Goal: Information Seeking & Learning: Check status

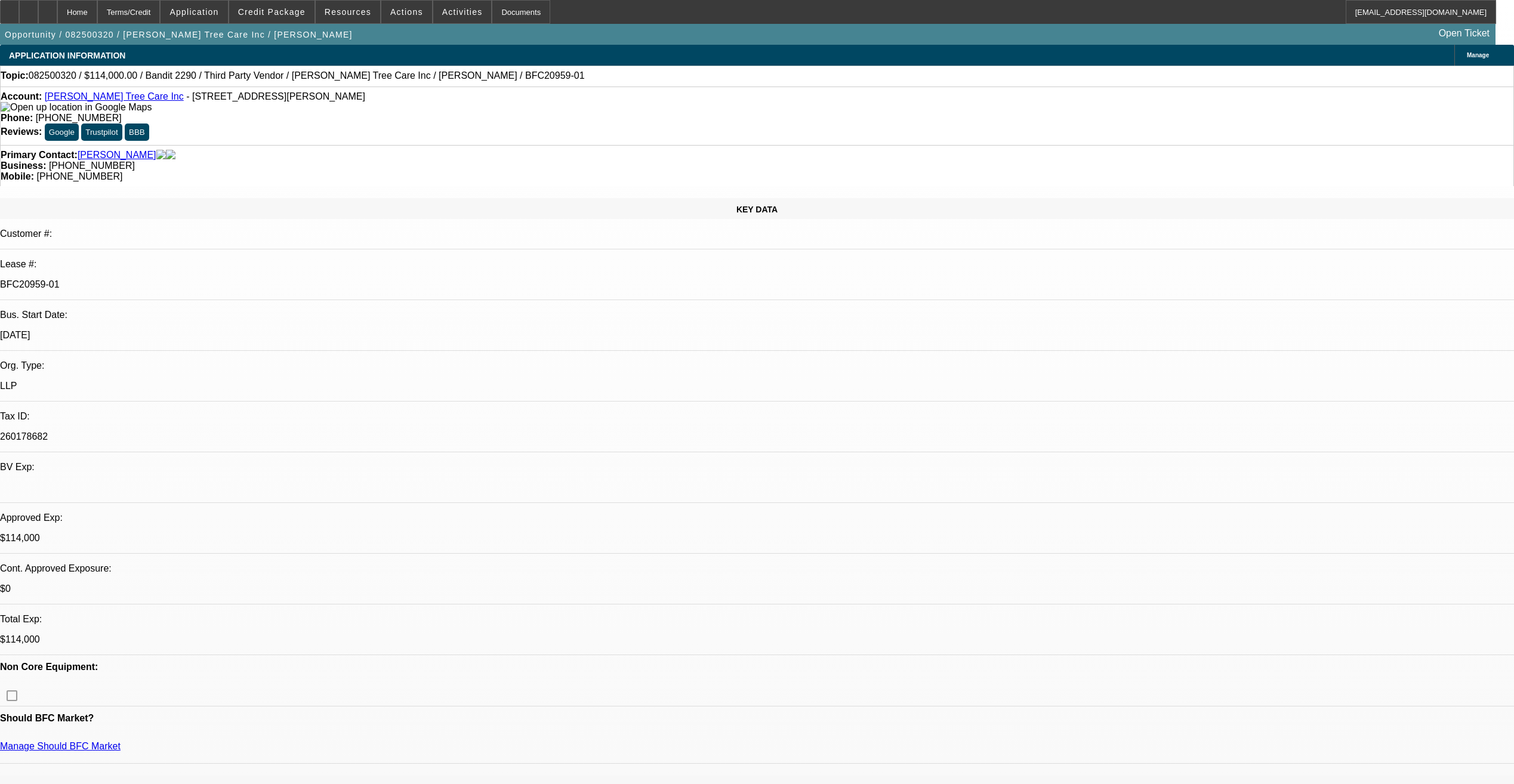
select select "0"
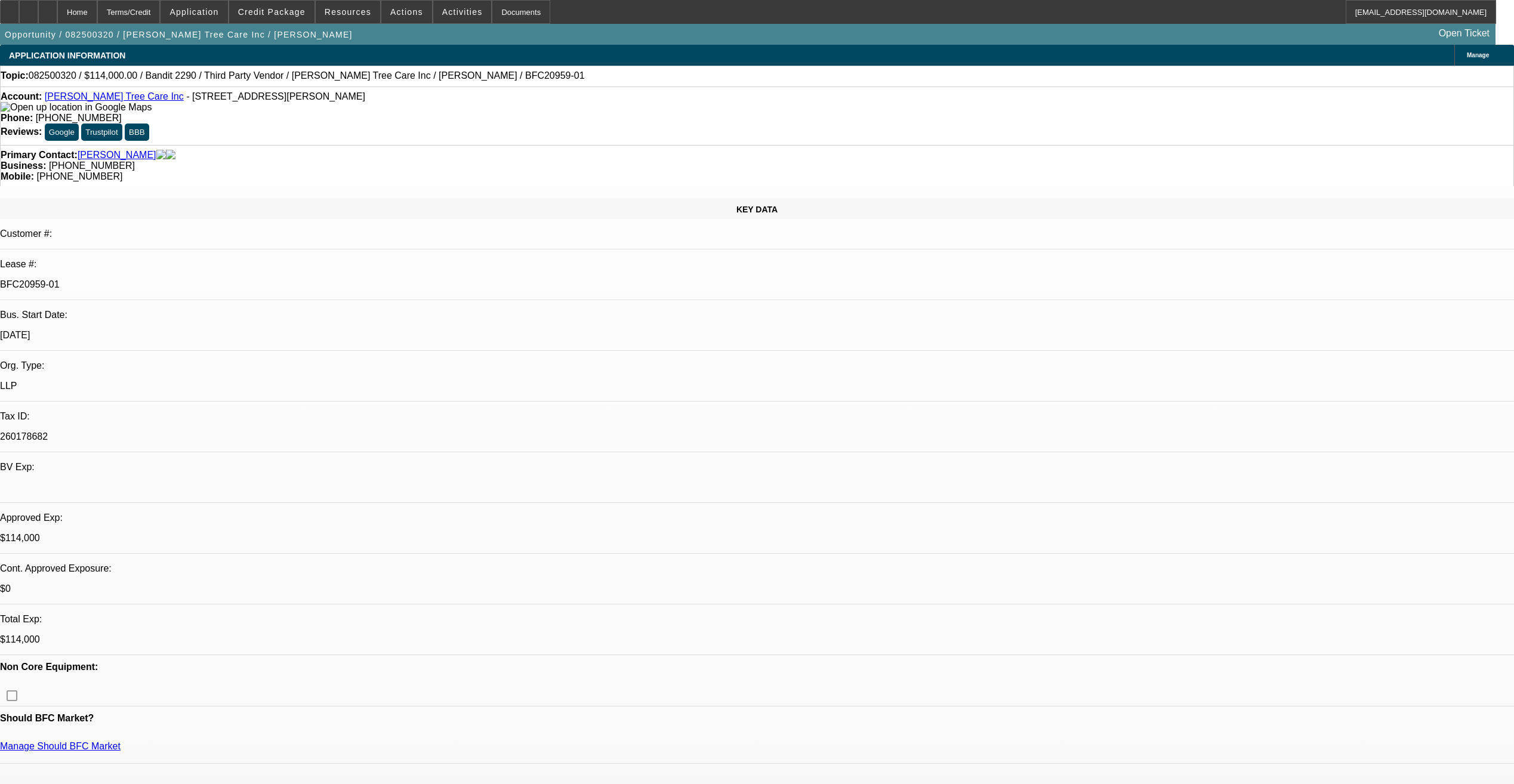
select select "0"
select select "2"
select select "0"
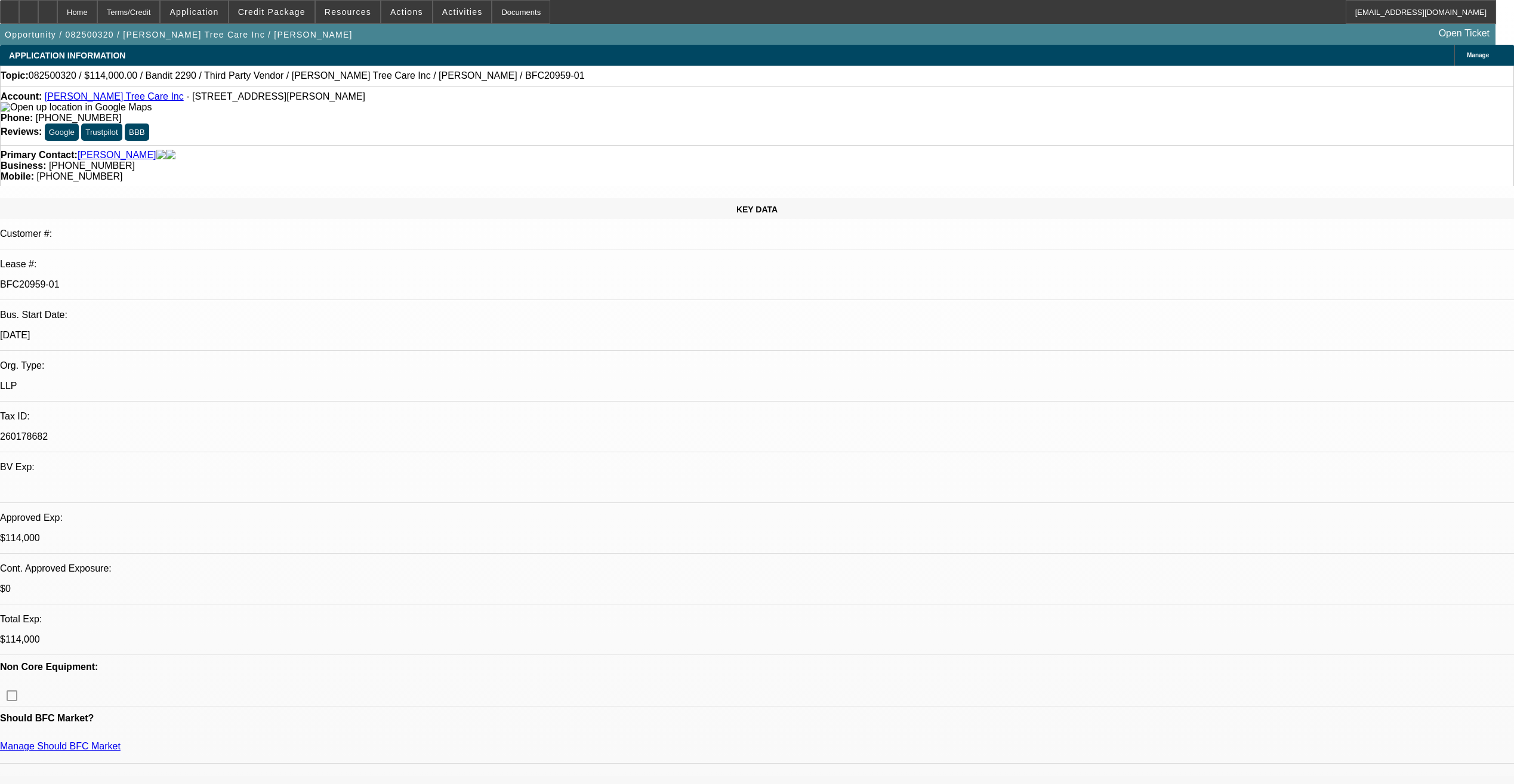
select select "2"
select select "0"
select select "1"
select select "6"
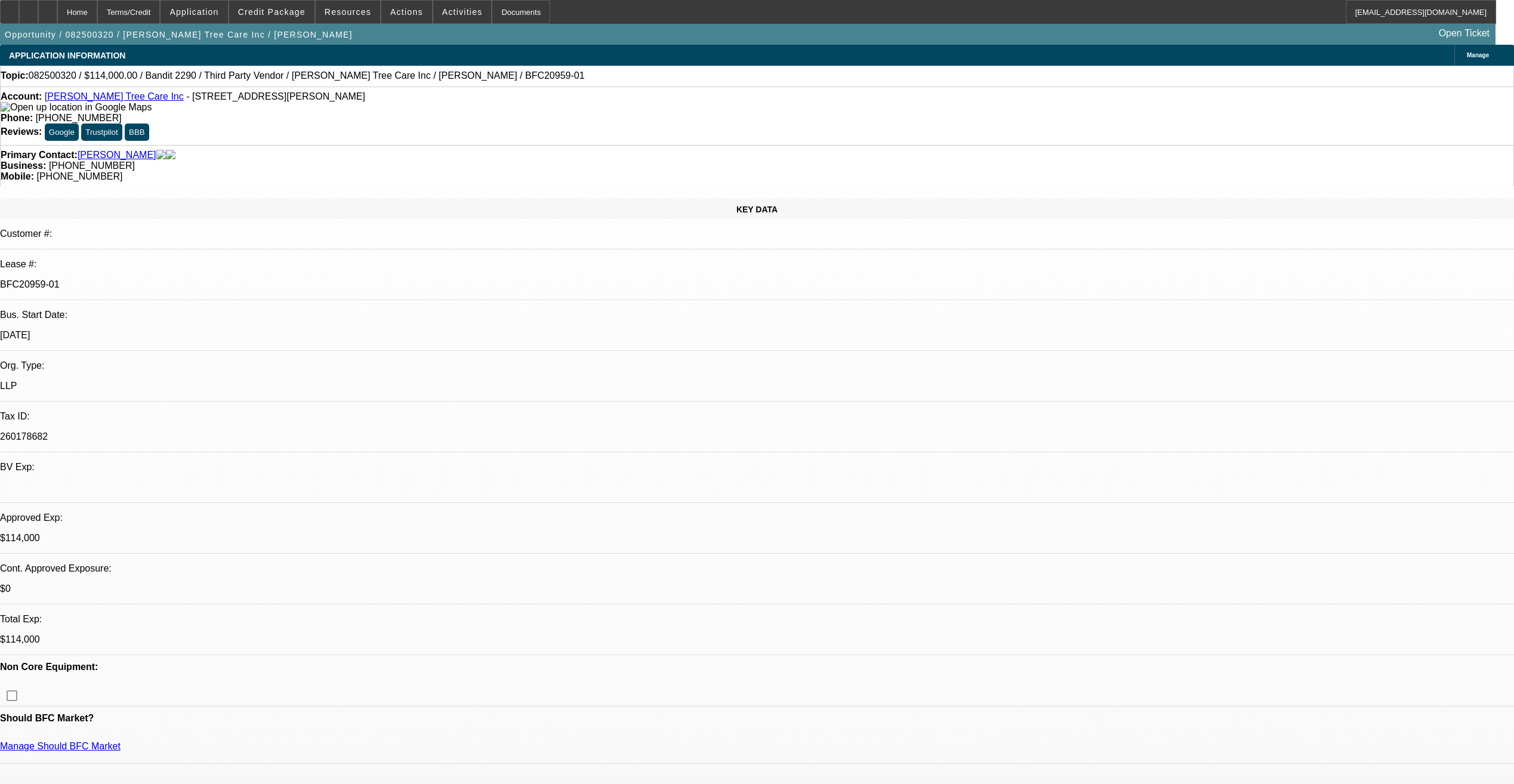
select select "1"
select select "6"
select select "1"
select select "2"
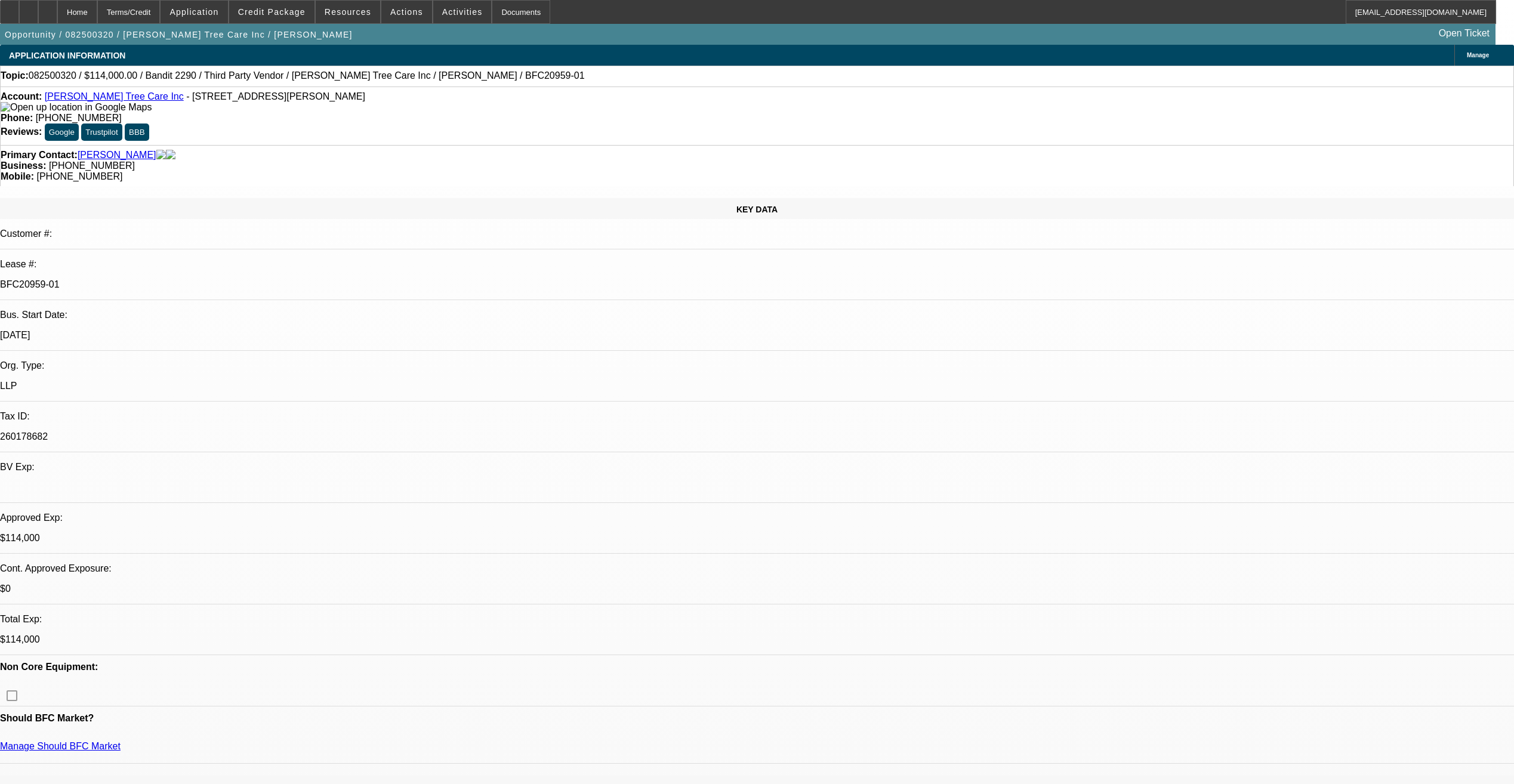
select select "6"
select select "1"
select select "2"
select select "6"
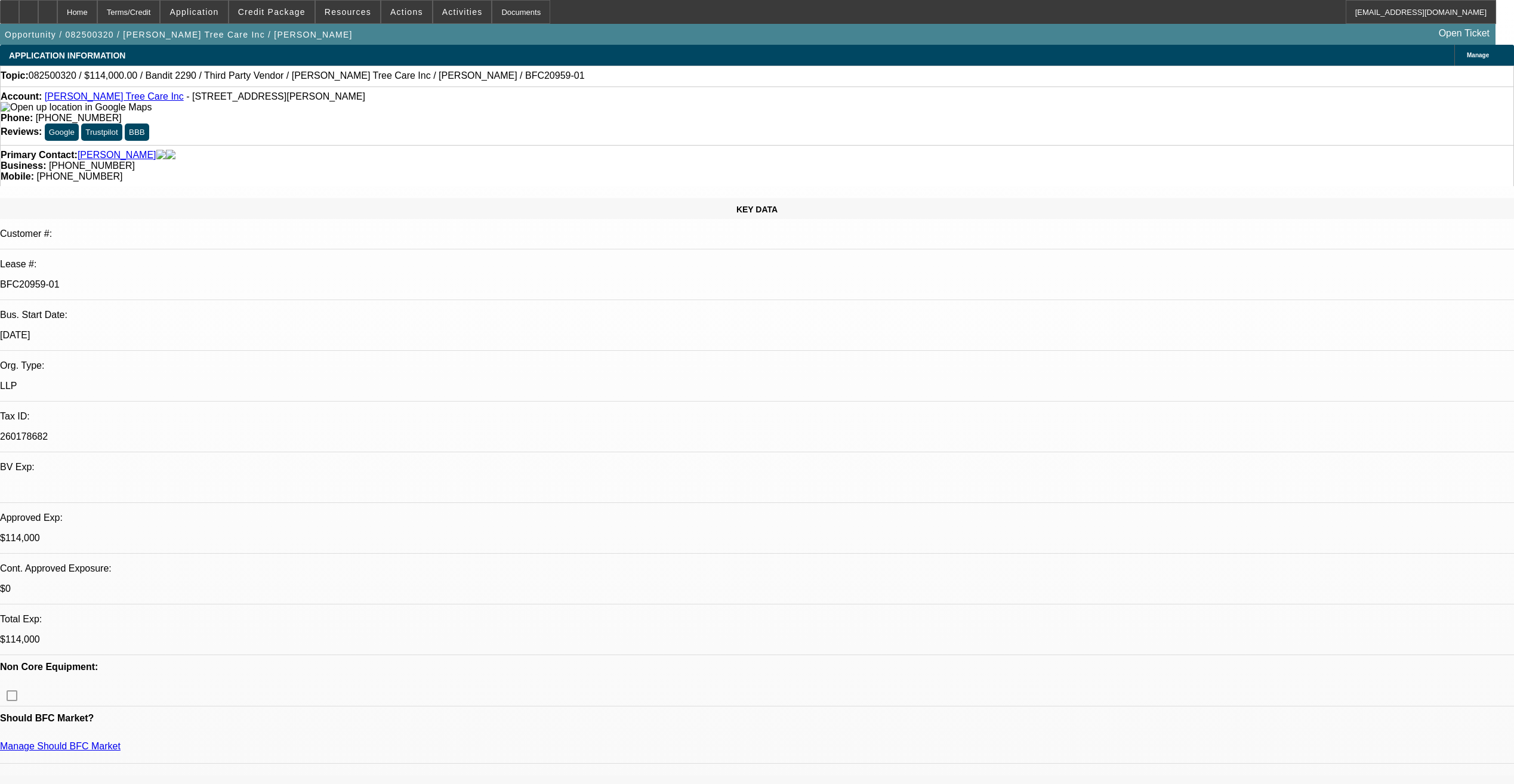
scroll to position [119, 0]
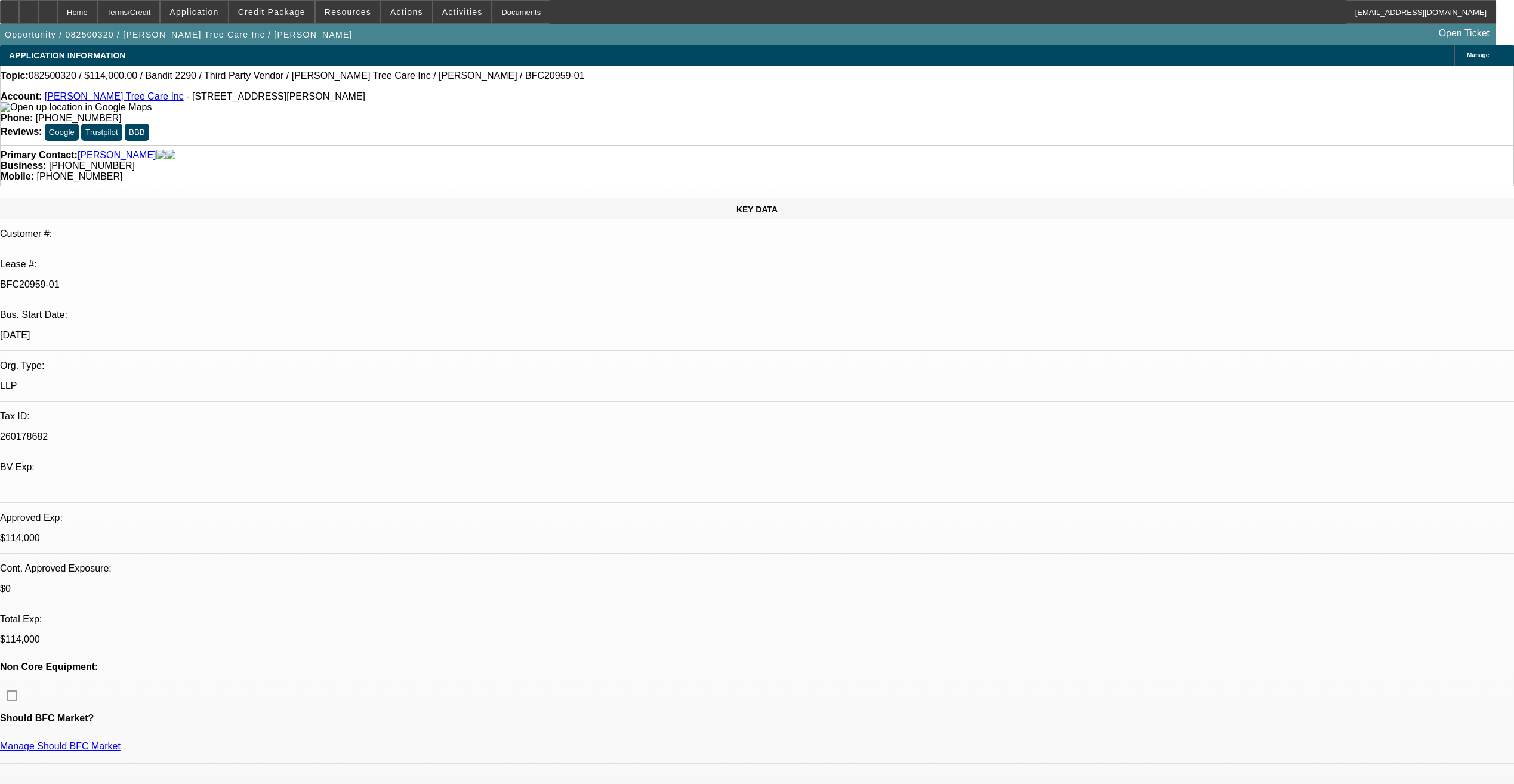
scroll to position [179, 0]
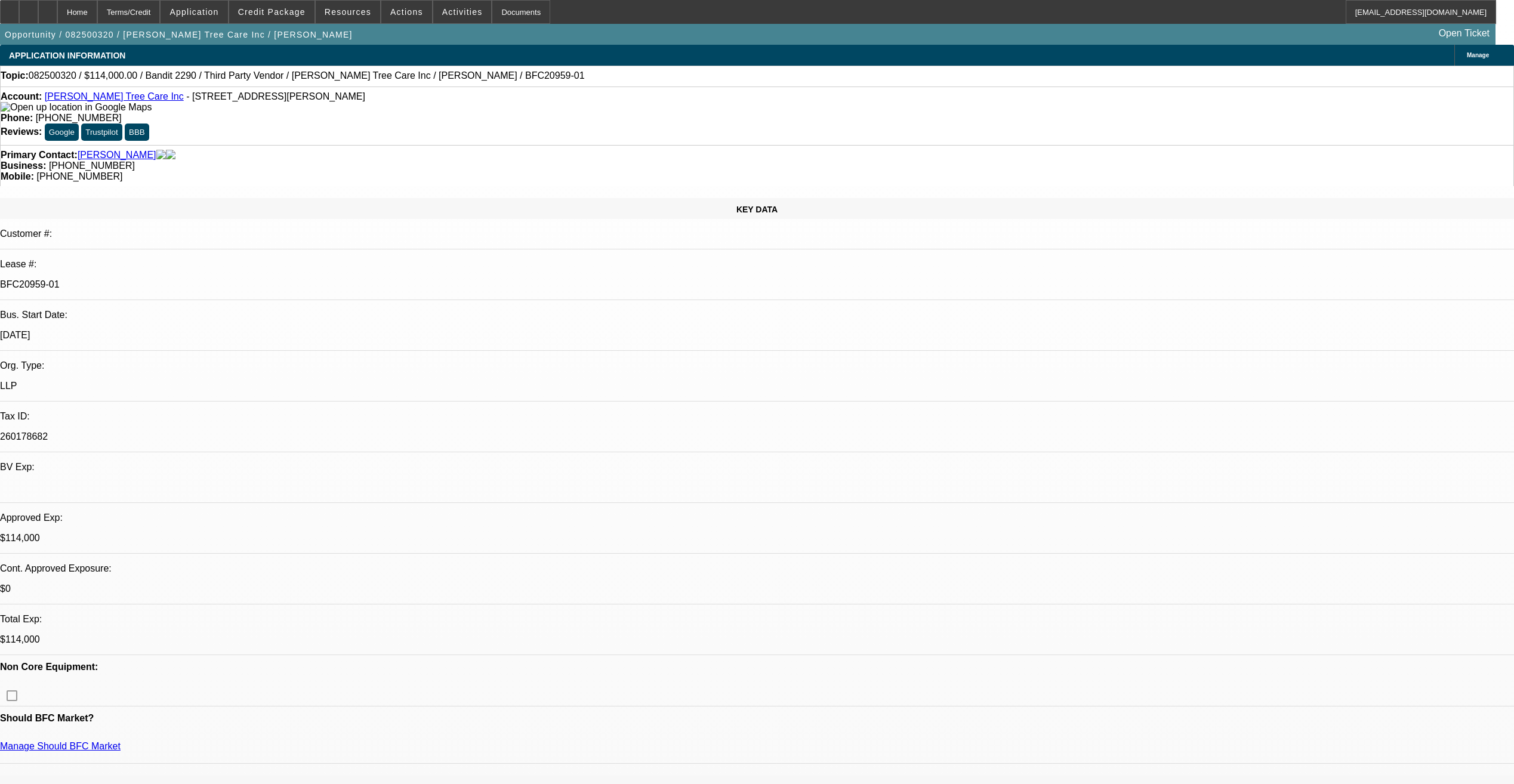
scroll to position [0, 0]
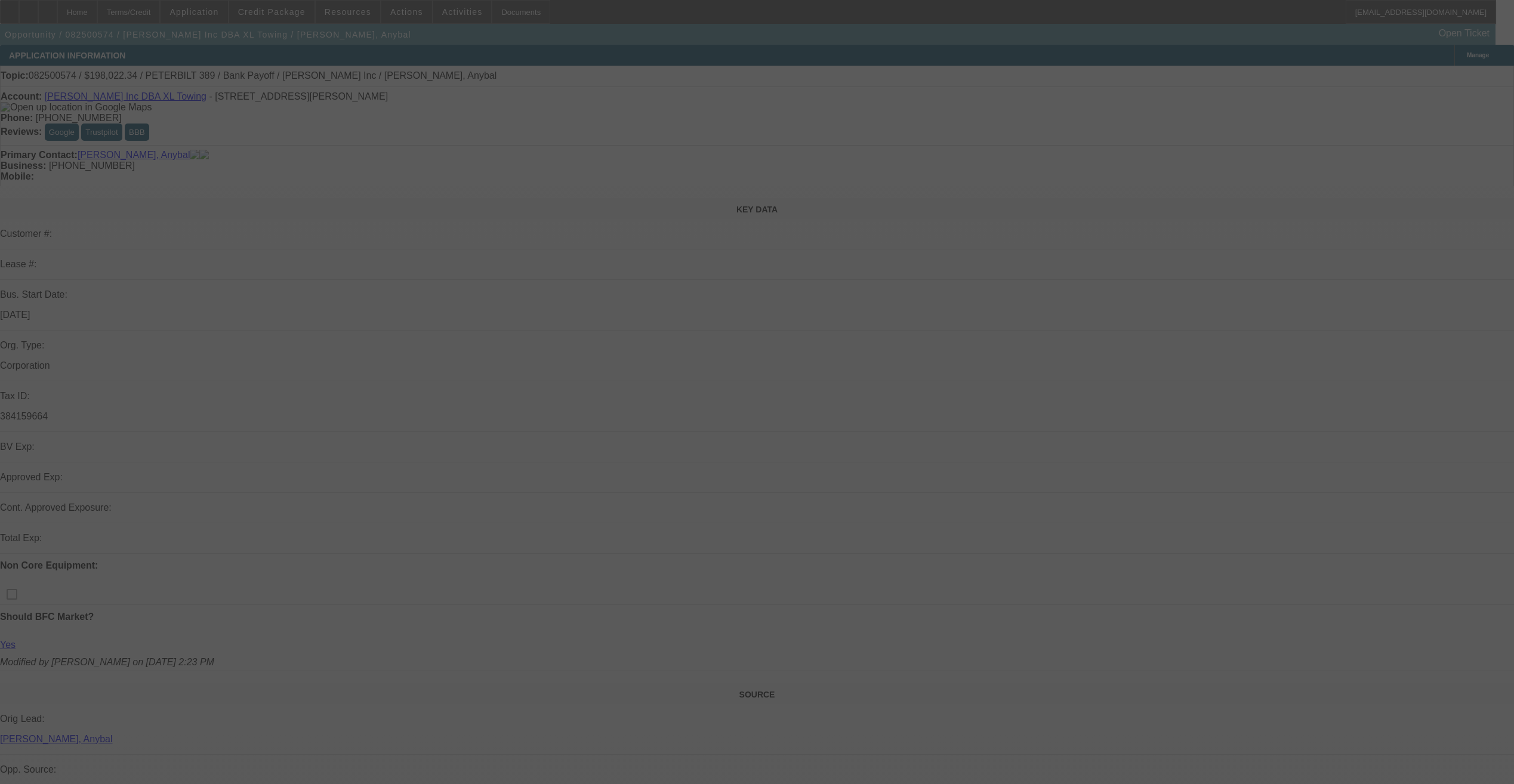
select select "0"
select select "0.15"
select select "0"
select select "0.15"
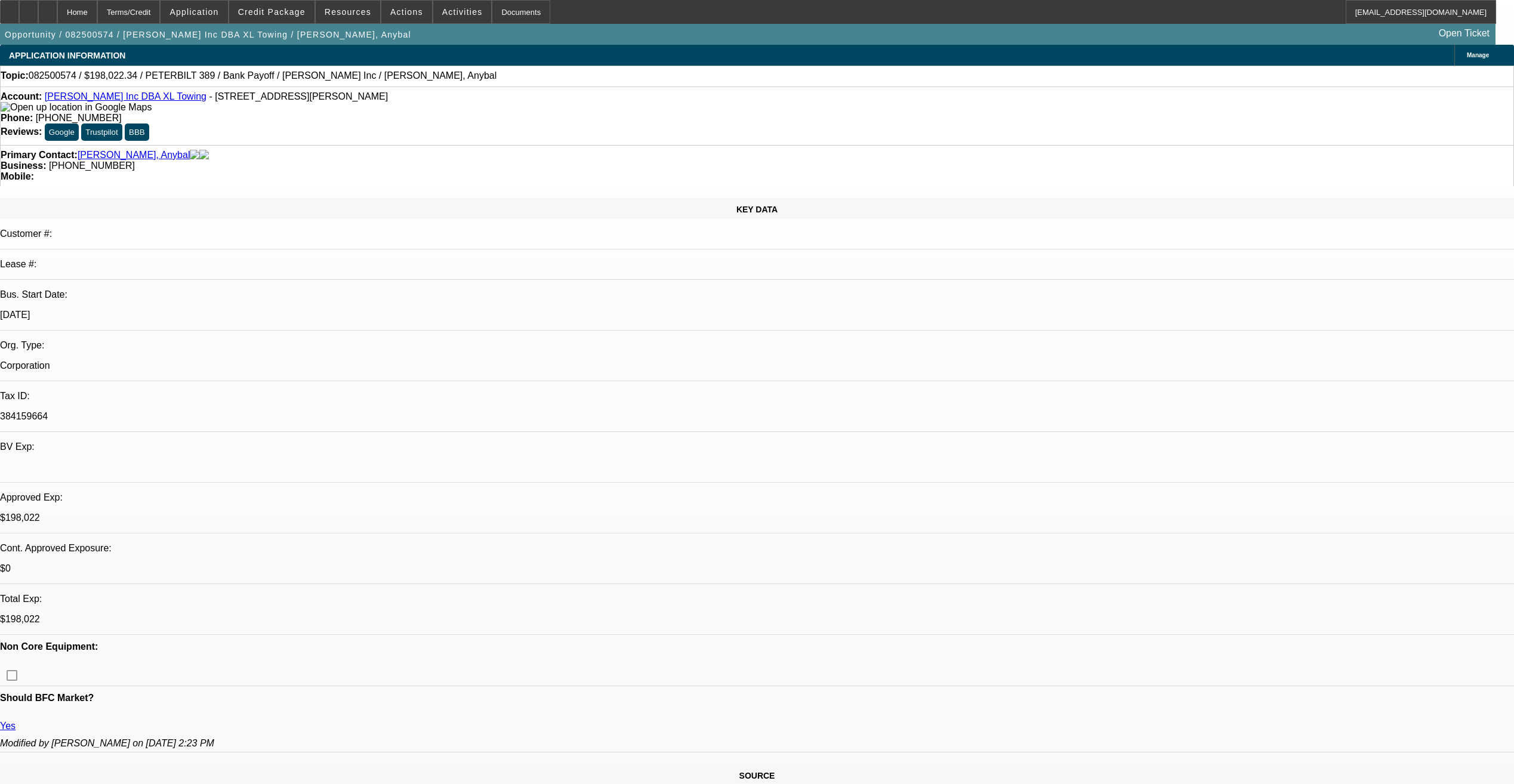
select select "1"
select select "2"
select select "4"
select select "1"
select select "2"
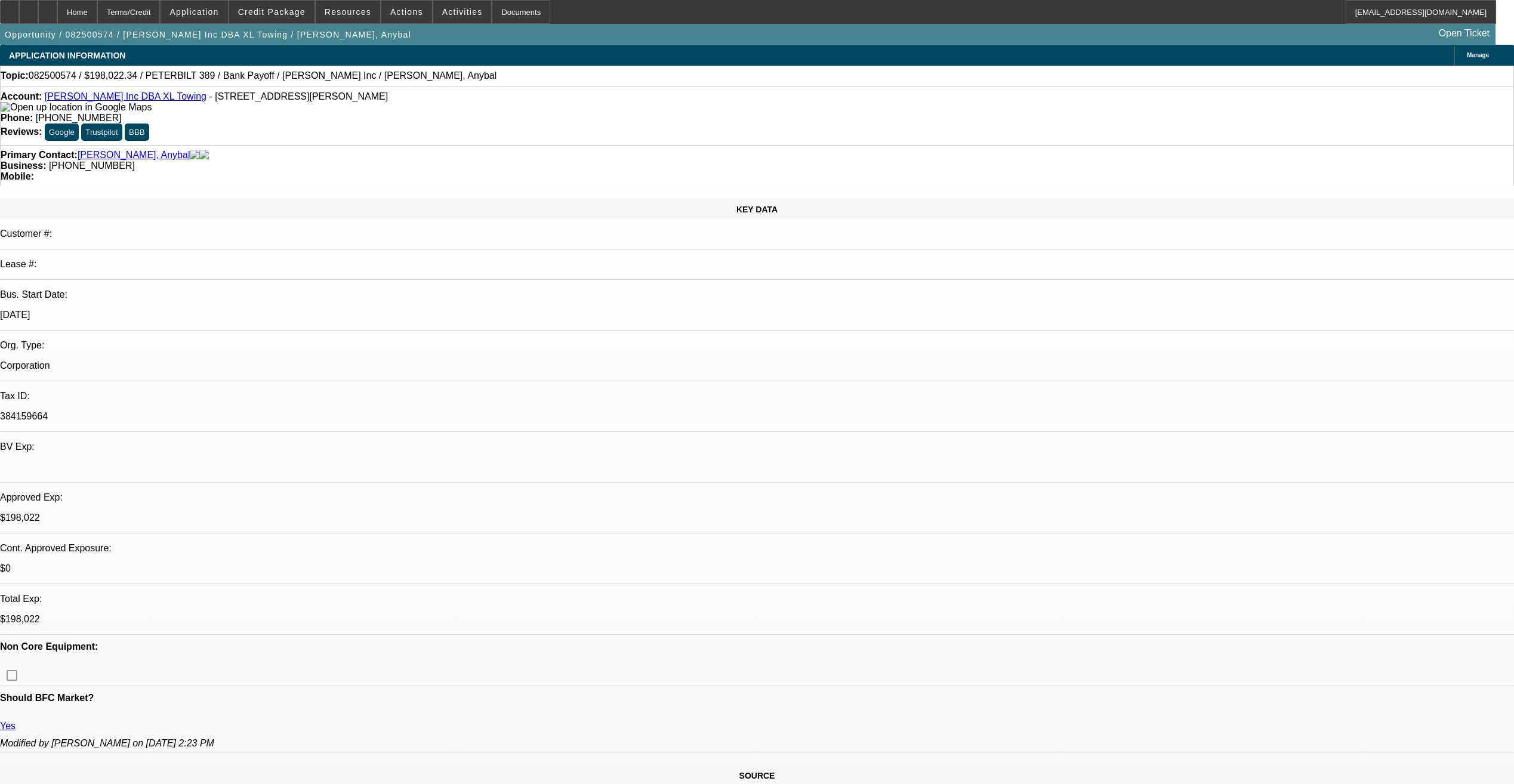
select select "4"
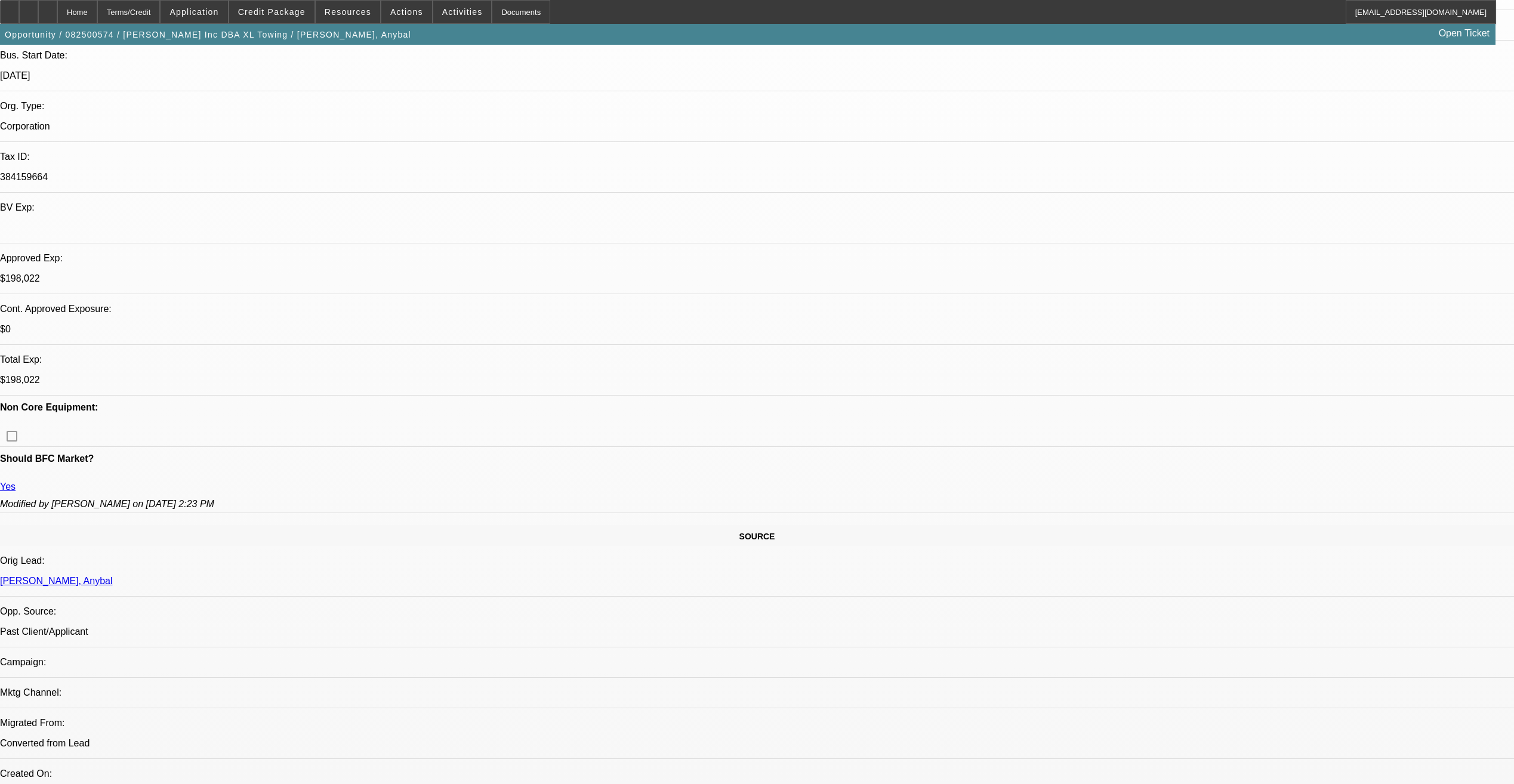
scroll to position [239, 0]
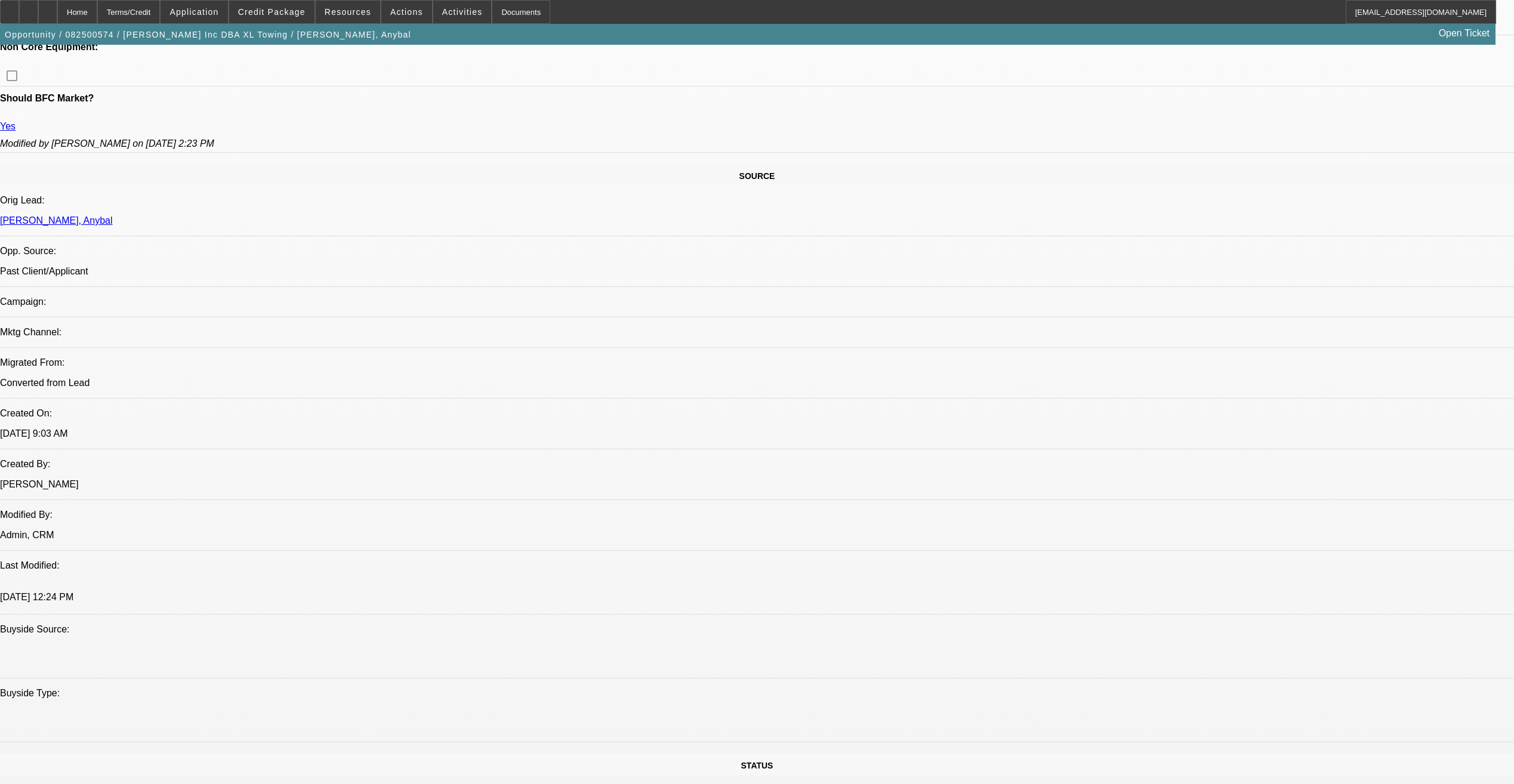
scroll to position [537, 0]
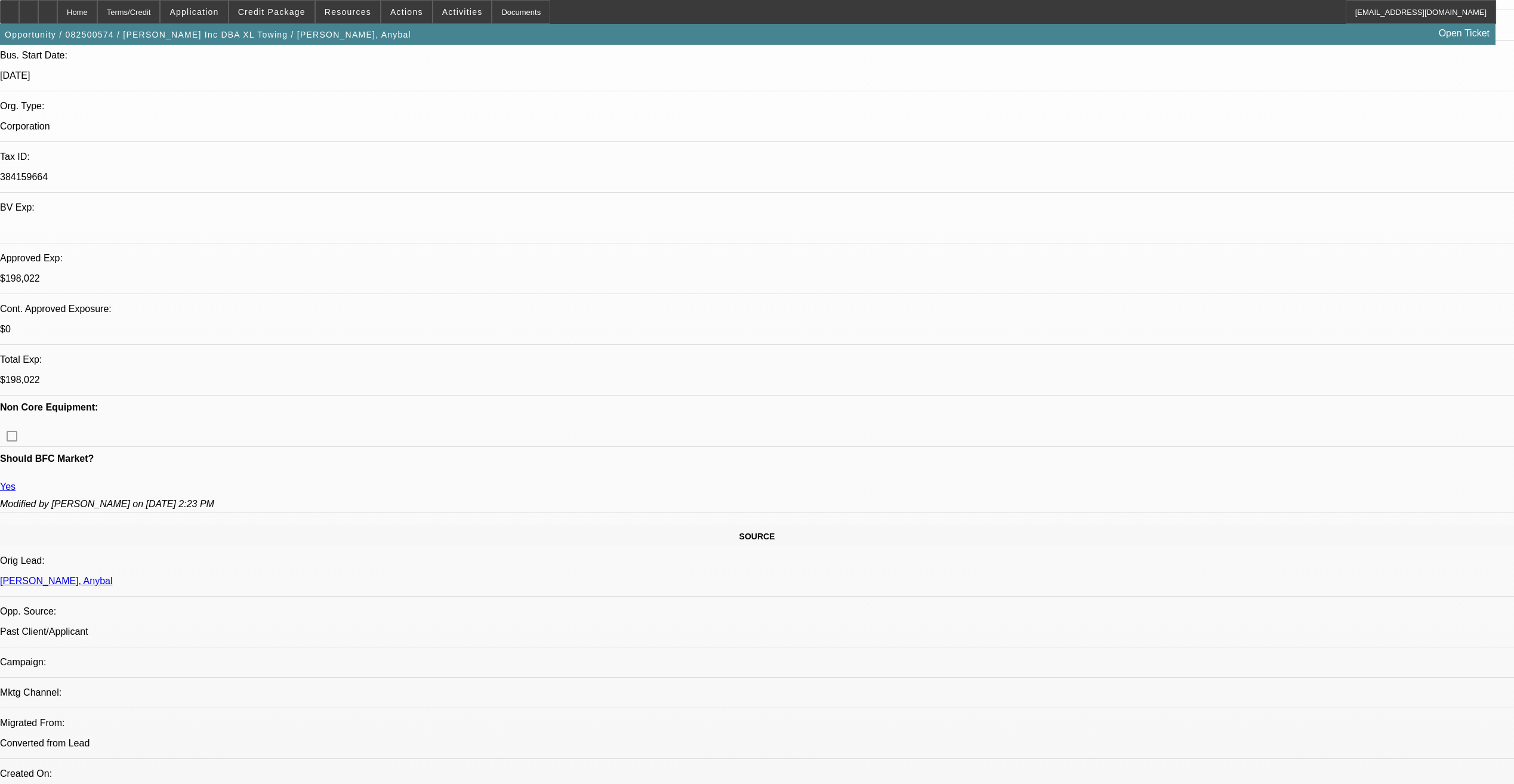
scroll to position [60, 0]
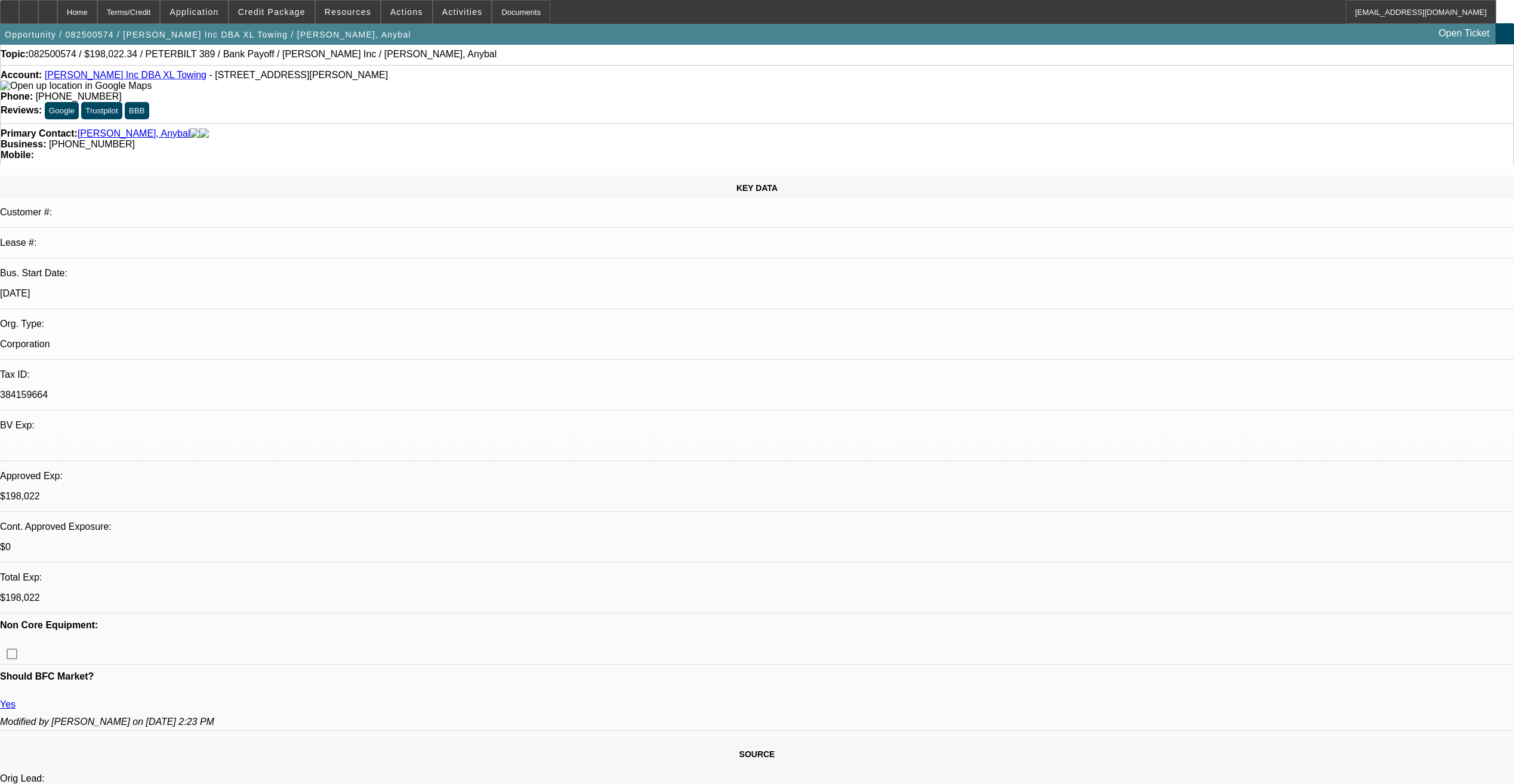
scroll to position [0, 0]
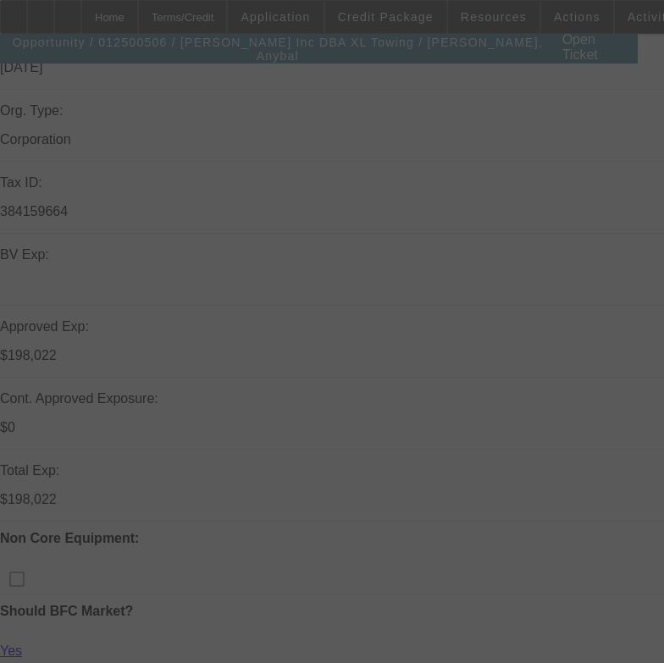
scroll to position [423, 0]
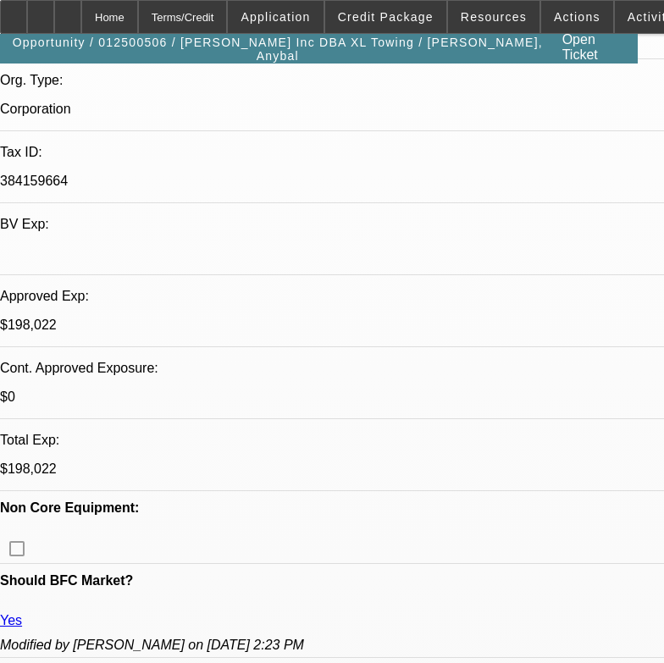
select select "0"
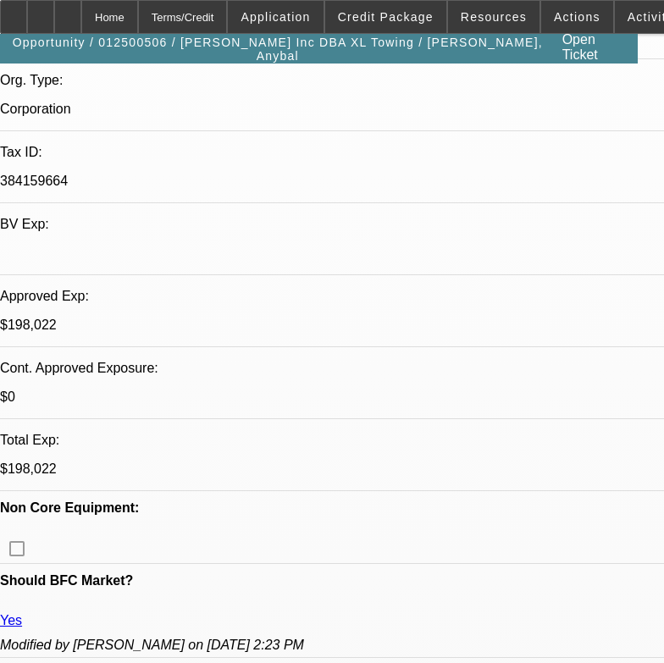
select select "2"
select select "0.2"
select select "0"
select select "2"
select select "0.2"
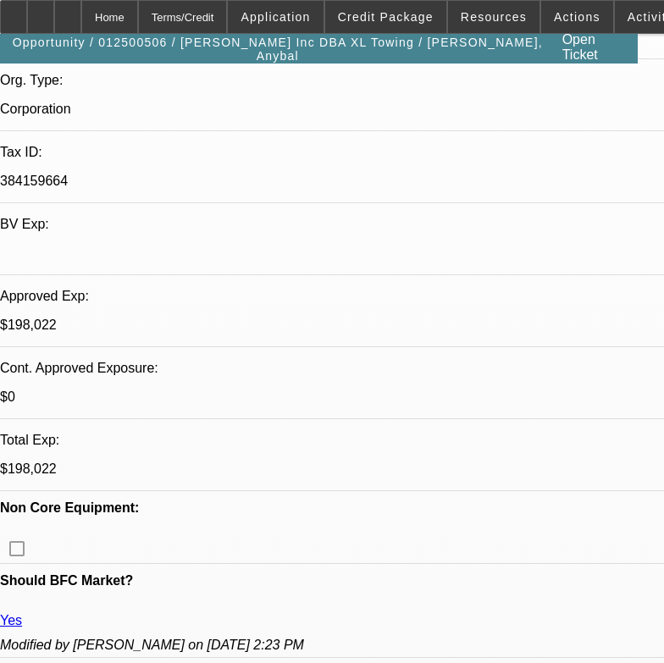
select select "1"
select select "2"
select select "18"
select select "1"
select select "2"
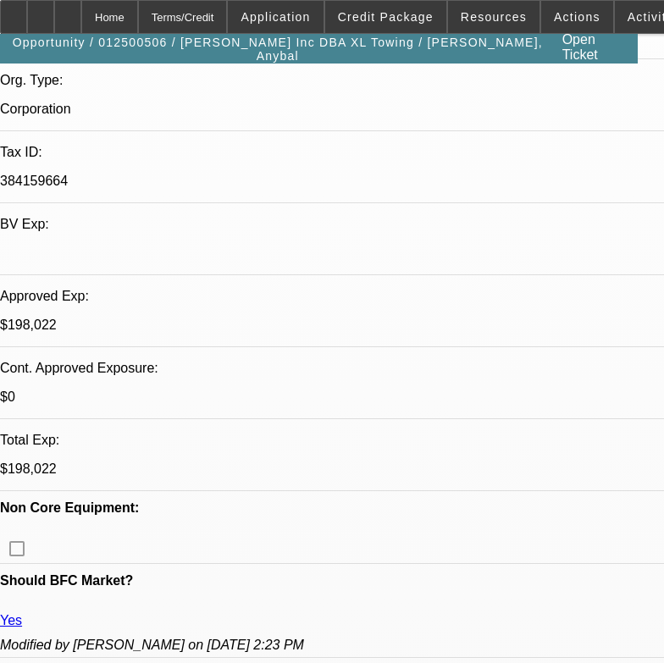
select select "18"
select select "1"
select select "2"
select select "4"
select select "1"
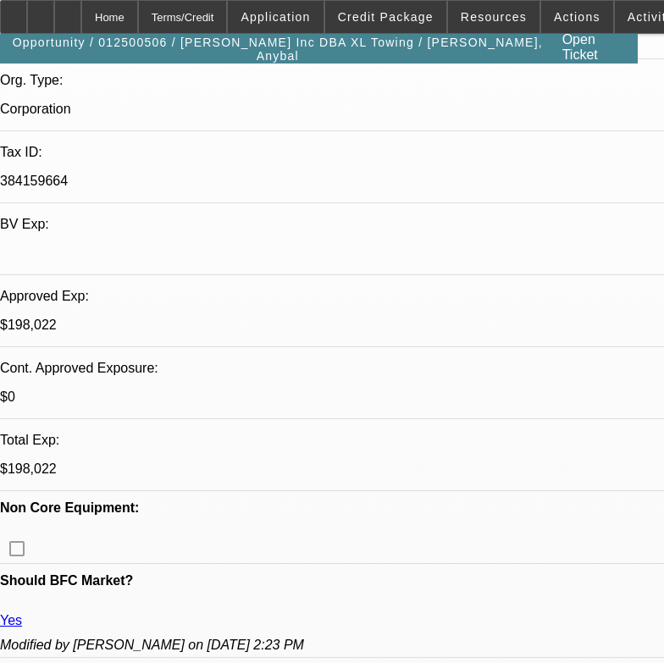
select select "2"
select select "4"
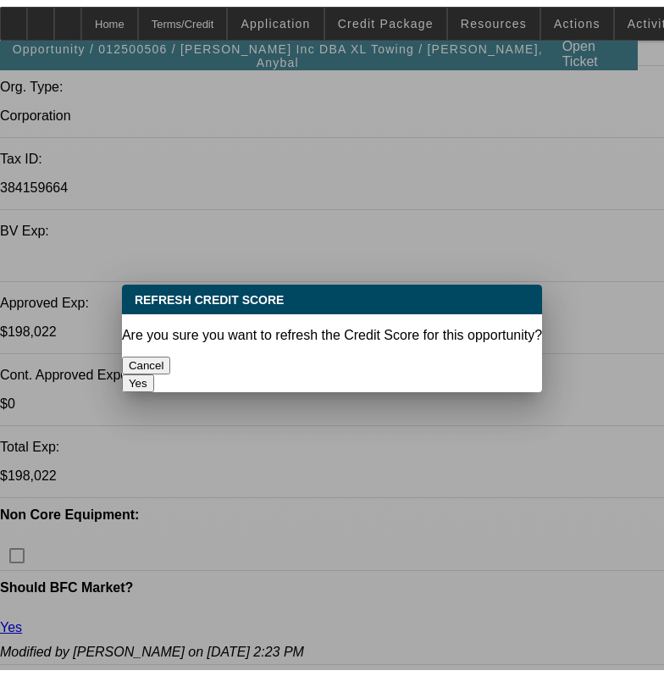
scroll to position [0, 0]
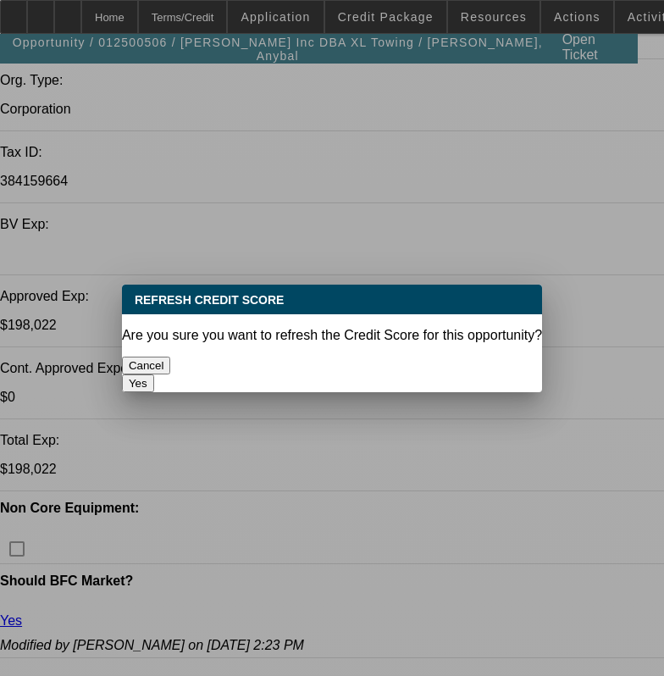
click at [403, 374] on div "Yes" at bounding box center [332, 383] width 420 height 18
click at [154, 374] on button "Yes" at bounding box center [138, 383] width 32 height 18
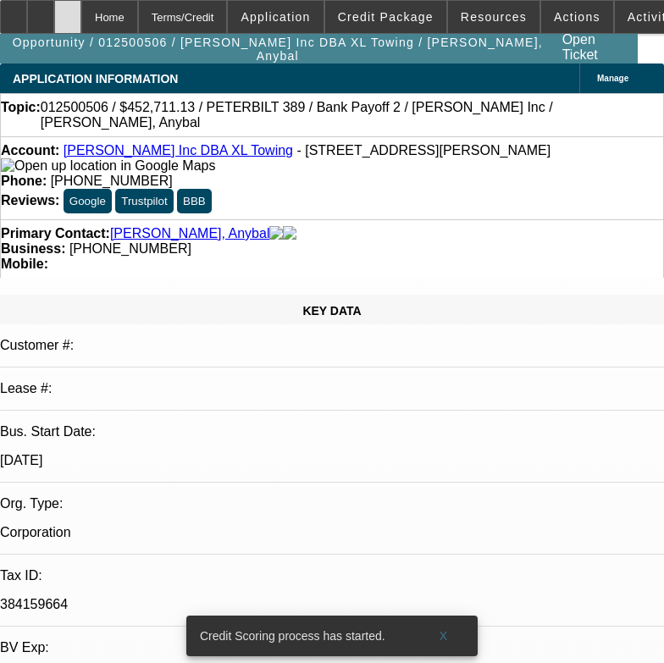
click at [81, 16] on div at bounding box center [67, 17] width 27 height 34
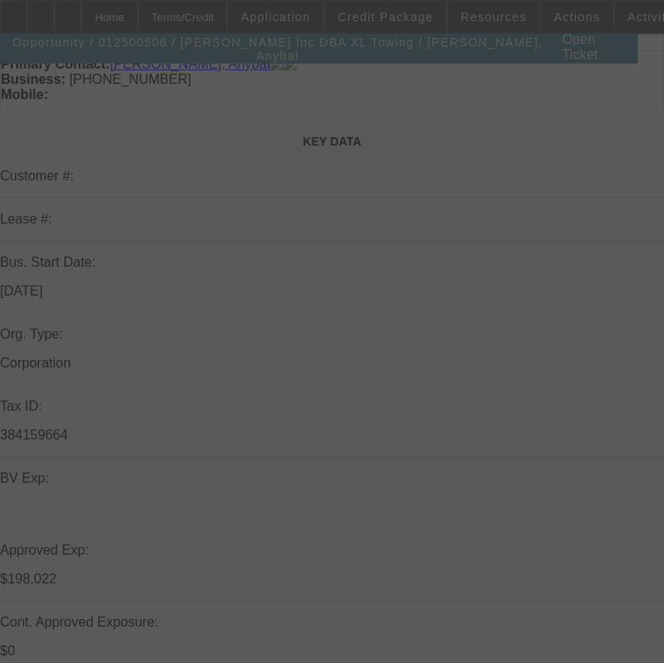
scroll to position [339, 0]
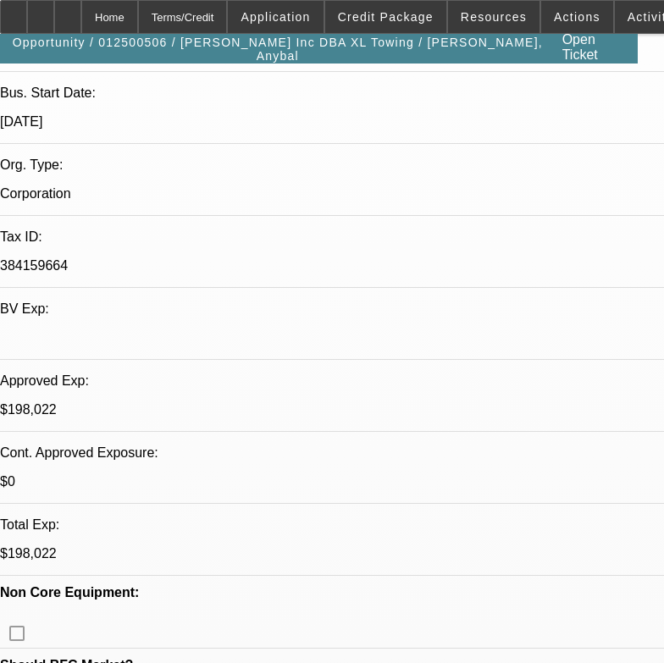
select select "0"
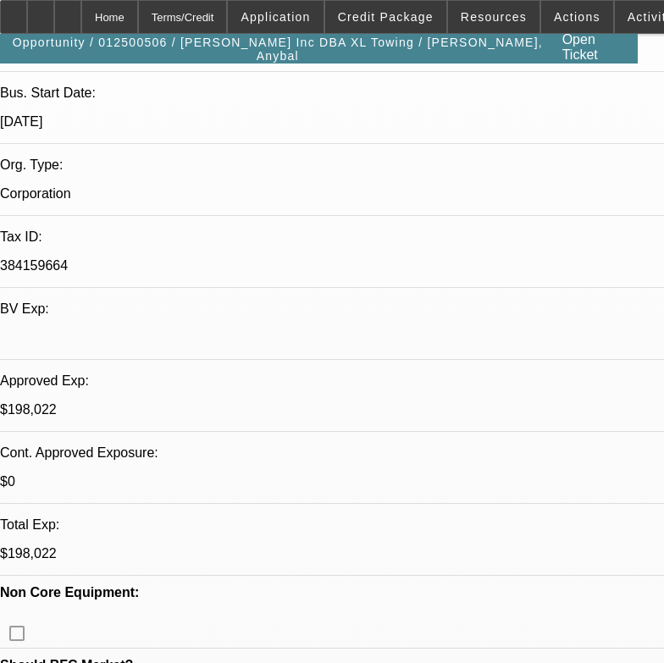
select select "2"
select select "0.2"
select select "0"
select select "2"
select select "0.2"
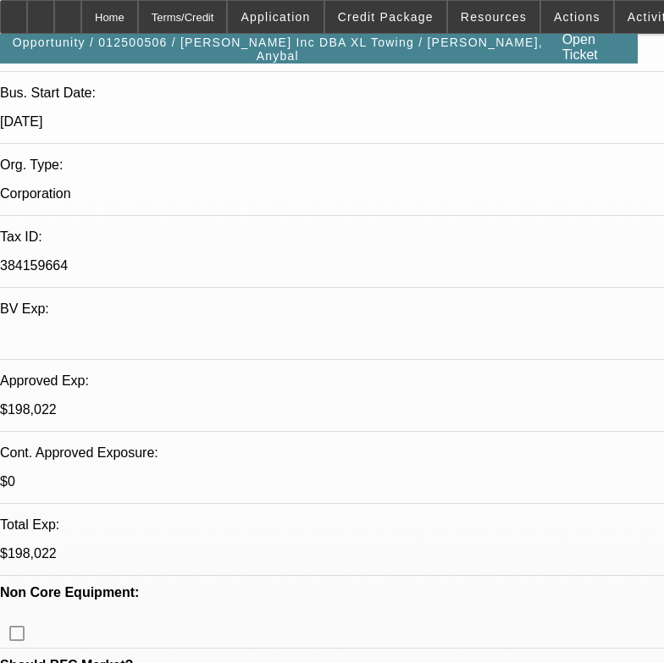
select select "1"
select select "2"
select select "18"
select select "1"
select select "2"
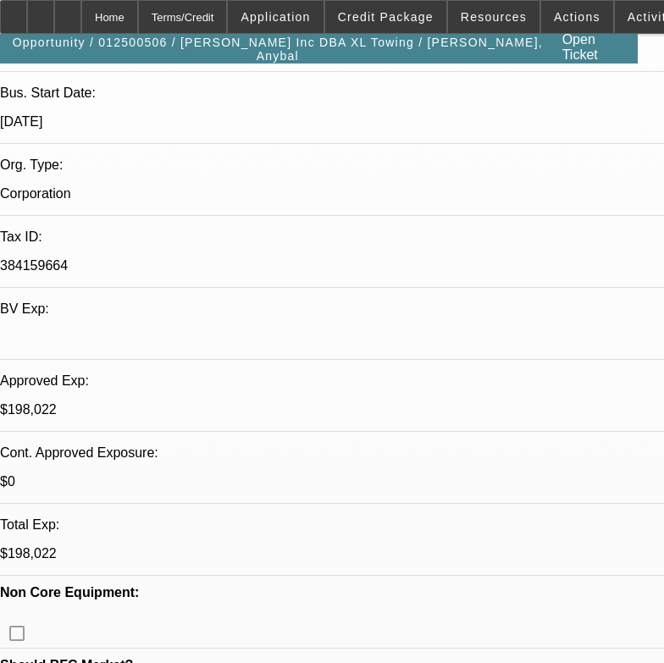
select select "18"
select select "1"
select select "2"
select select "4"
select select "1"
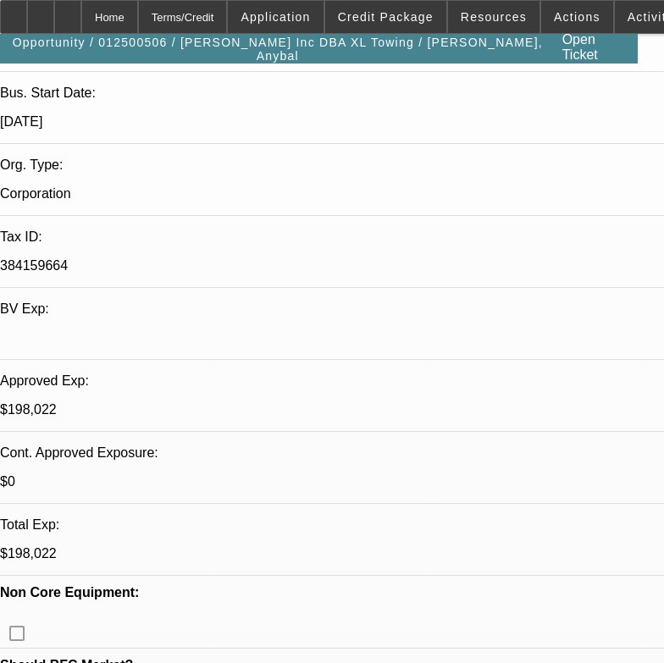
select select "2"
select select "4"
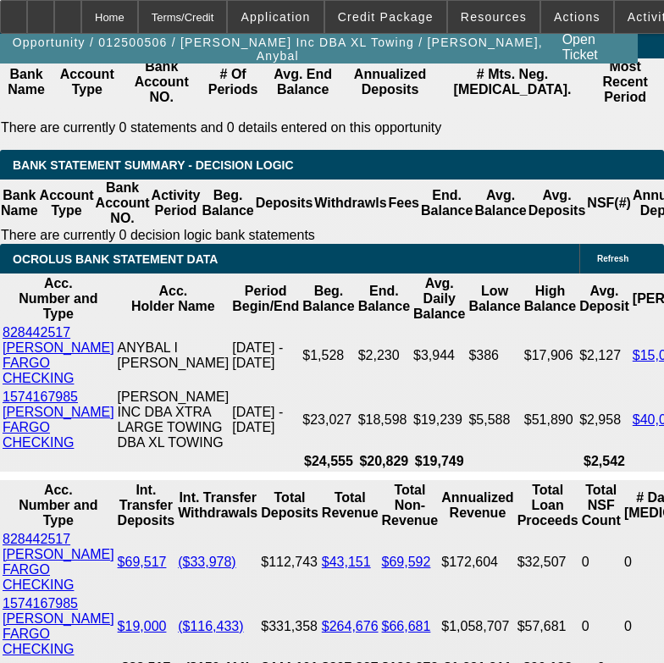
scroll to position [3163, 0]
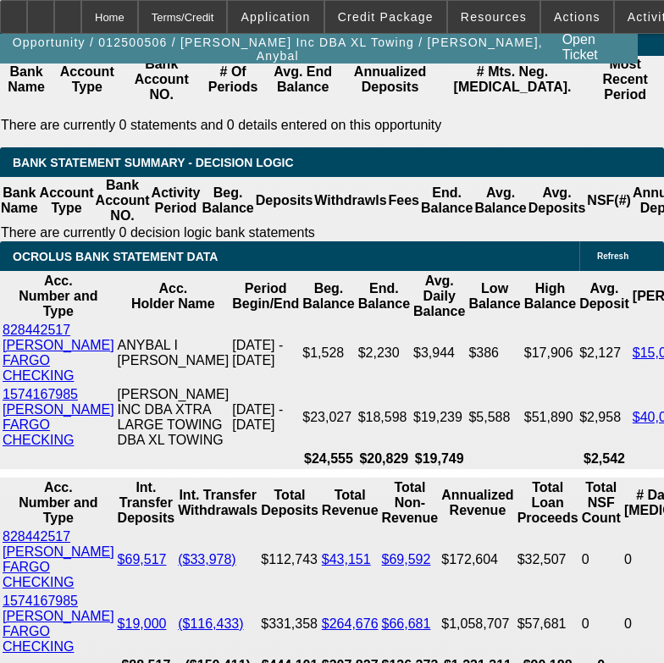
drag, startPoint x: 395, startPoint y: 660, endPoint x: 555, endPoint y: 652, distance: 161.1
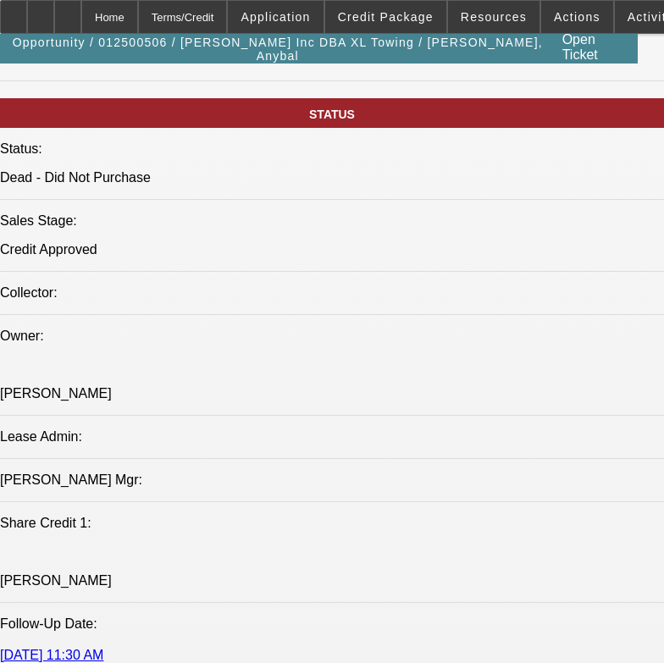
scroll to position [1723, 0]
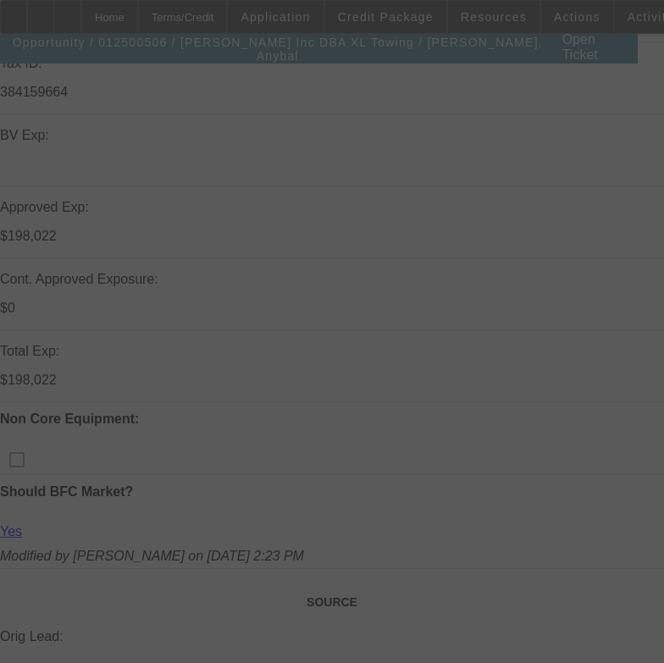
scroll to position [677, 0]
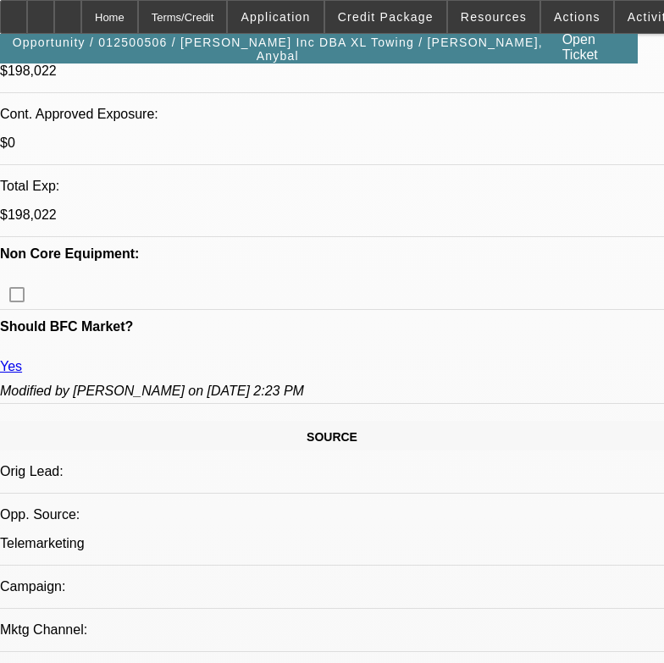
select select "0"
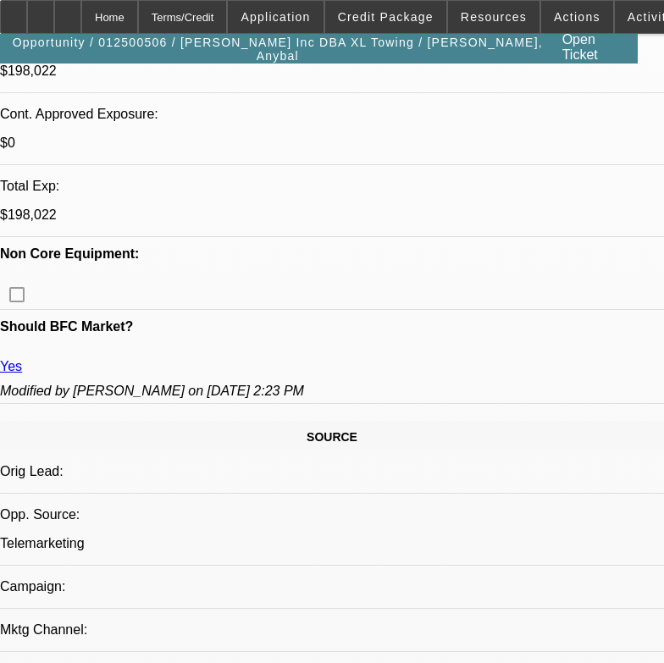
select select "2"
select select "0.2"
select select "0"
select select "2"
select select "0.2"
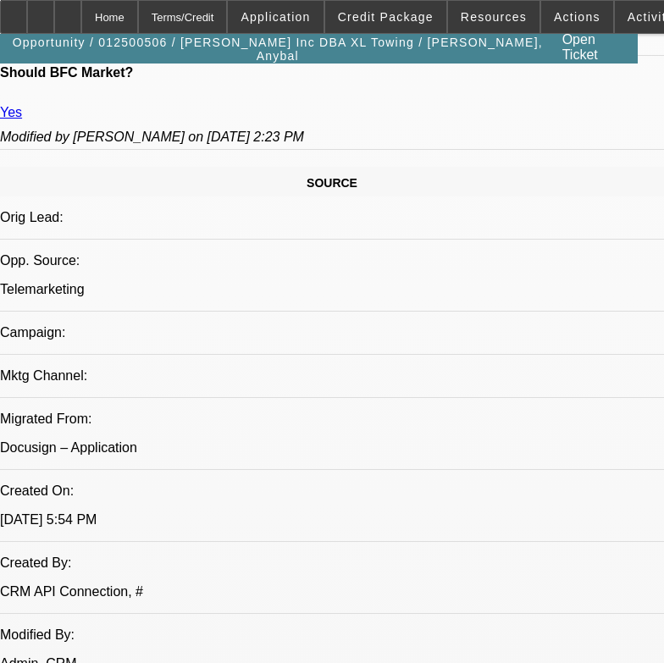
select select "1"
select select "2"
select select "18"
select select "1"
select select "2"
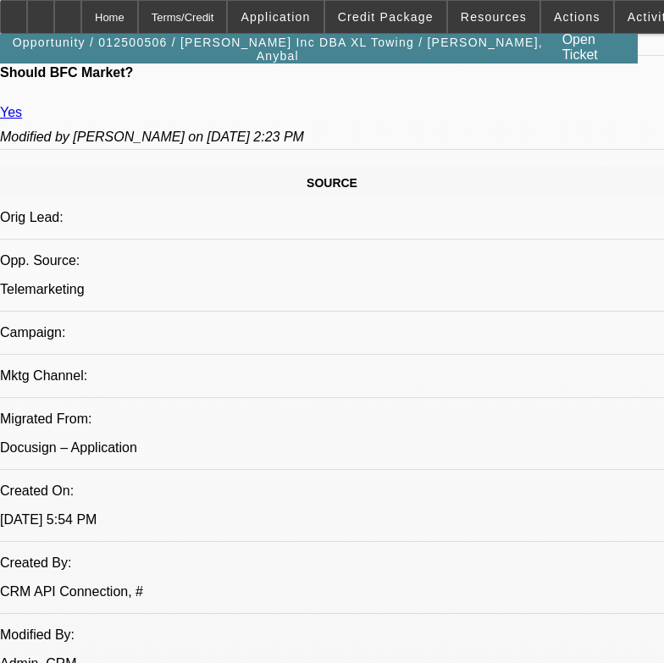
select select "18"
select select "1"
select select "2"
select select "4"
select select "1"
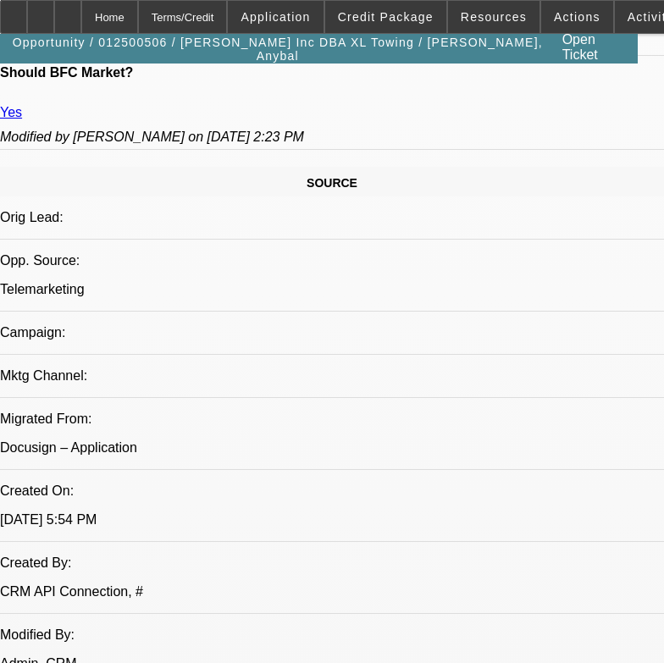
select select "2"
select select "4"
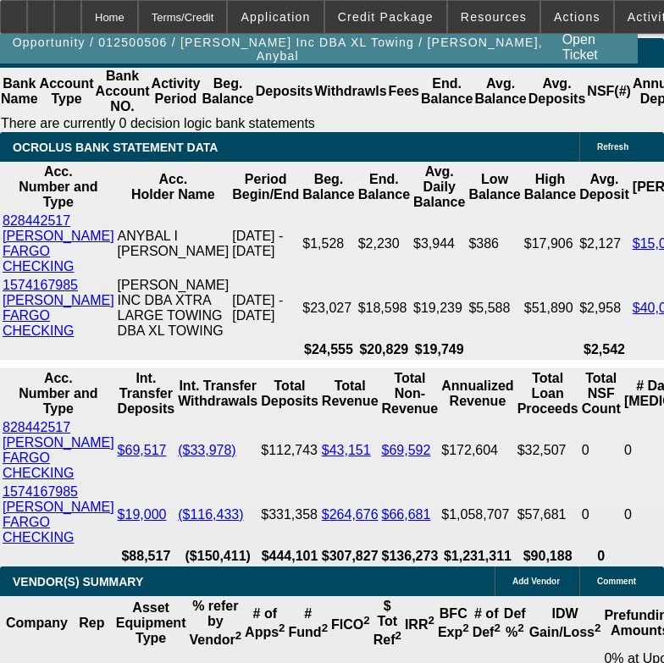
scroll to position [3472, 0]
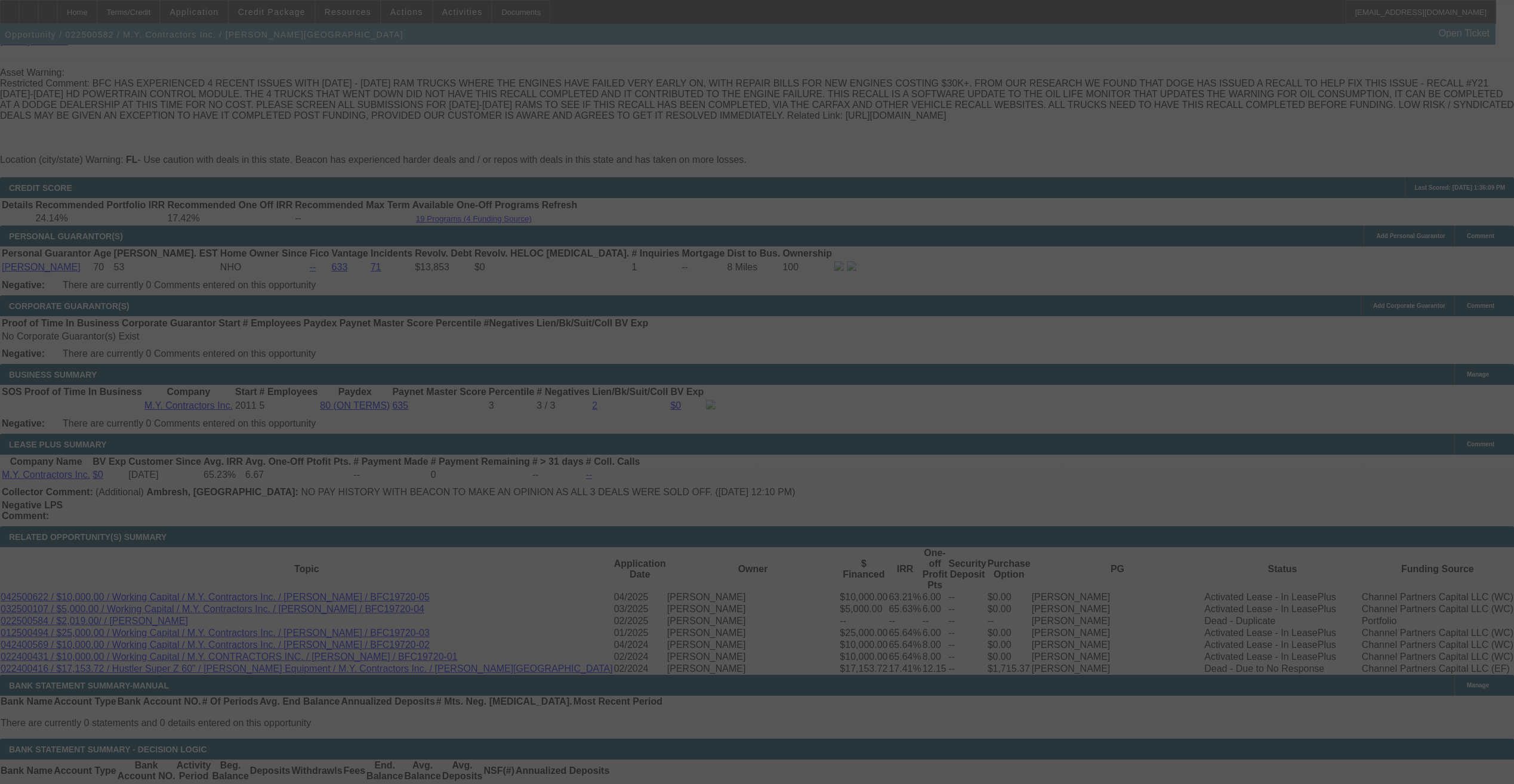
scroll to position [1812, 0]
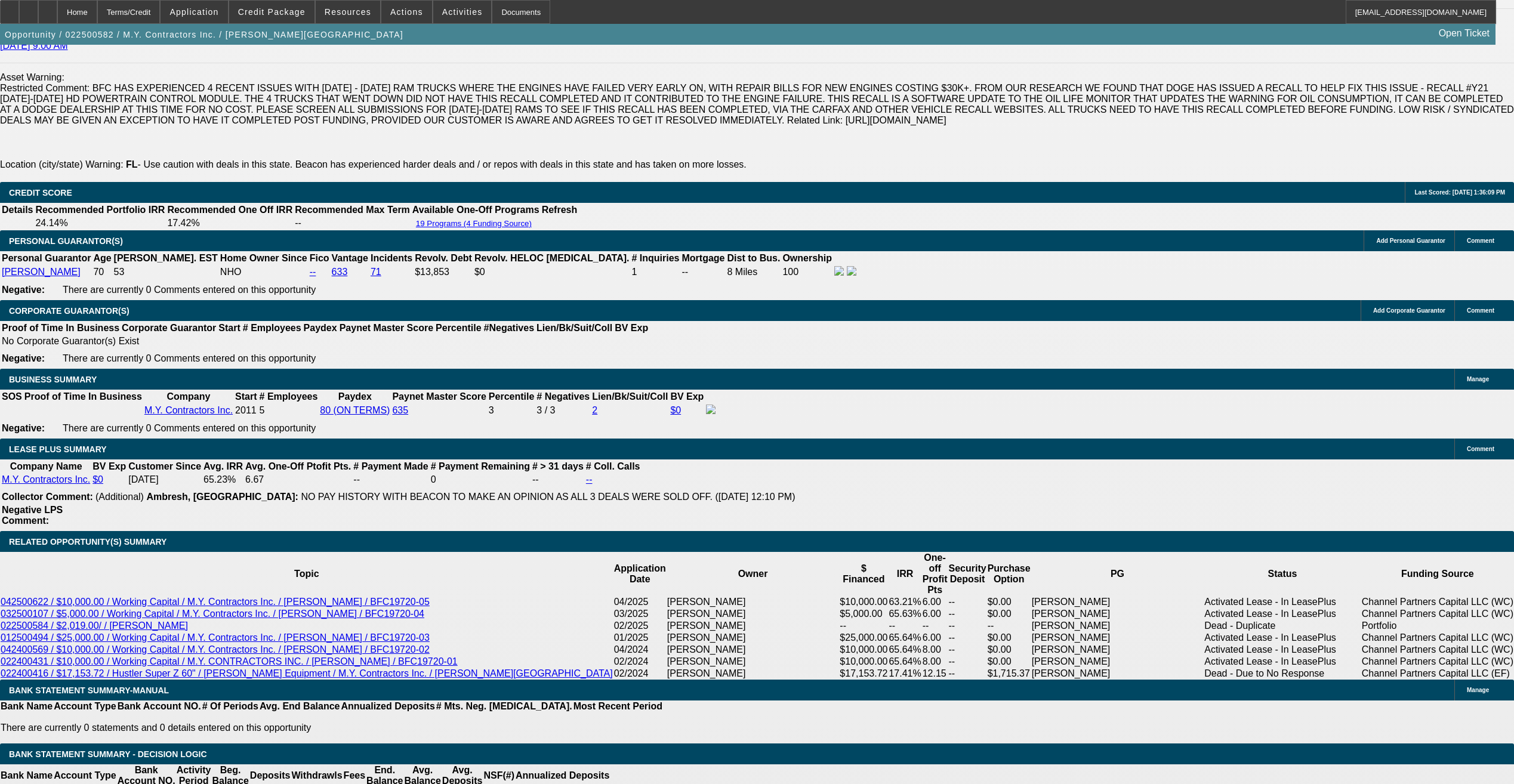
select select "0"
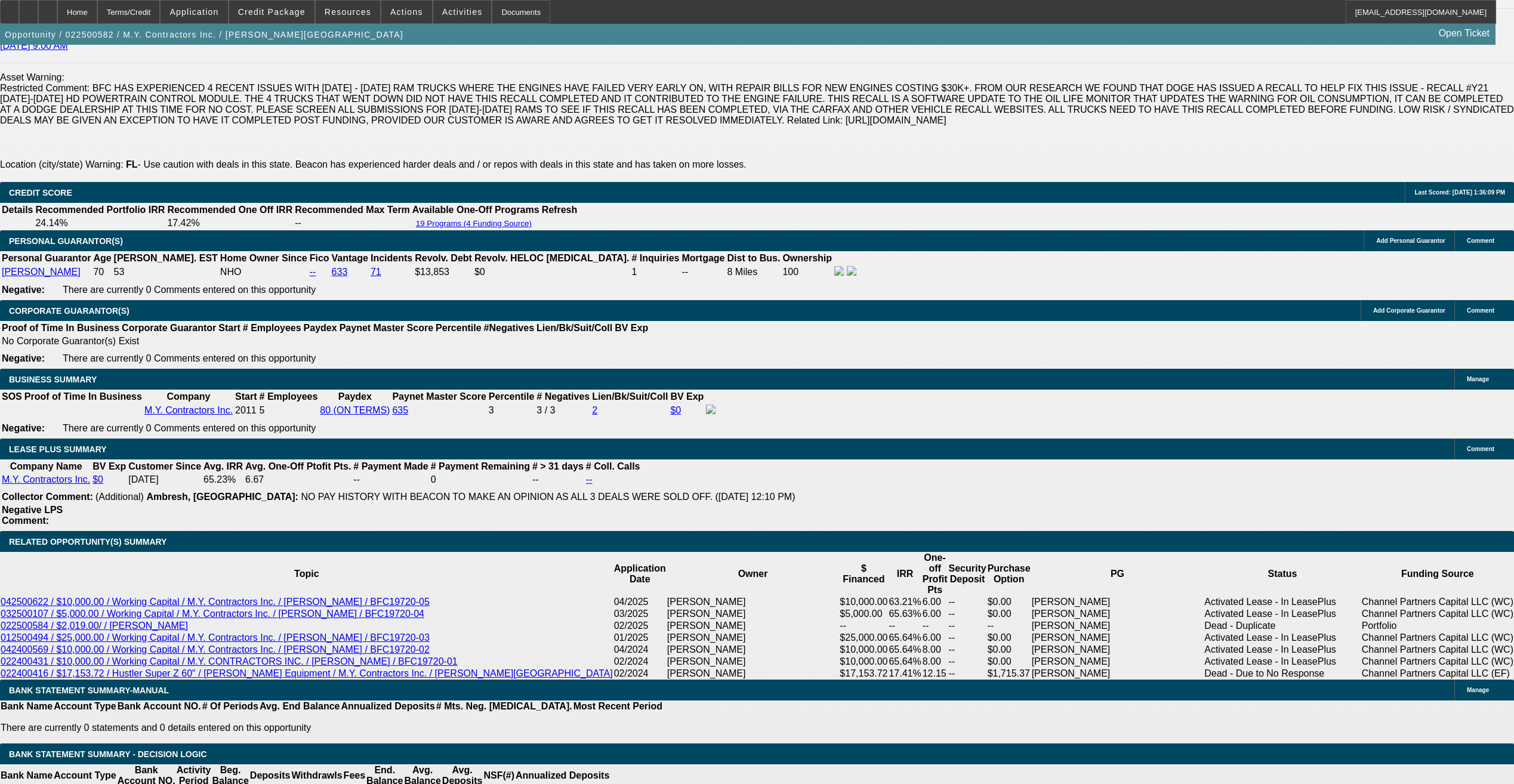
select select "0"
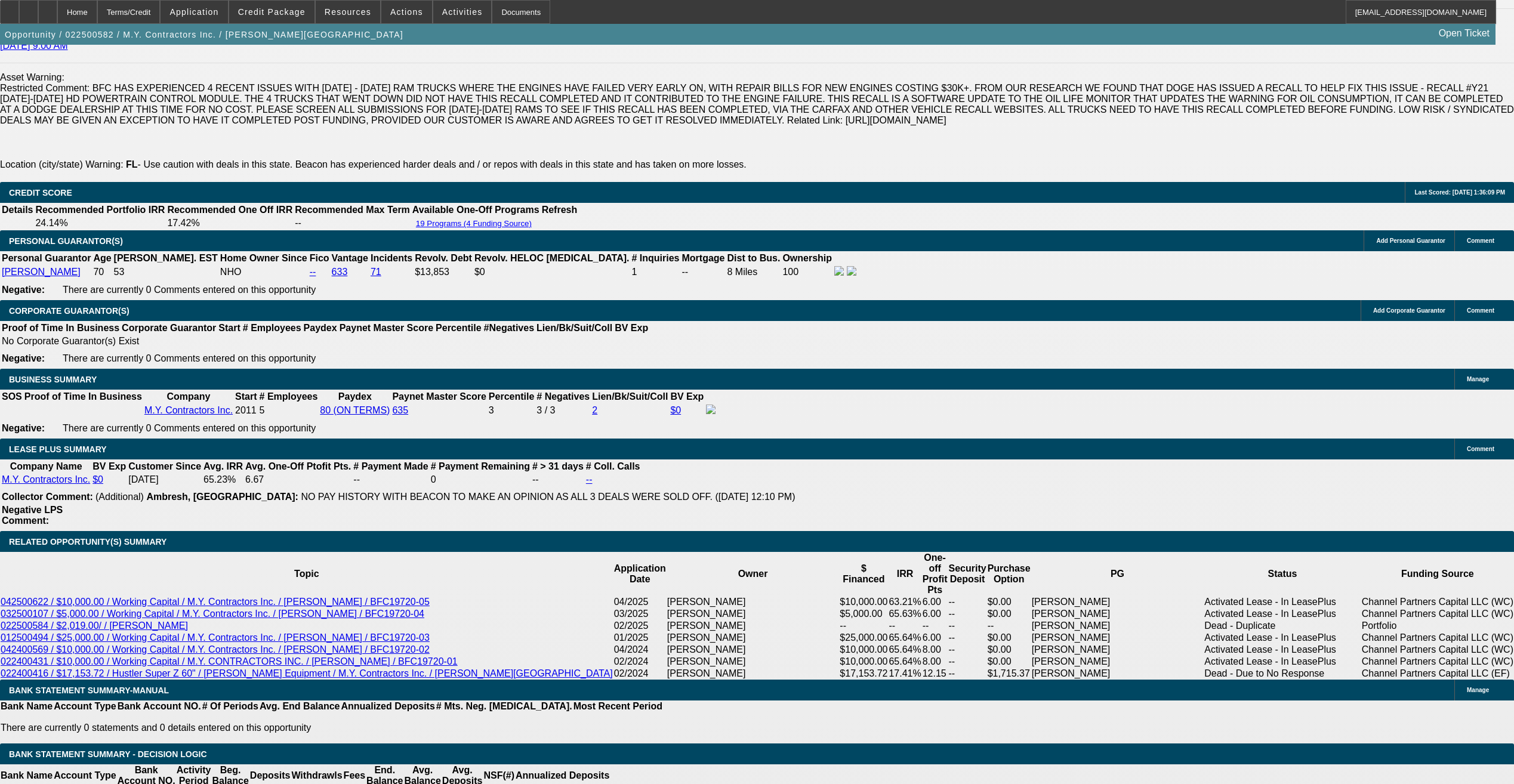
select select "0"
select select "1"
select select "3"
select select "6"
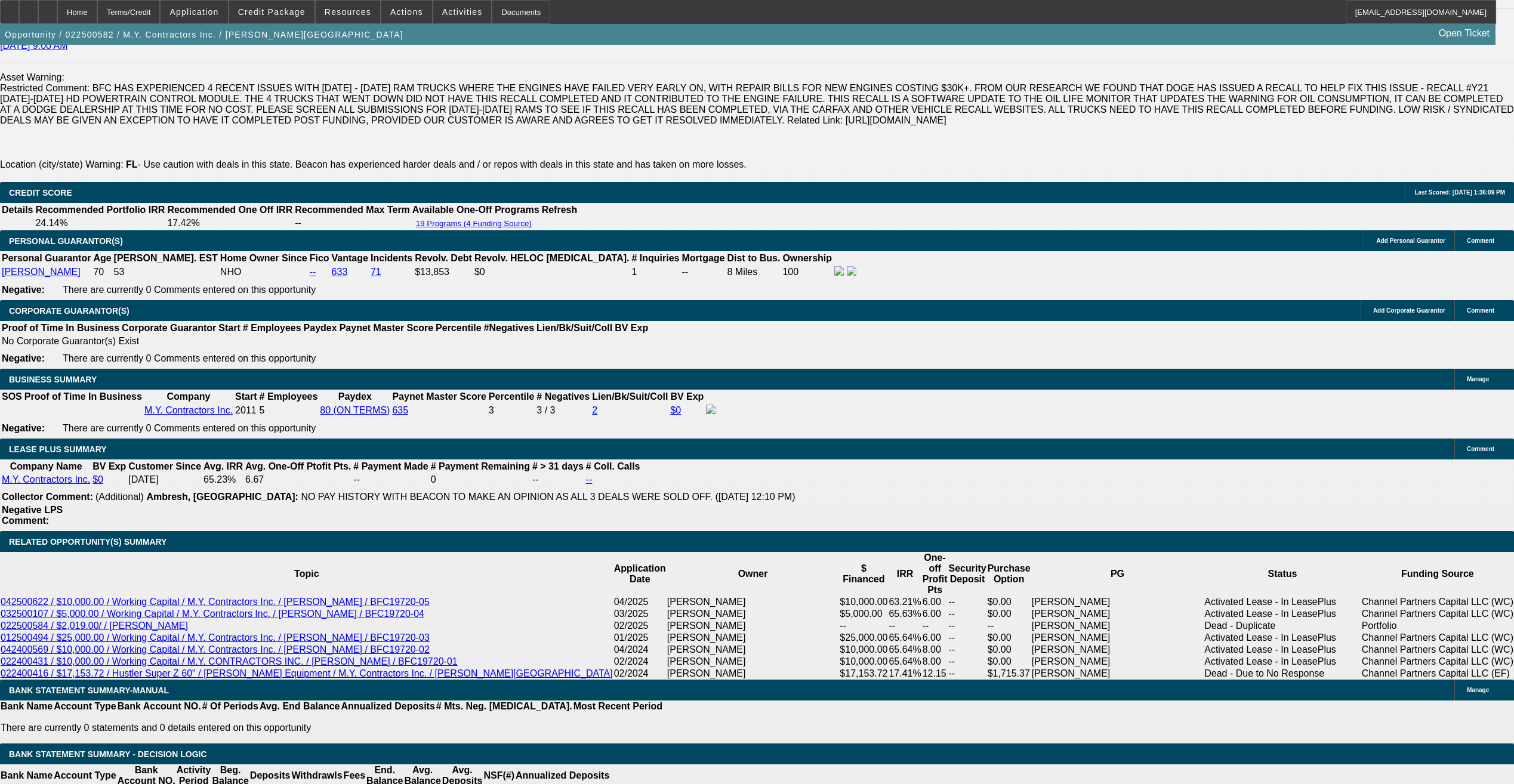
select select "1"
select select "6"
select select "1"
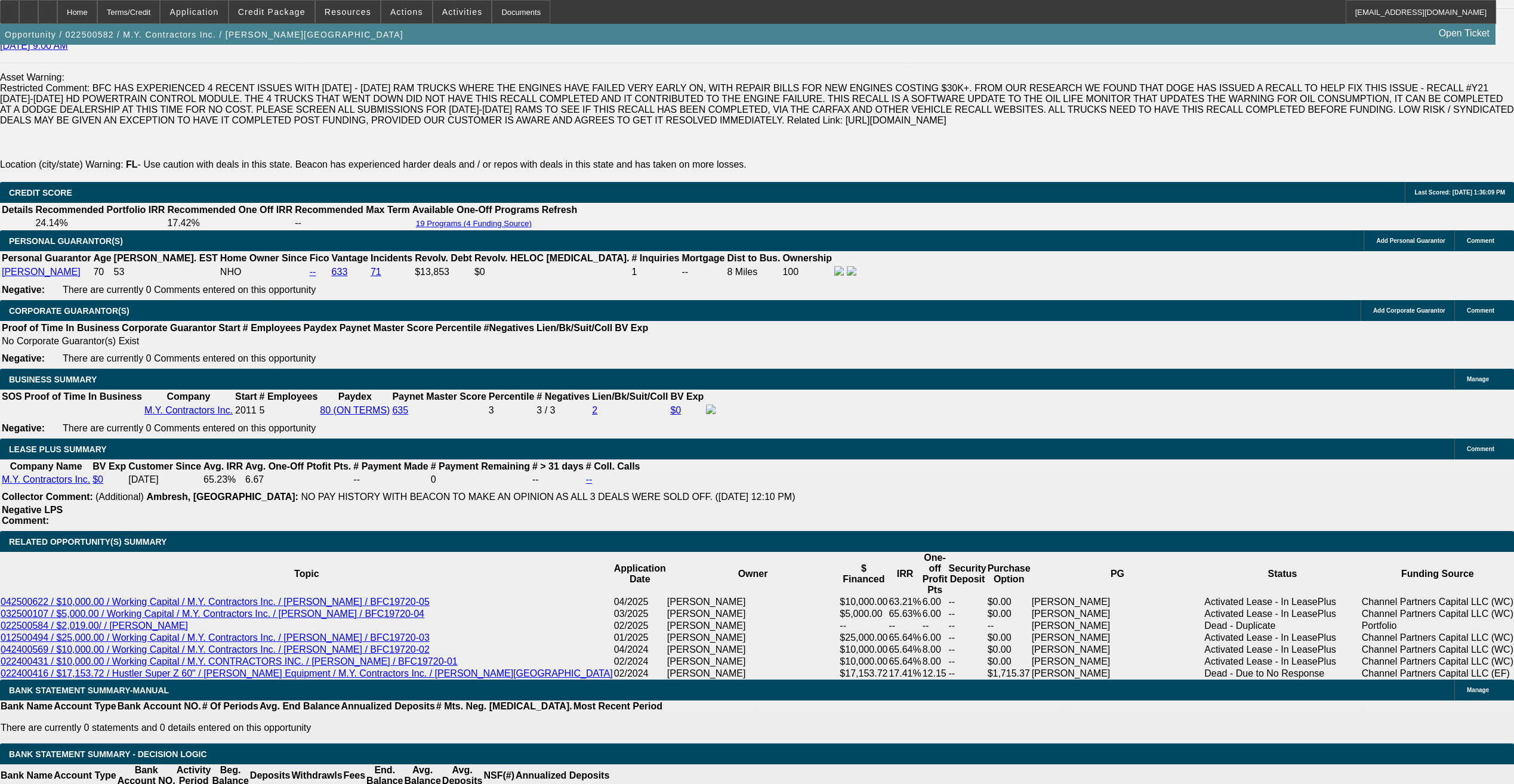
select select "6"
select select "1"
select select "6"
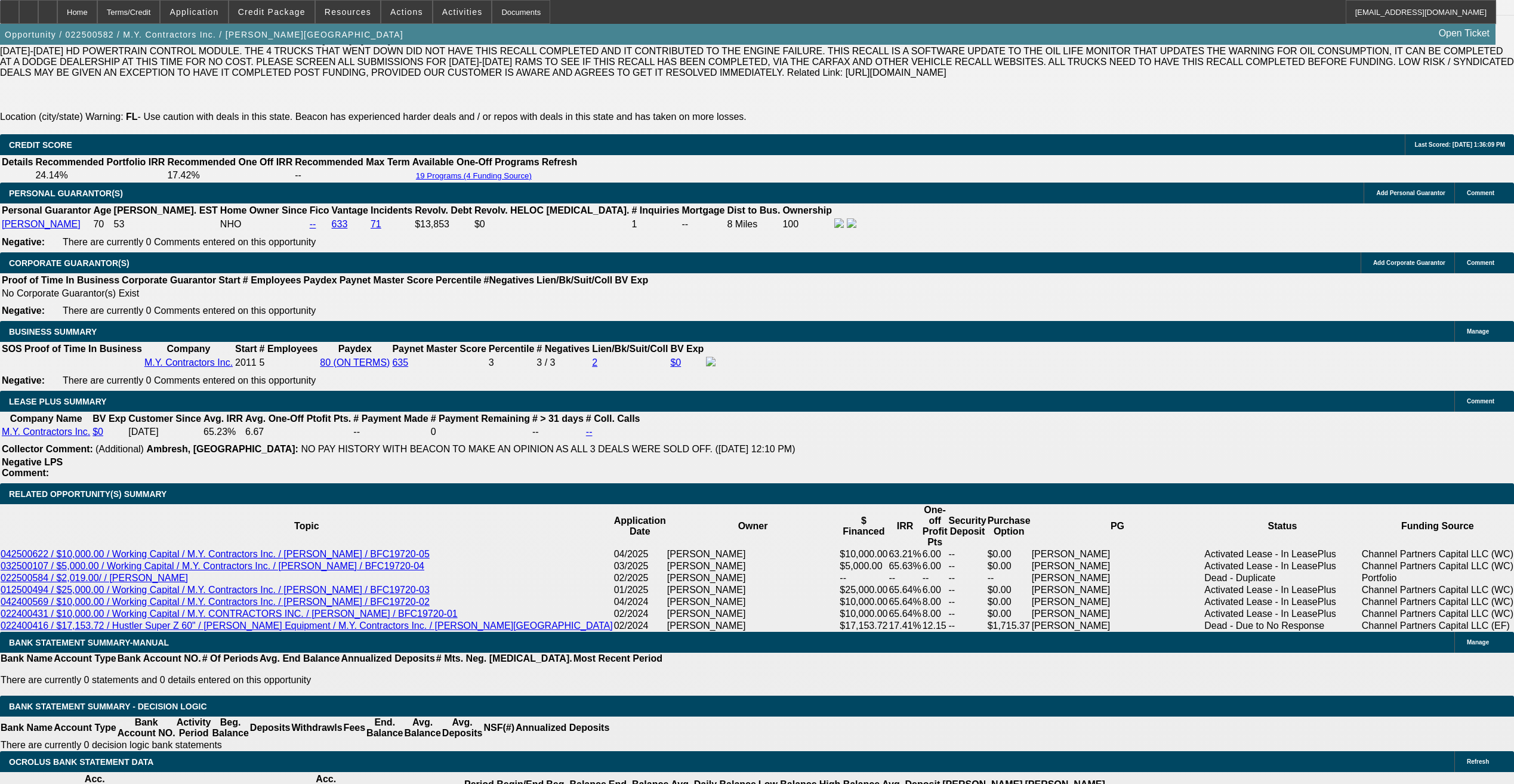
scroll to position [1872, 0]
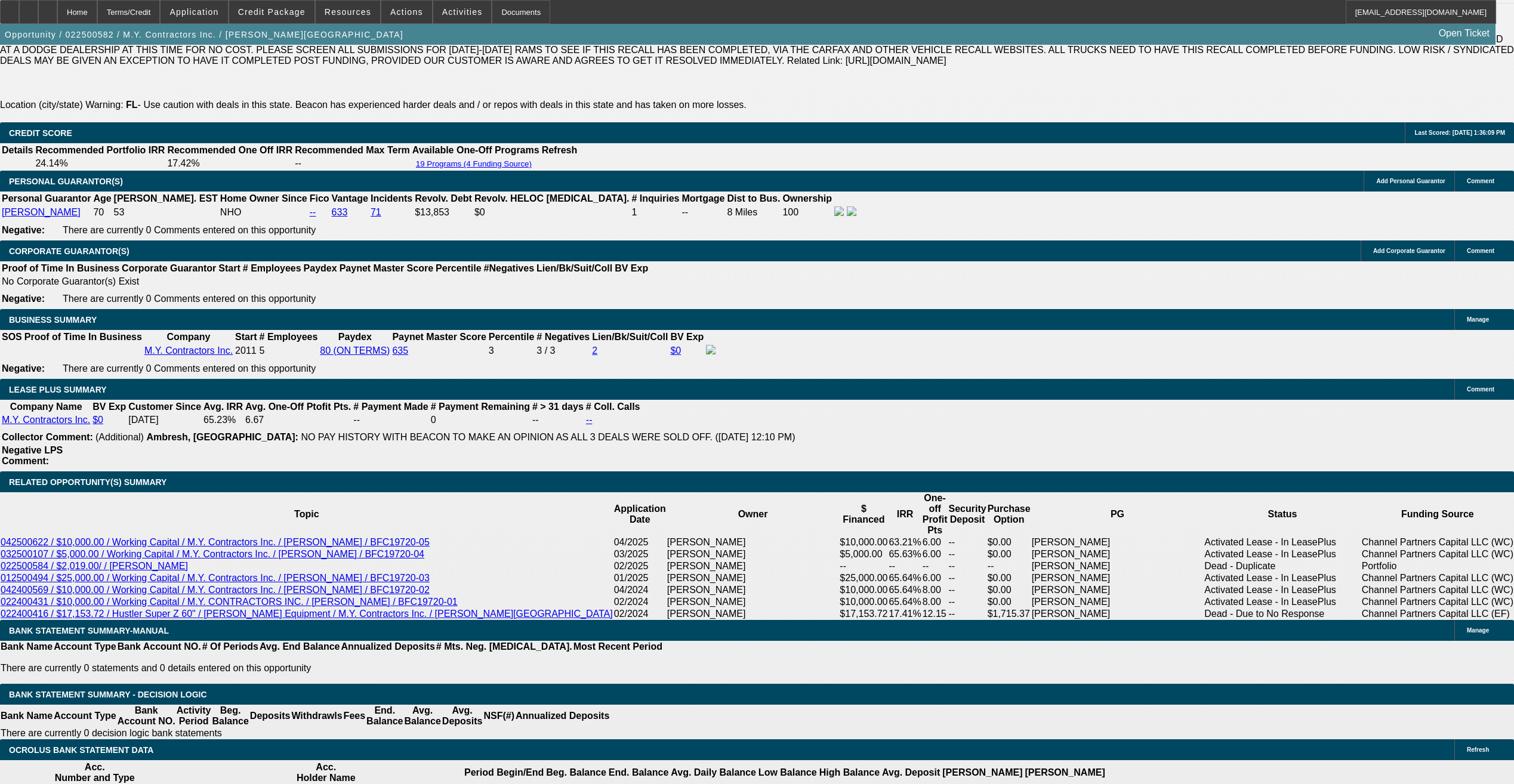
select select "0"
select select "6"
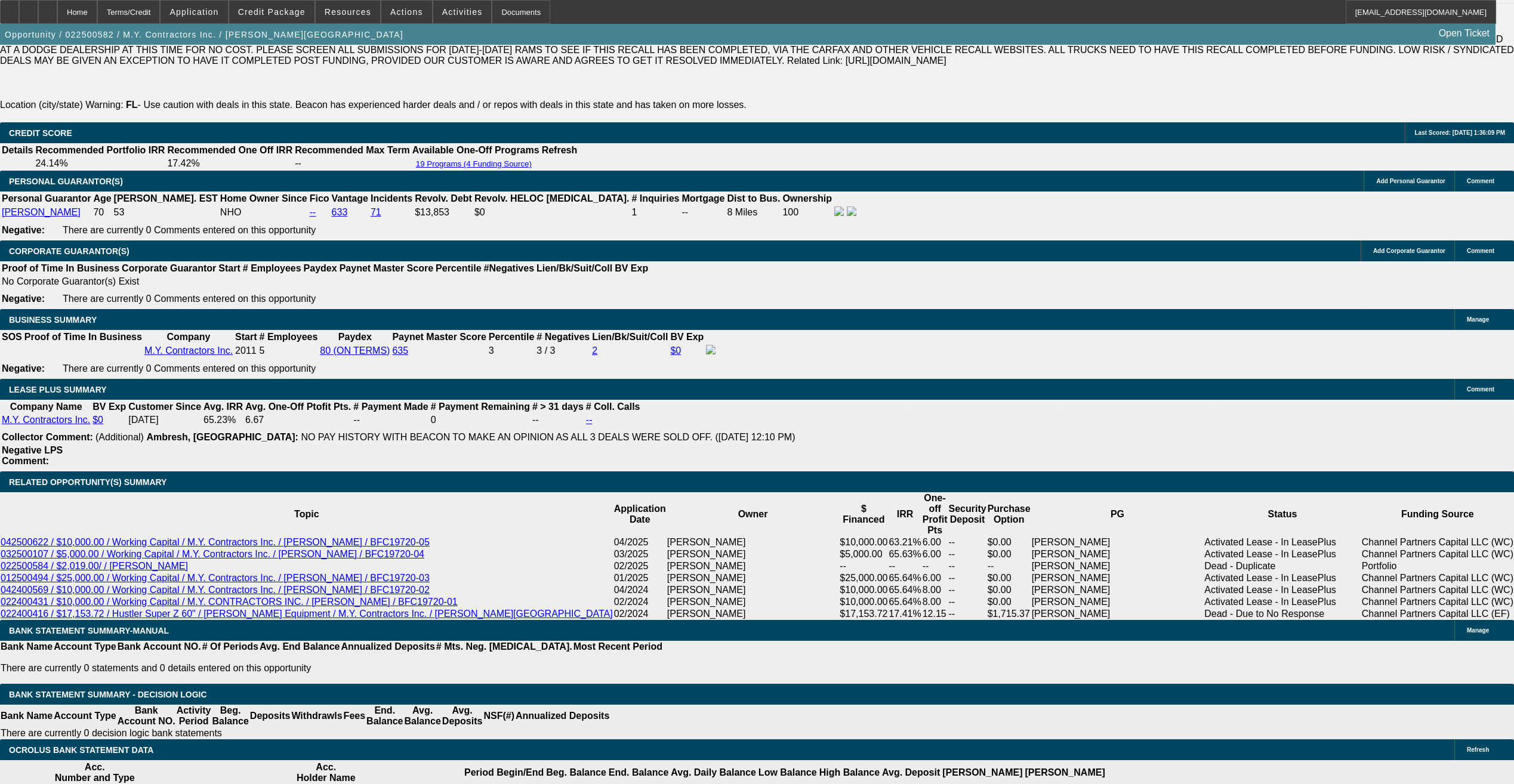
select select "0"
select select "6"
select select "0"
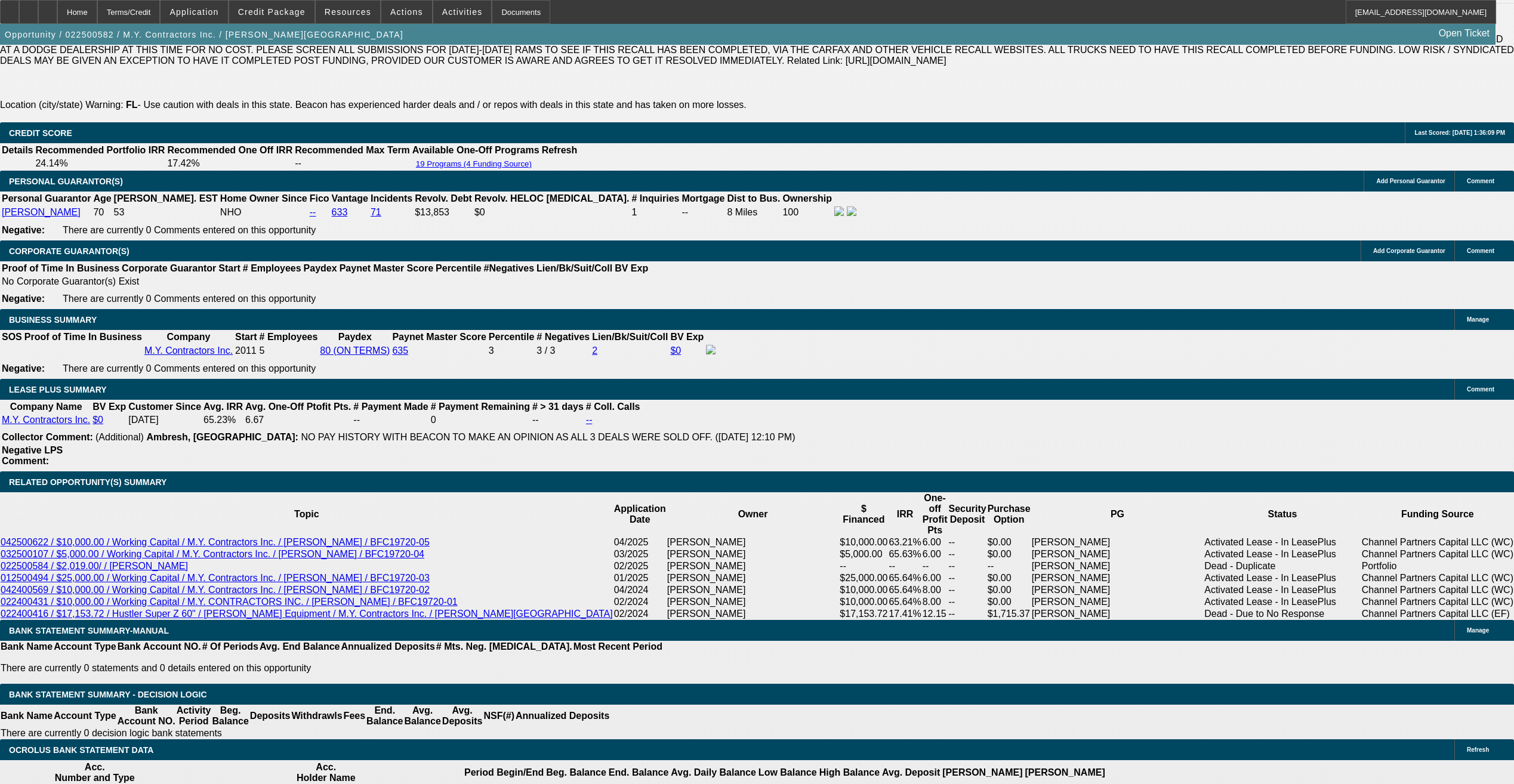
select select "0"
select select "3"
select select "0"
select select "6"
select select "0"
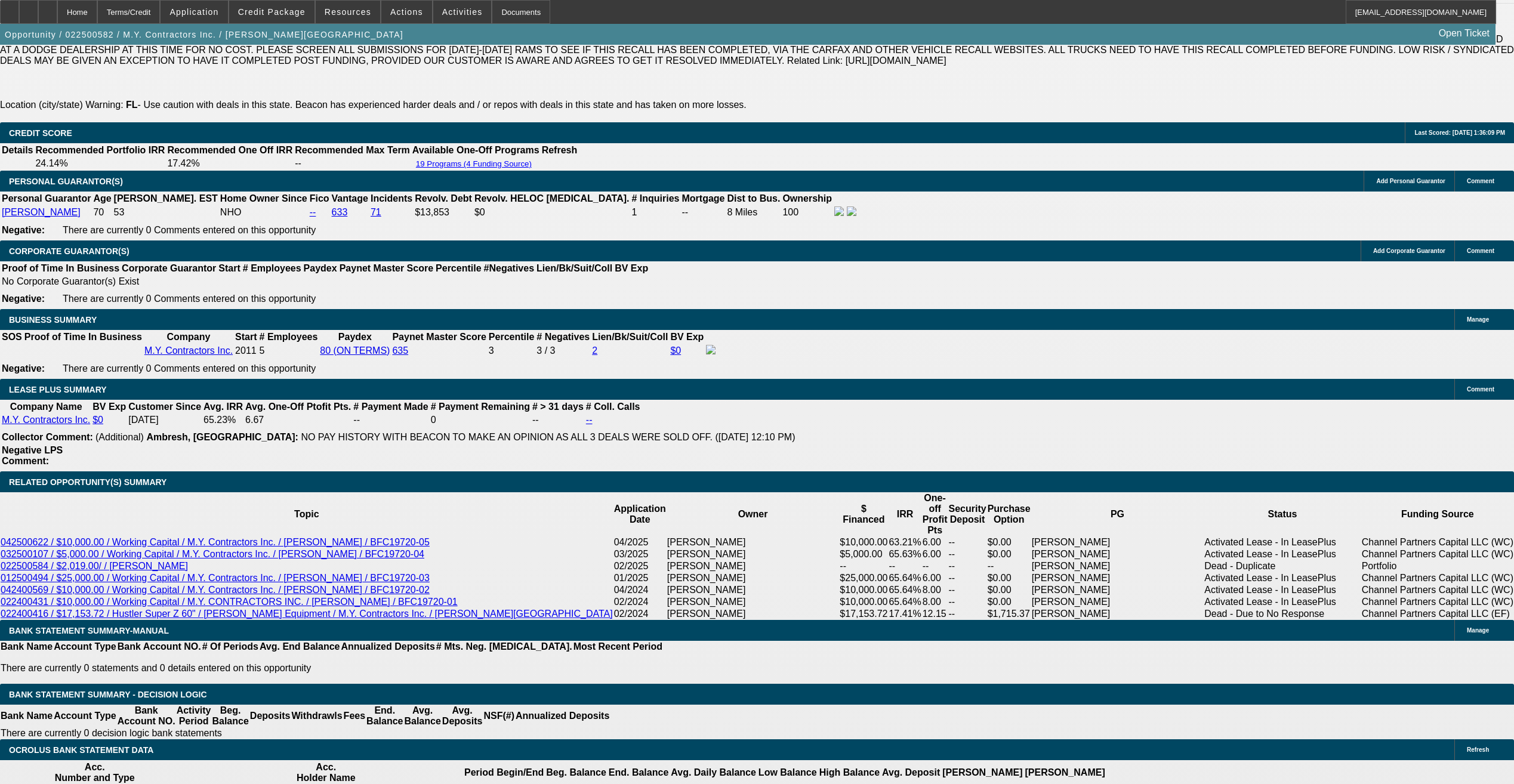
select select "0"
select select "3"
select select "0.1"
select select "4"
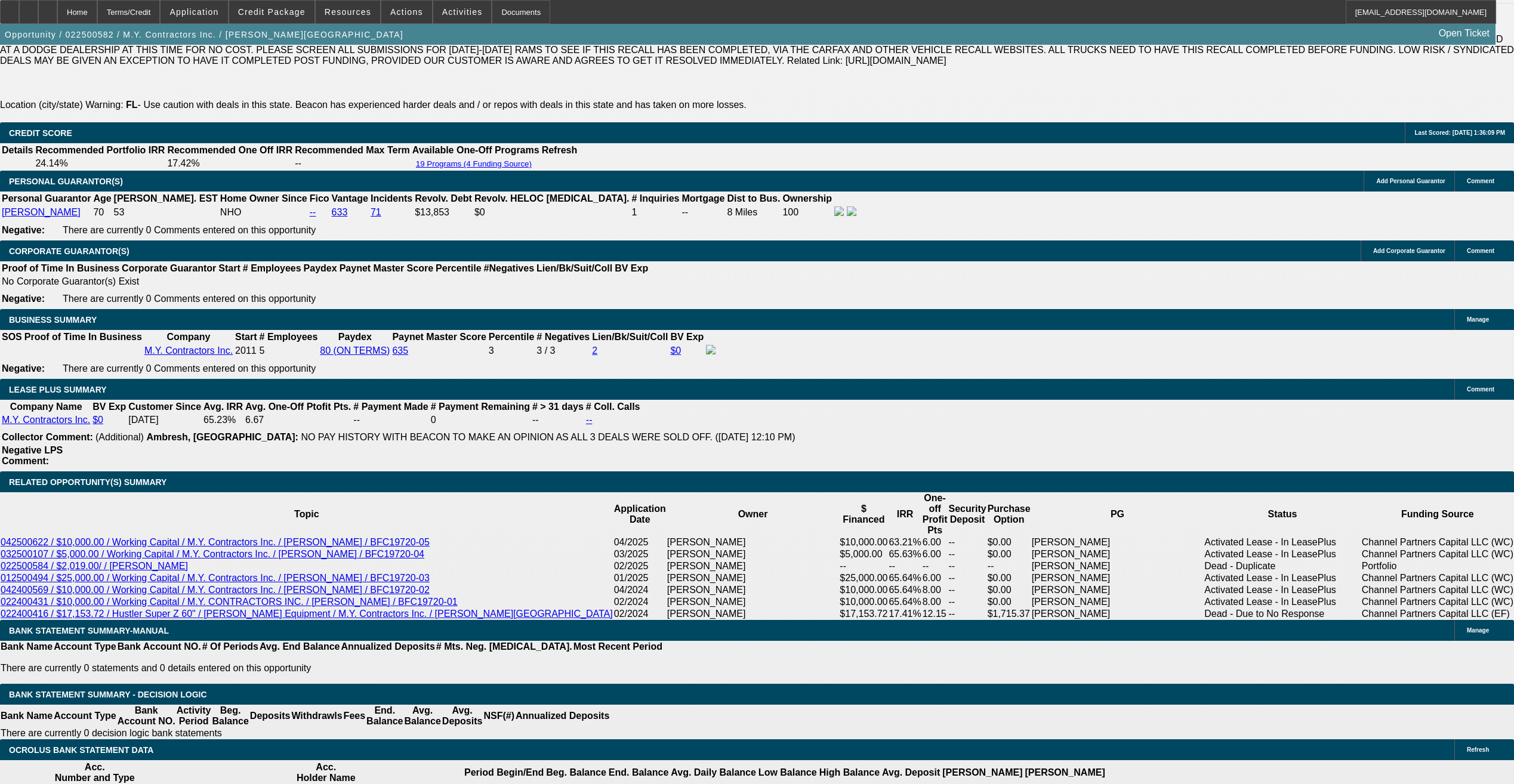
type input "epo"
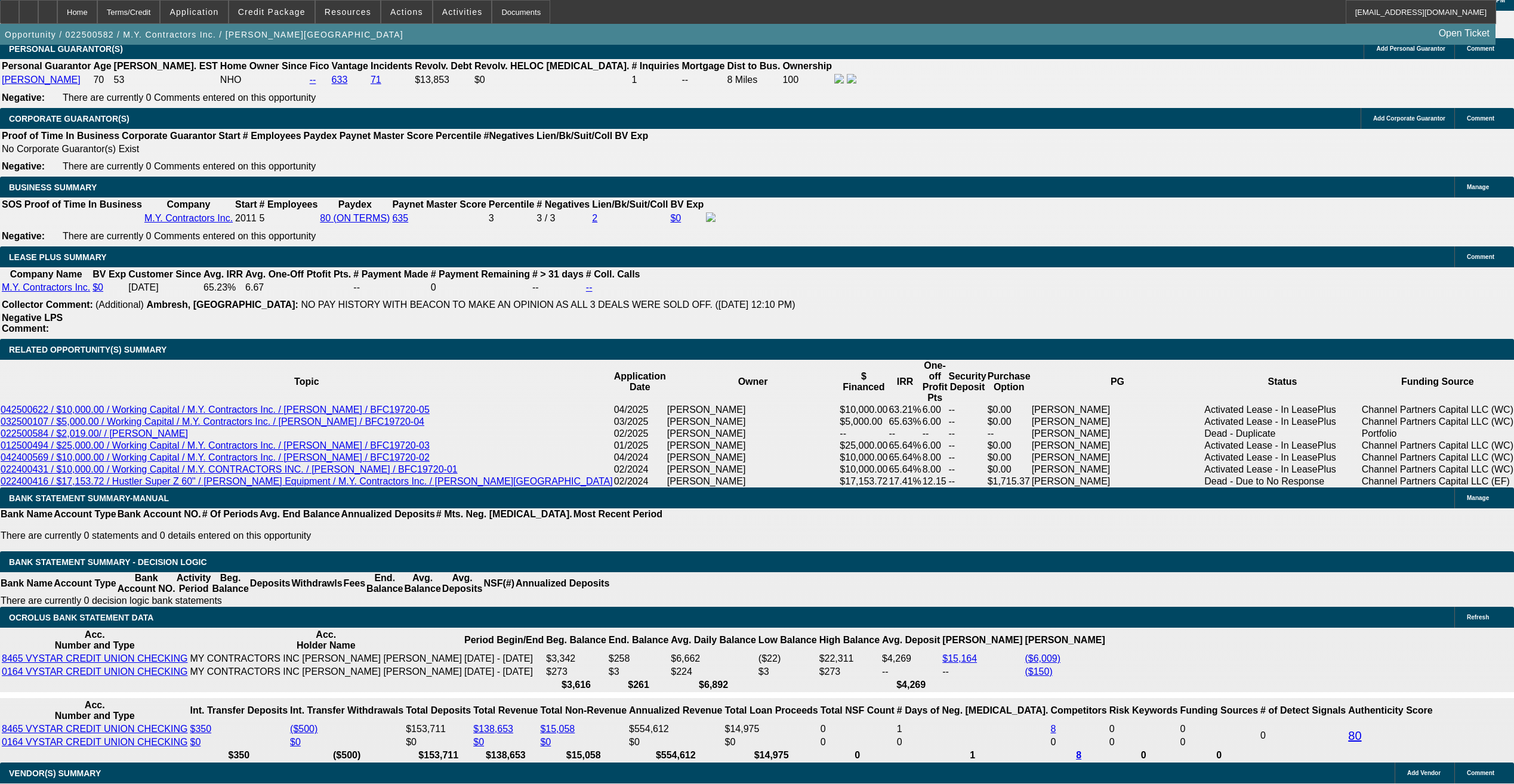
scroll to position [1991, 0]
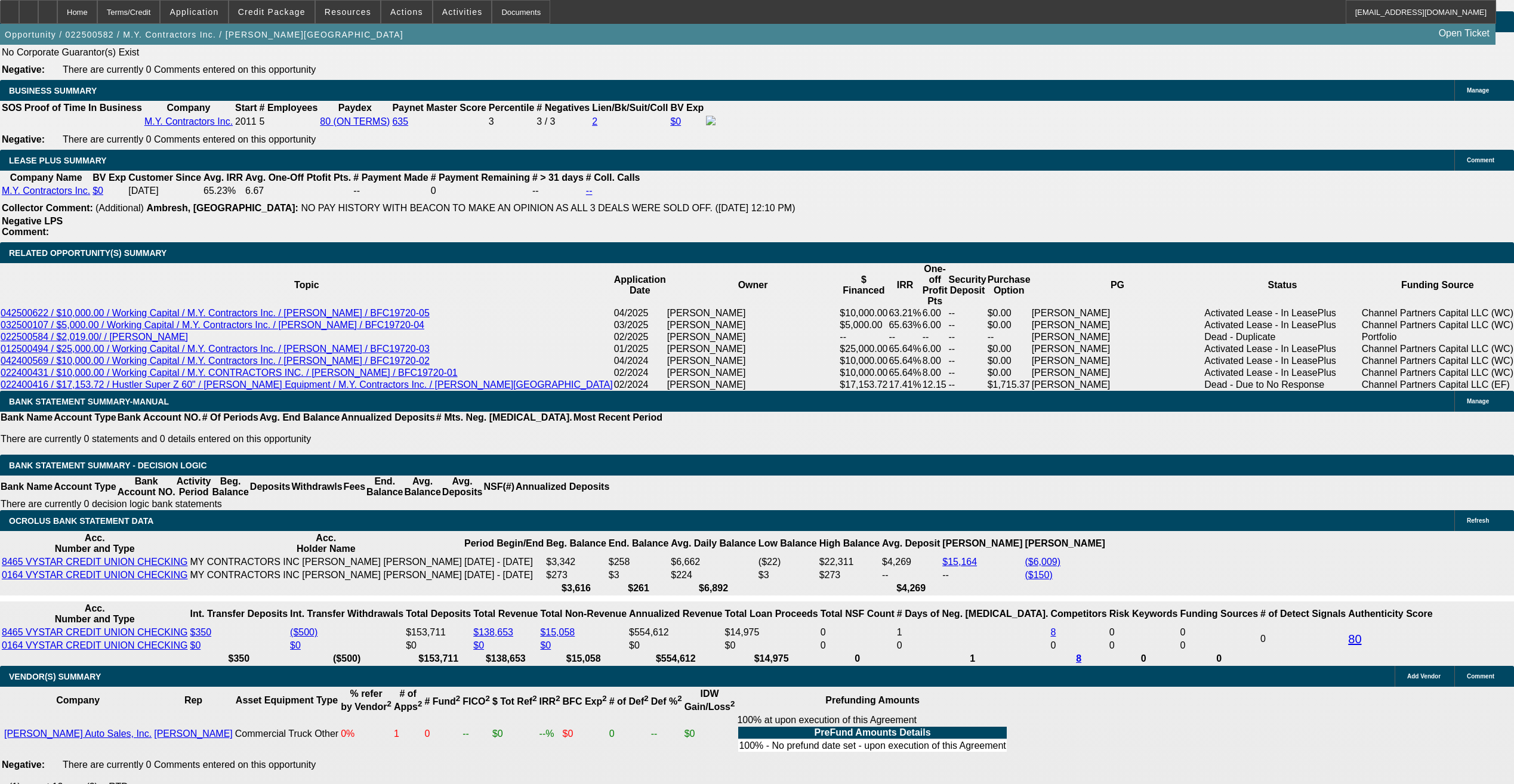
scroll to position [2229, 0]
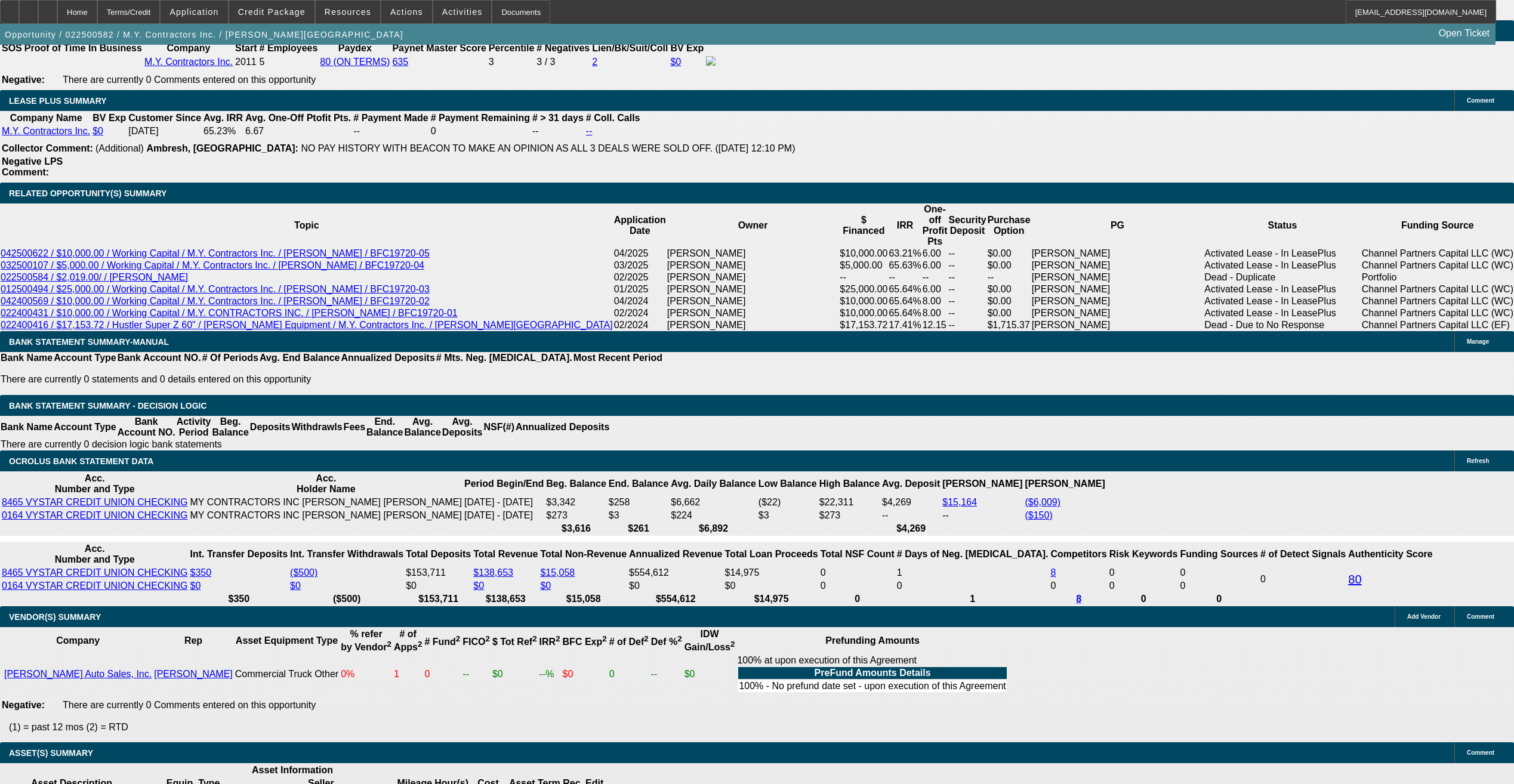
scroll to position [2051, 0]
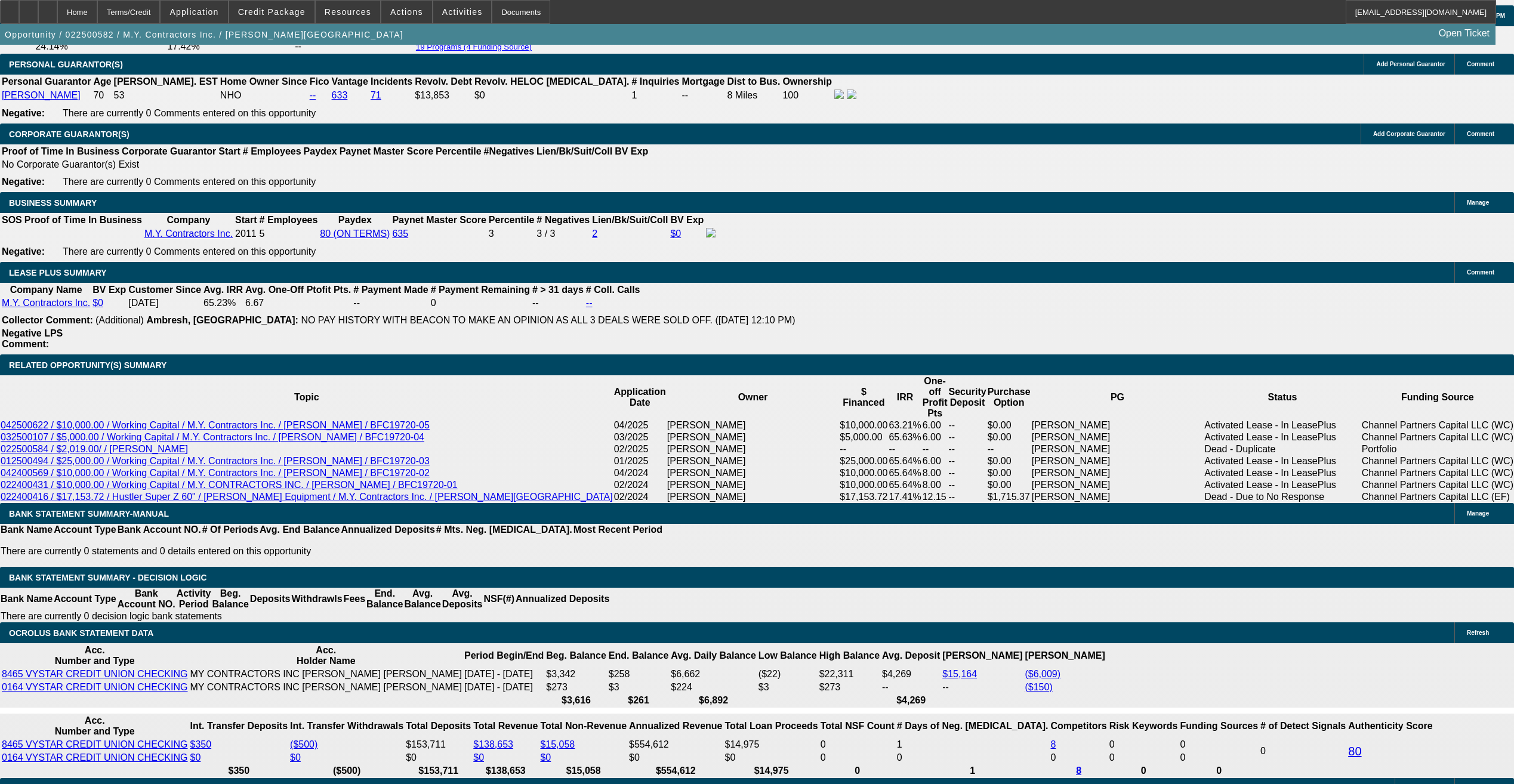
scroll to position [1812, 0]
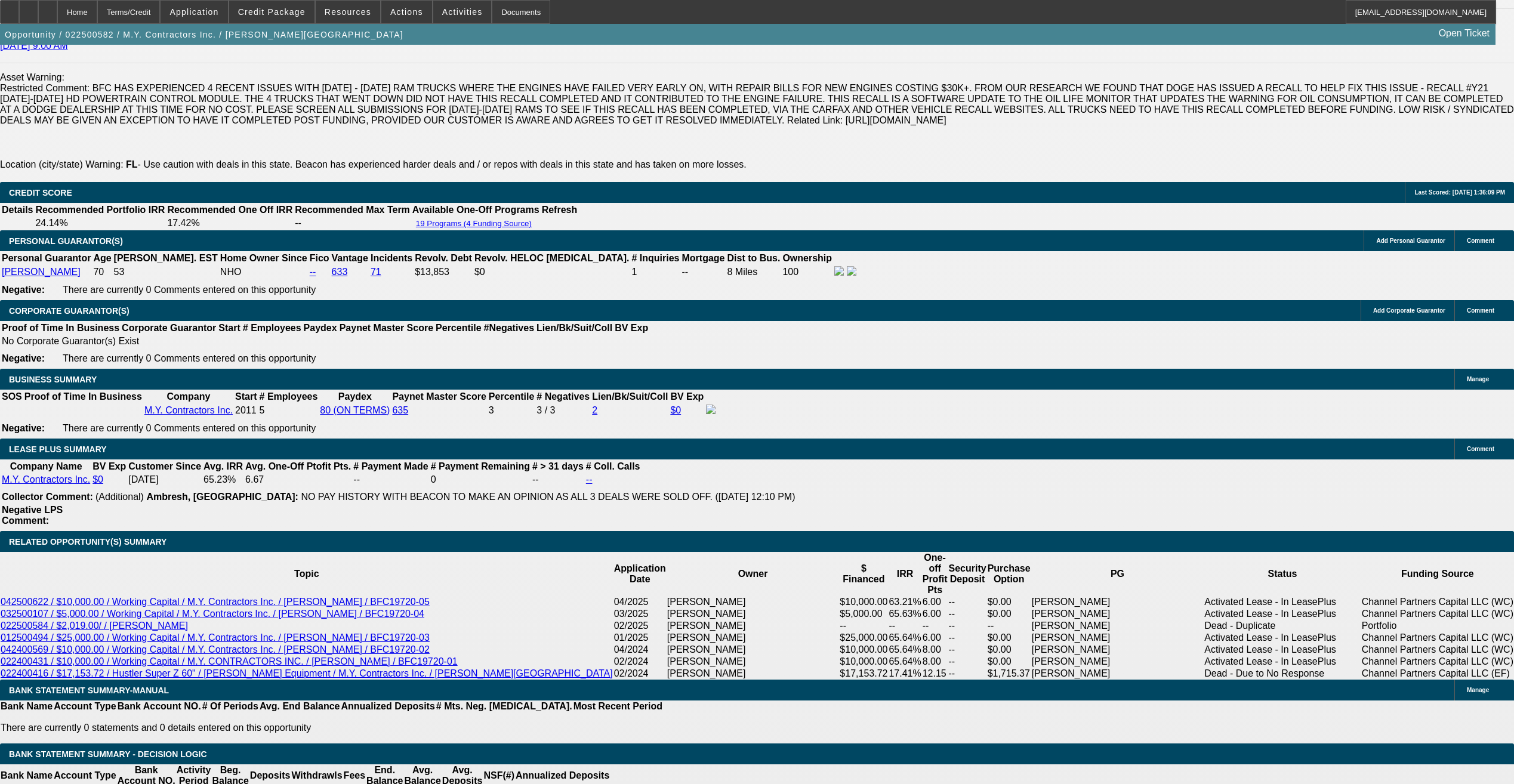
drag, startPoint x: 1276, startPoint y: 56, endPoint x: 1181, endPoint y: 45, distance: 95.6
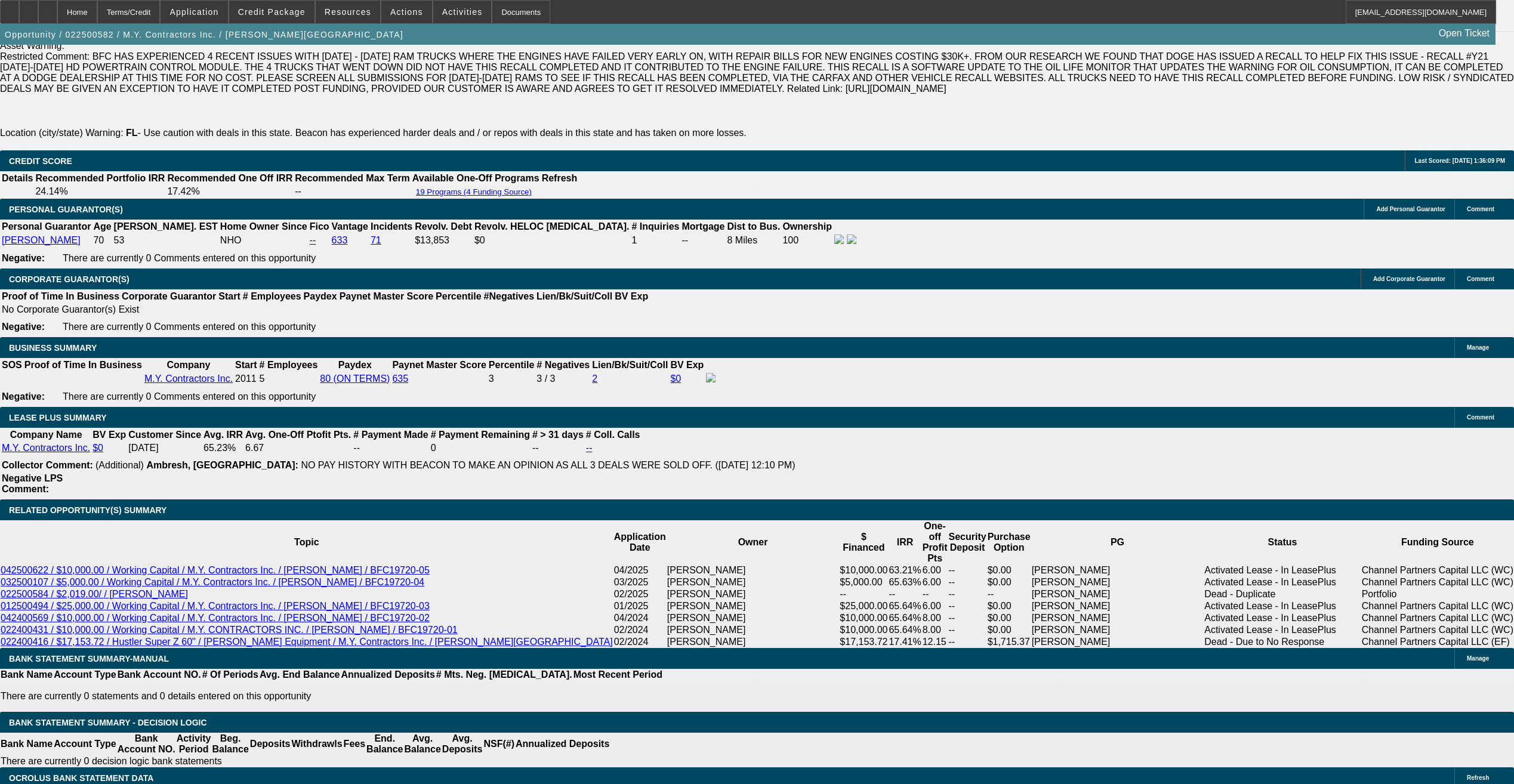
scroll to position [1872, 0]
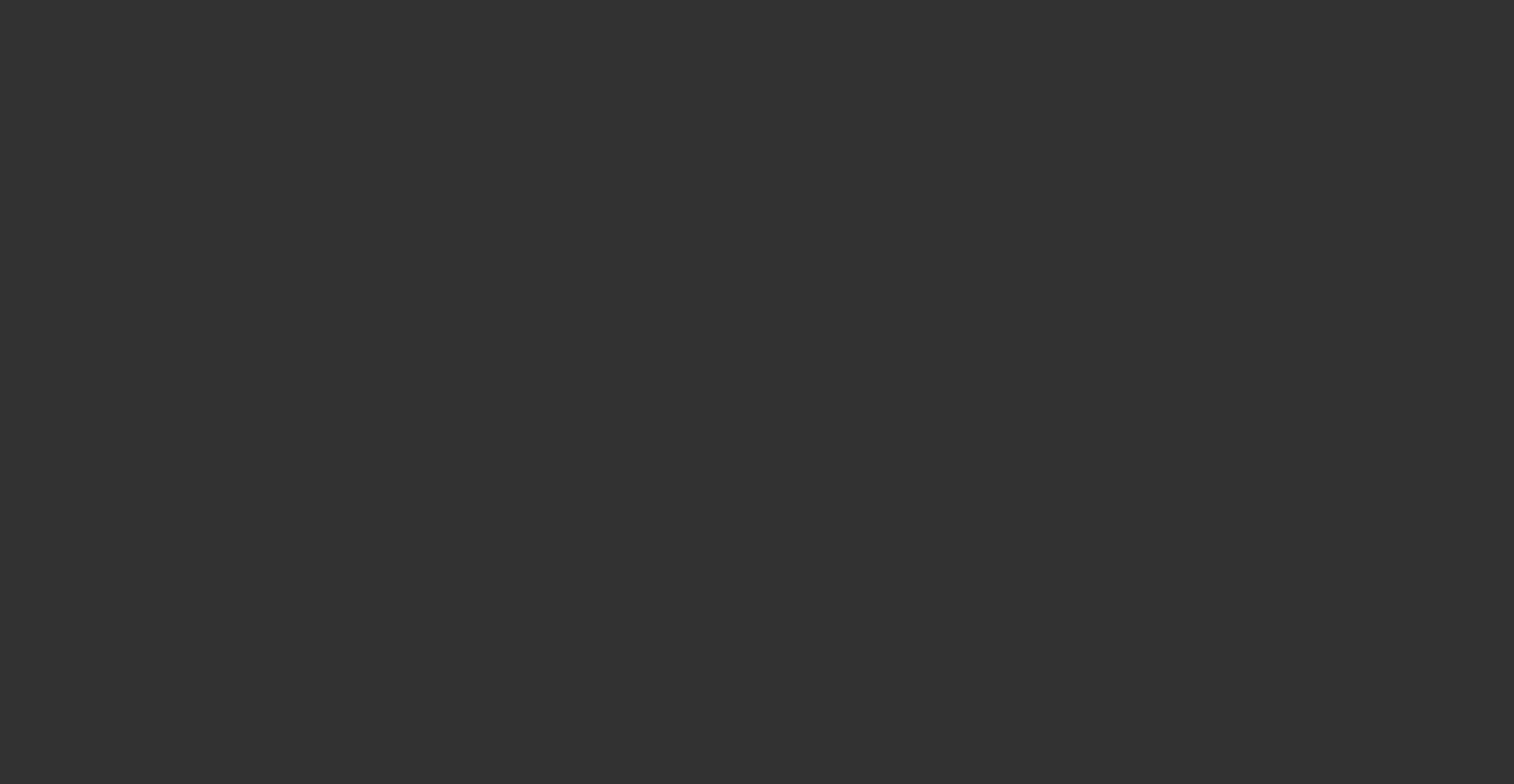
scroll to position [298, 0]
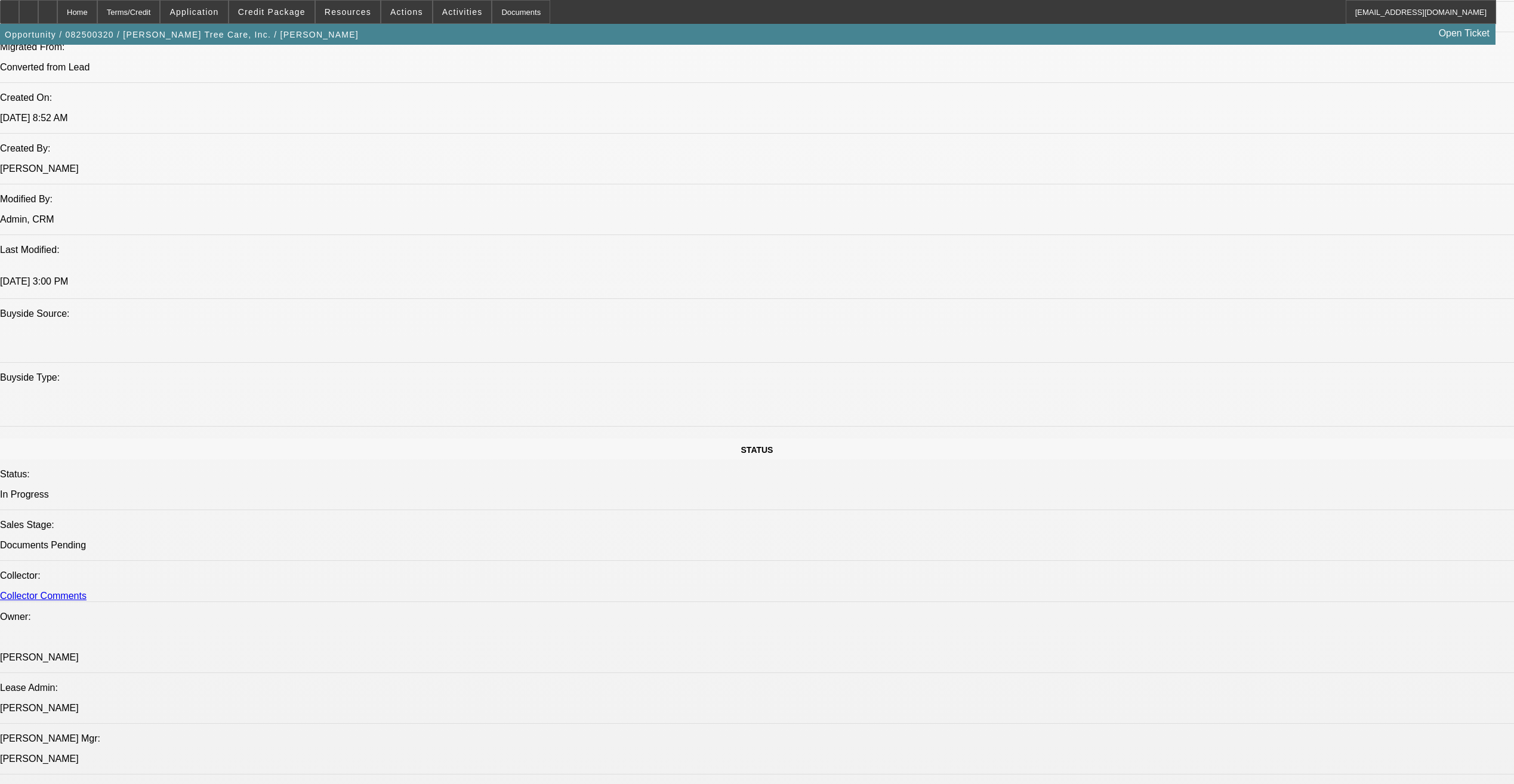
select select "0"
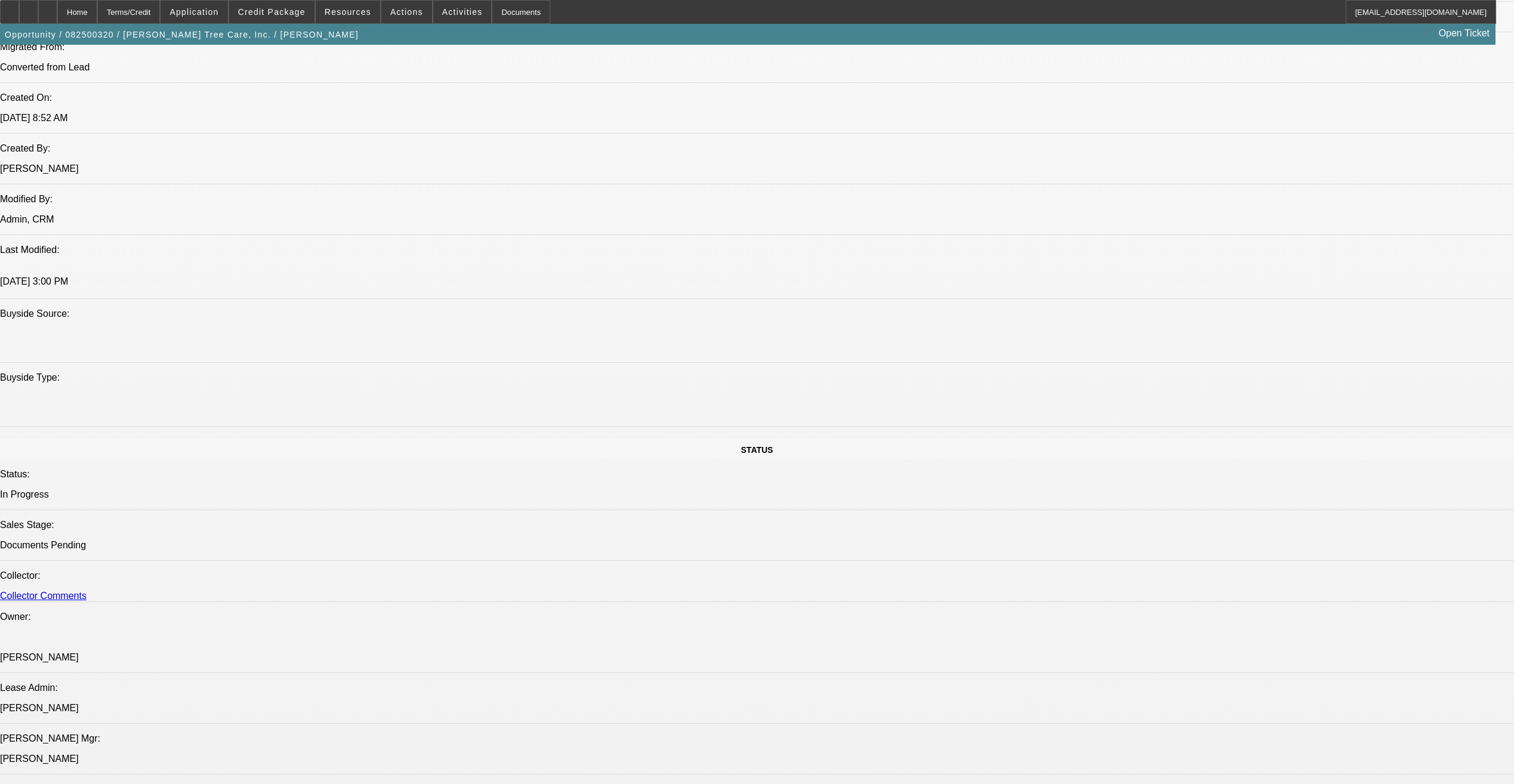
select select "0"
select select "2"
select select "0"
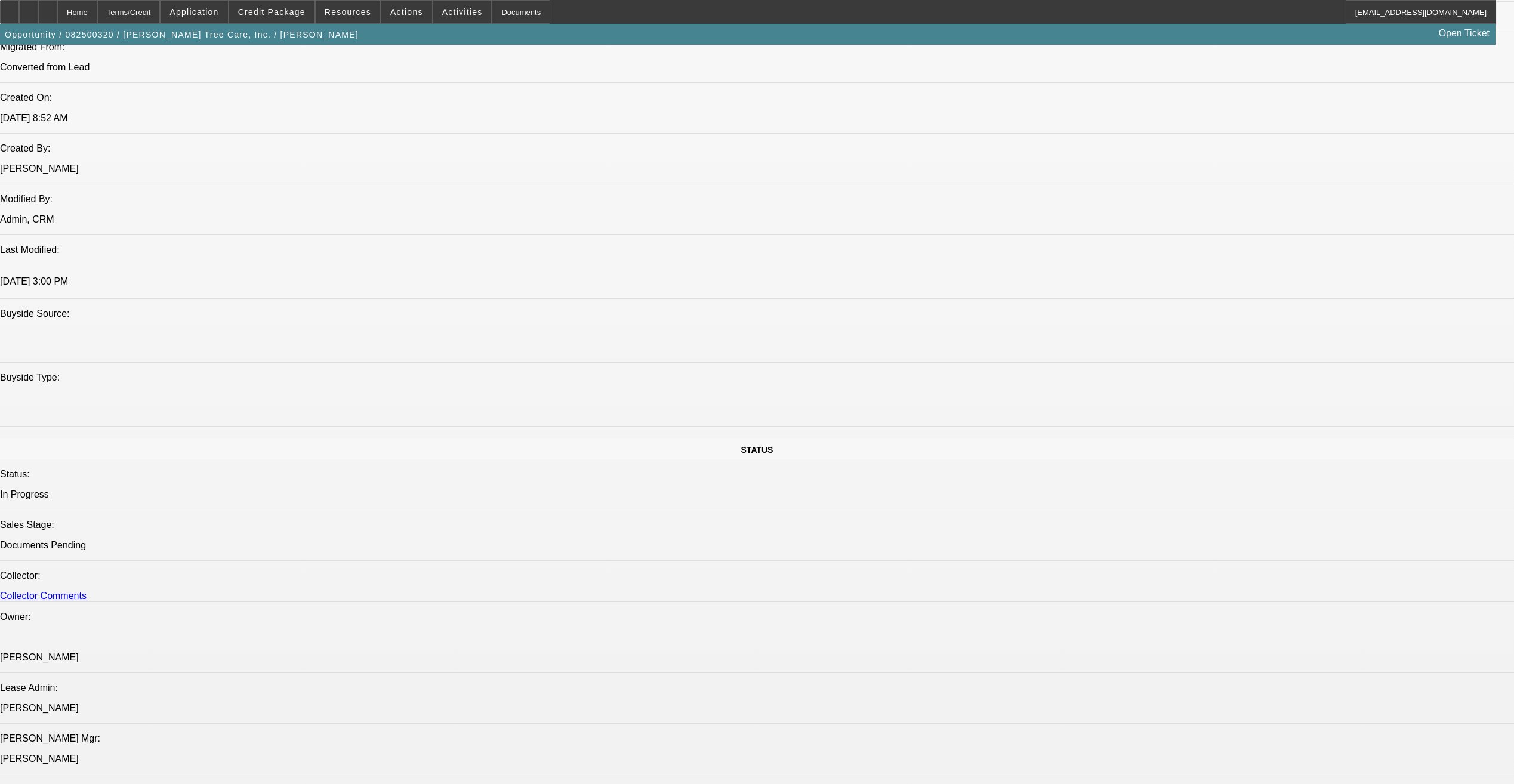
select select "2"
select select "0"
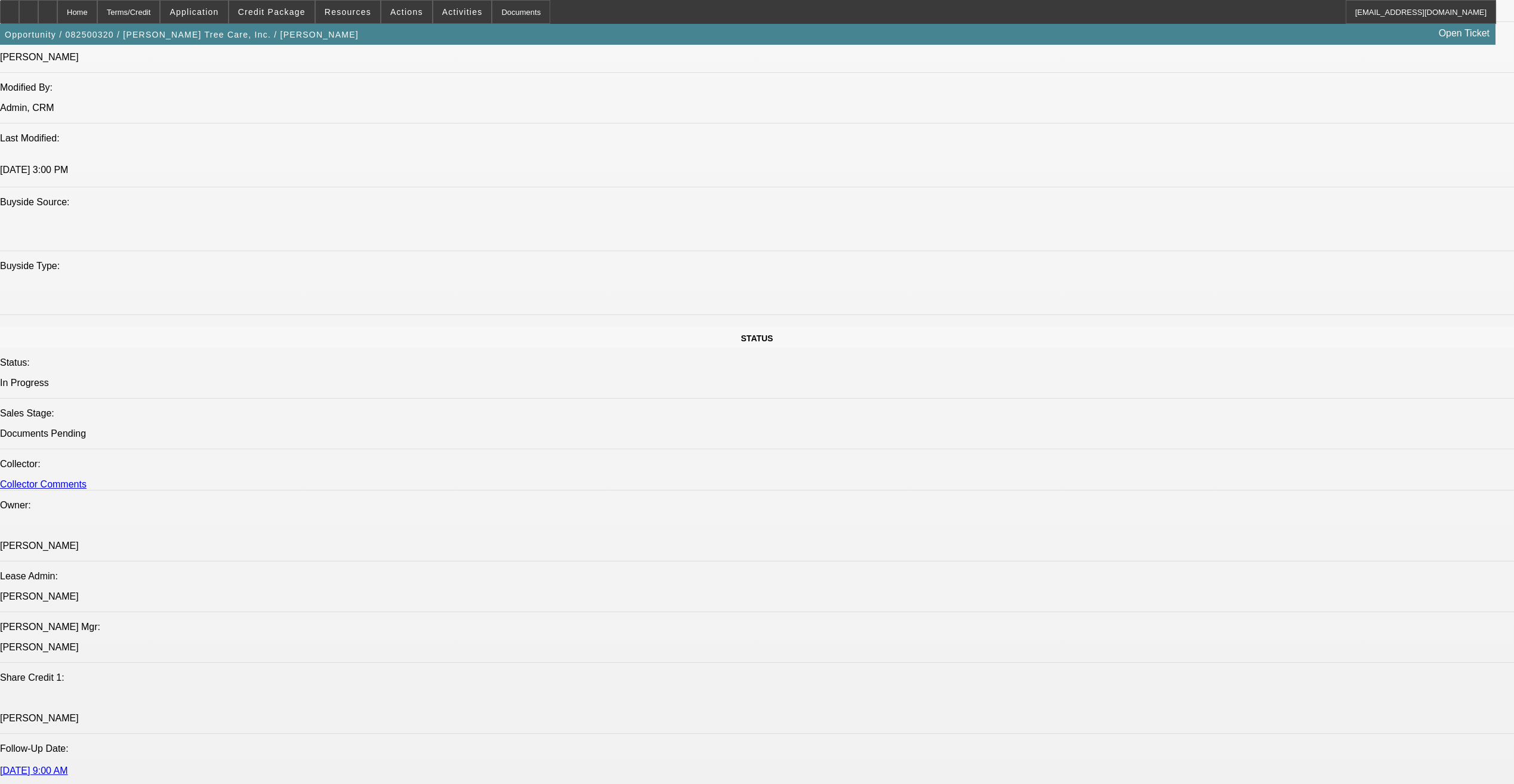
select select "1"
select select "6"
select select "1"
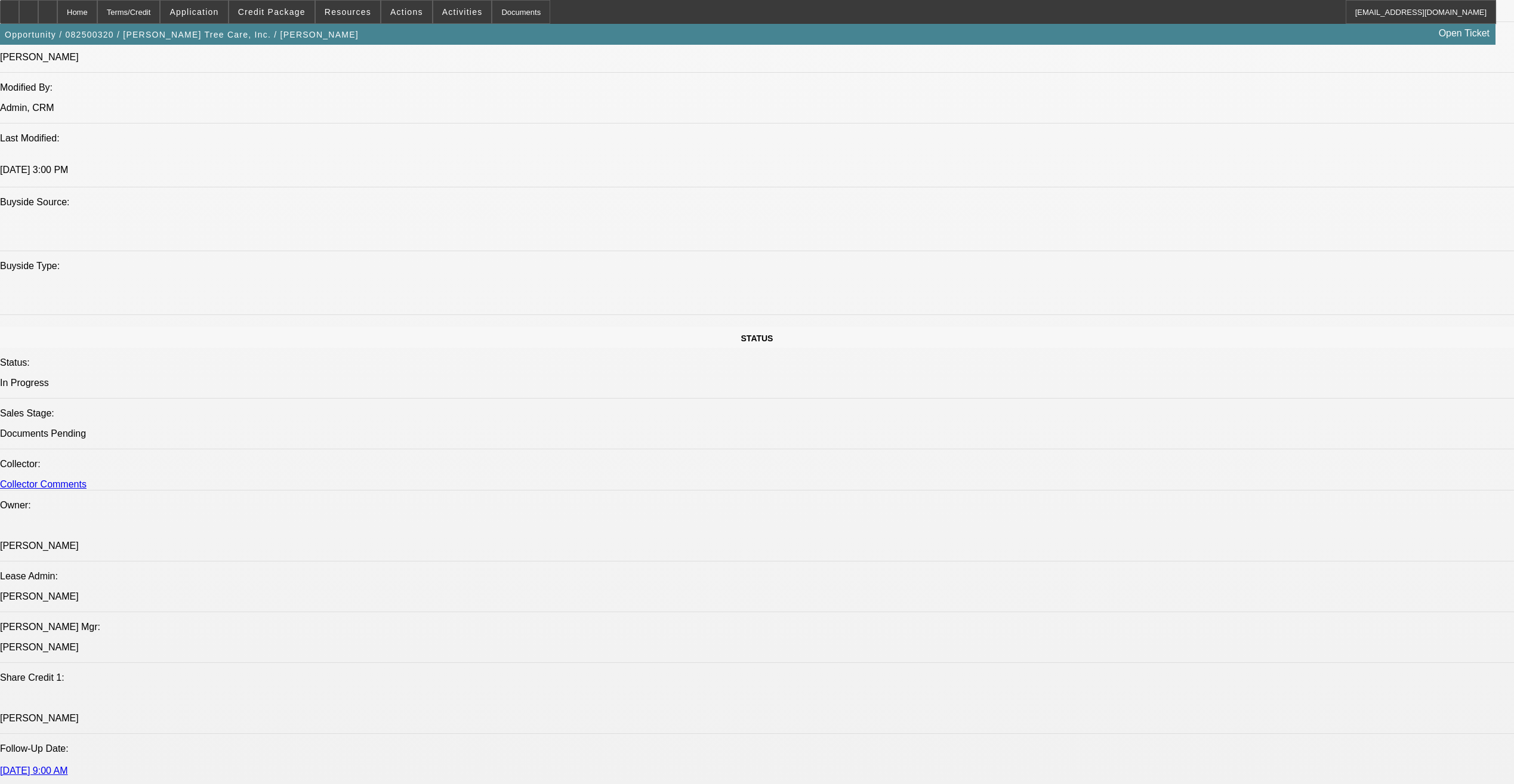
select select "6"
select select "1"
select select "2"
select select "6"
select select "1"
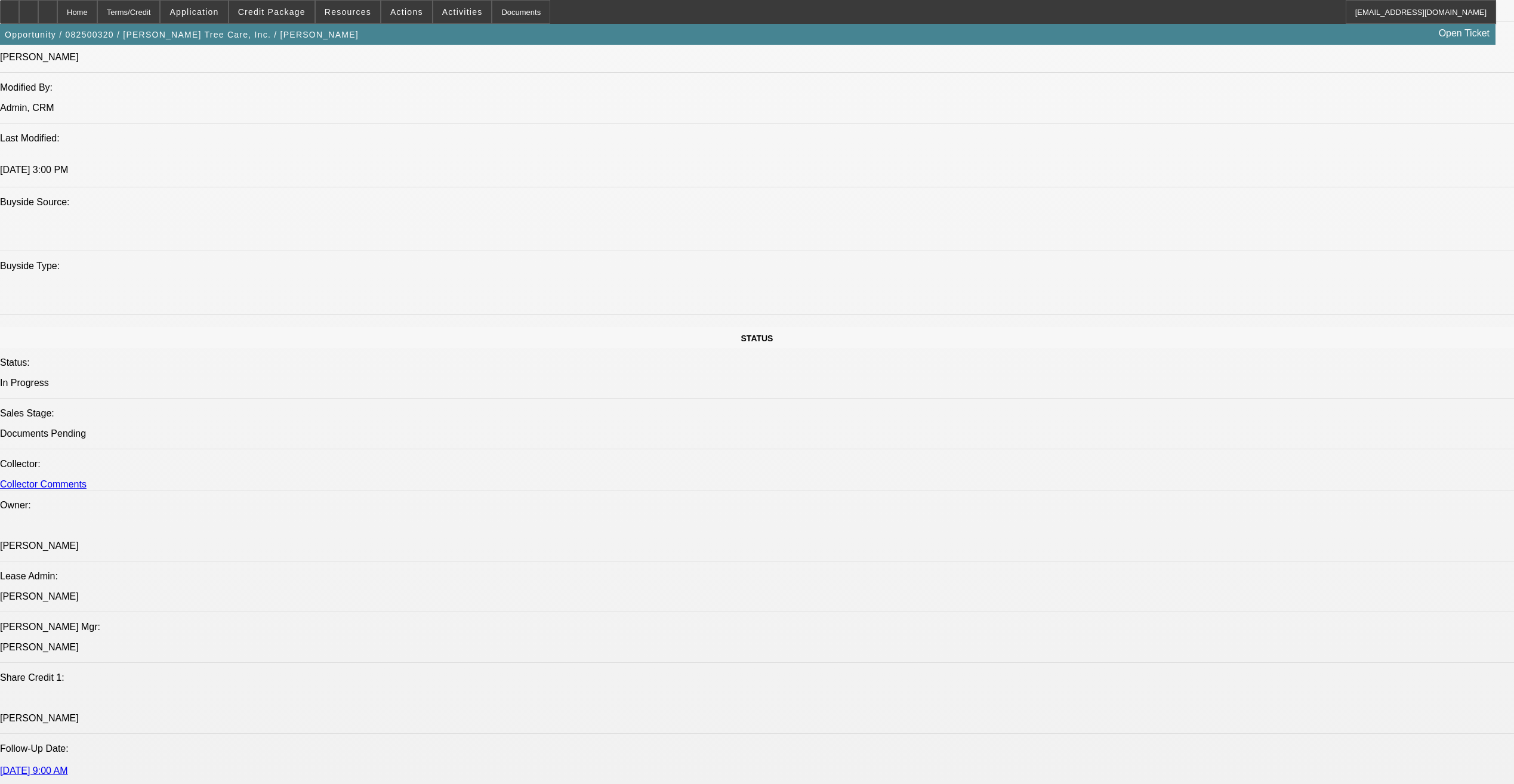
select select "2"
select select "6"
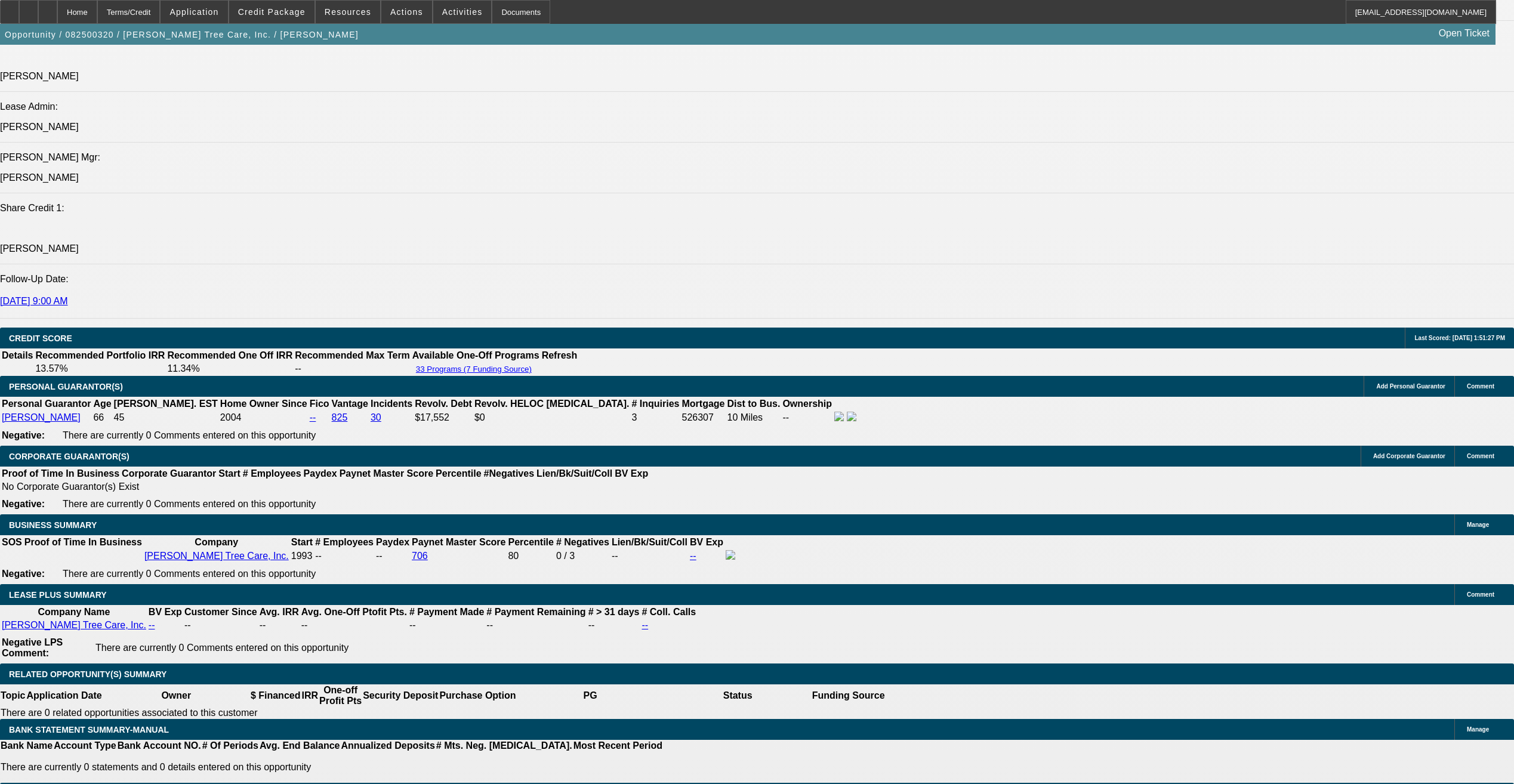
scroll to position [1595, 0]
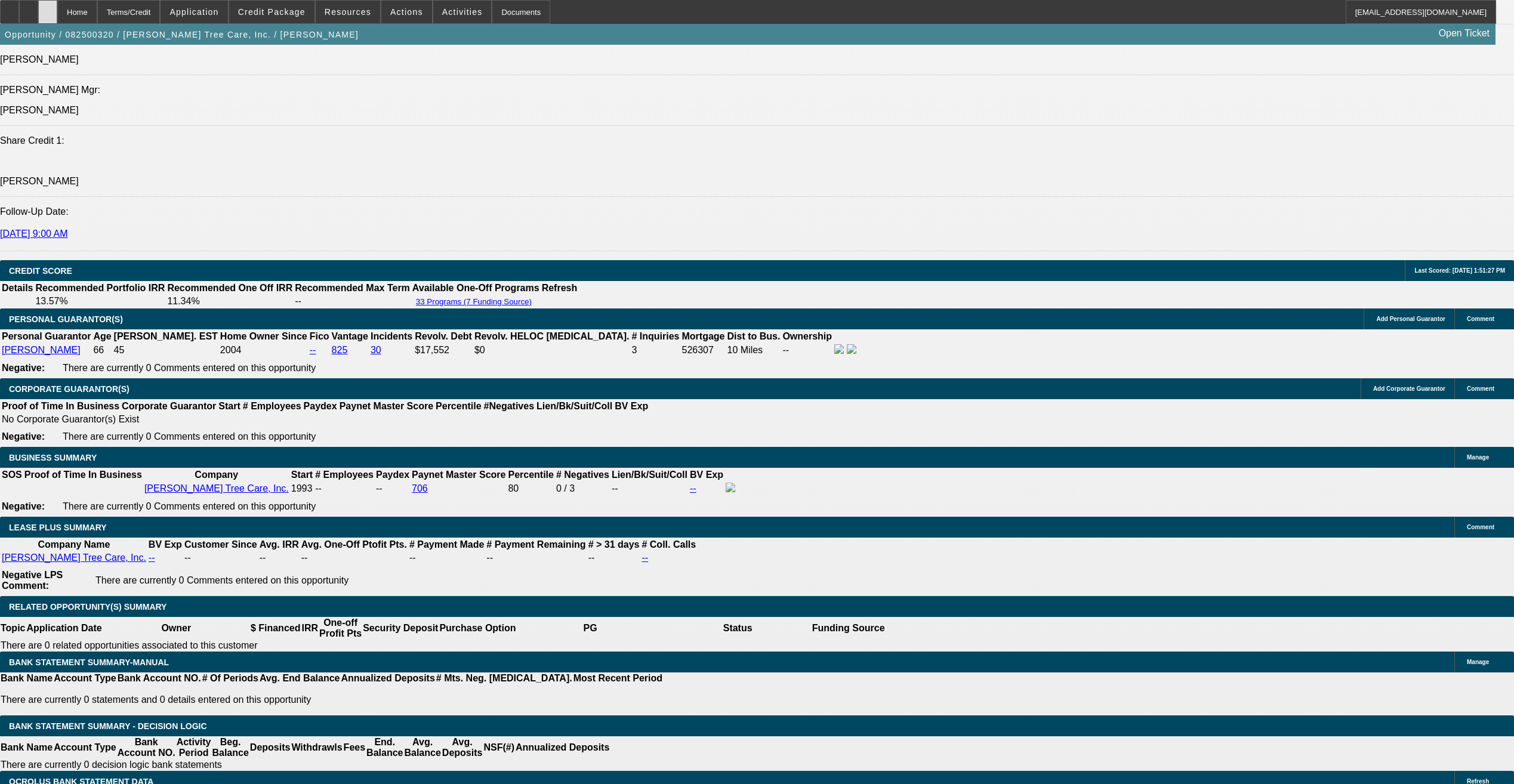
click at [57, 13] on div at bounding box center [47, 12] width 19 height 24
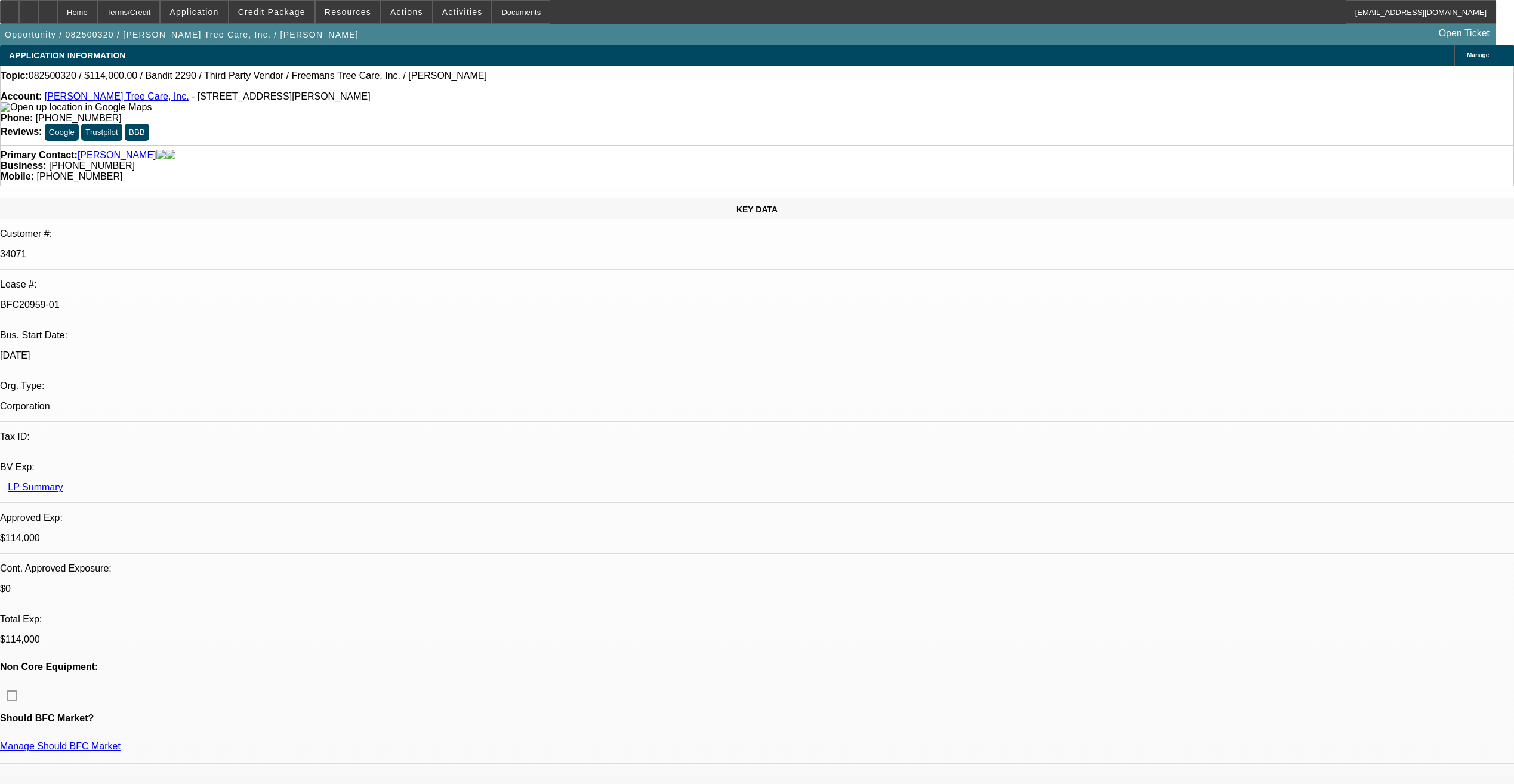
select select "0"
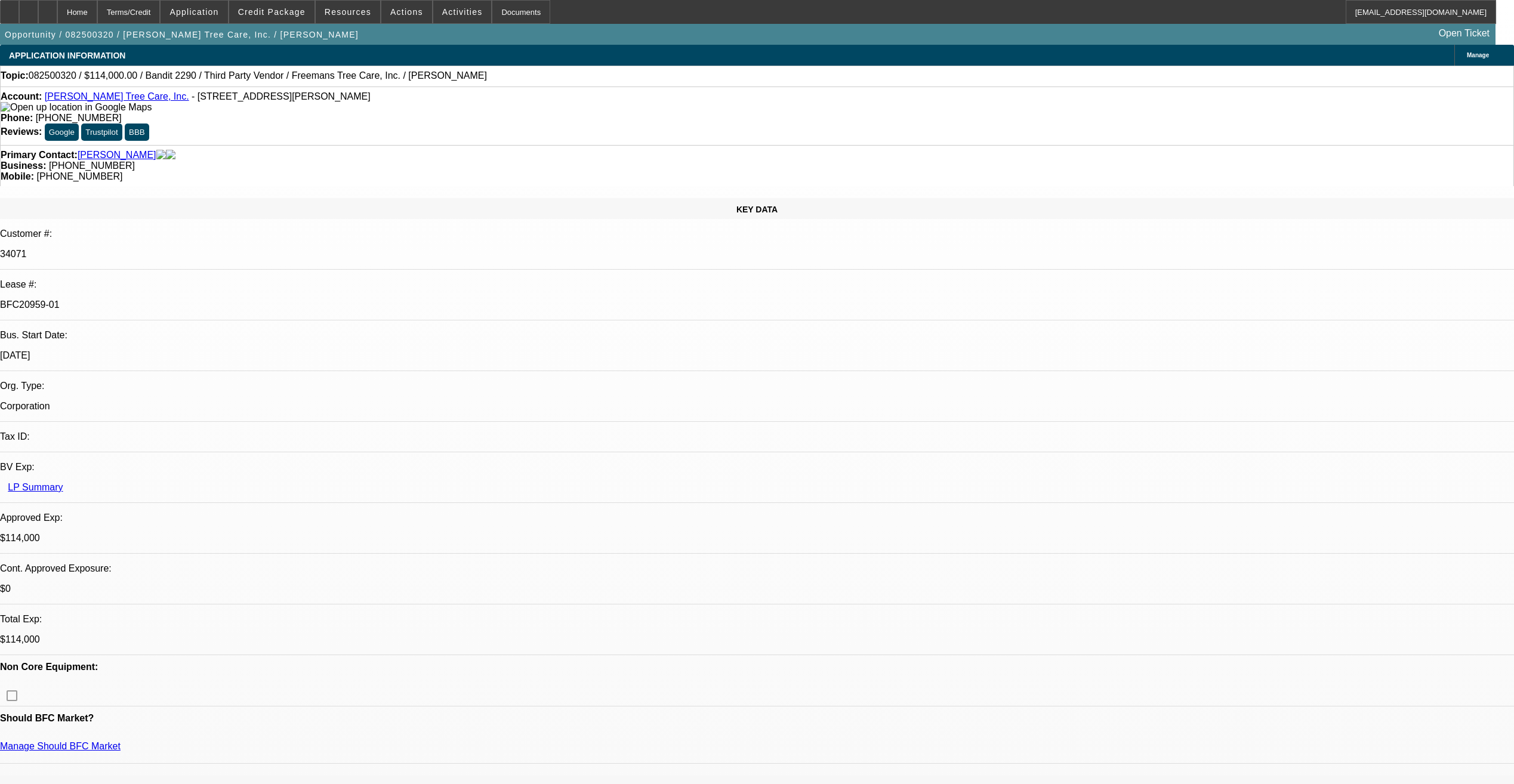
select select "0"
select select "2"
select select "0"
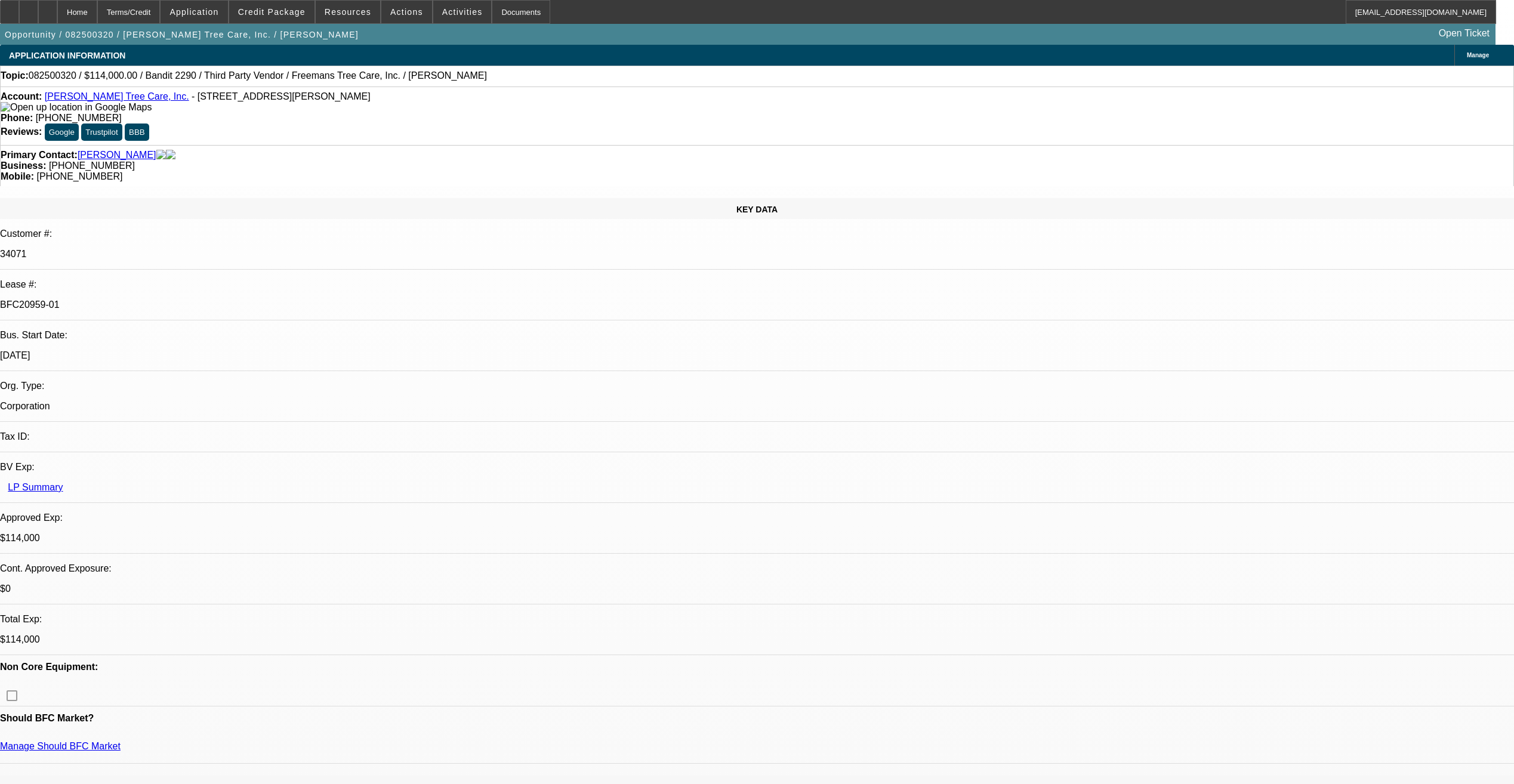
select select "2"
select select "0"
select select "1"
select select "6"
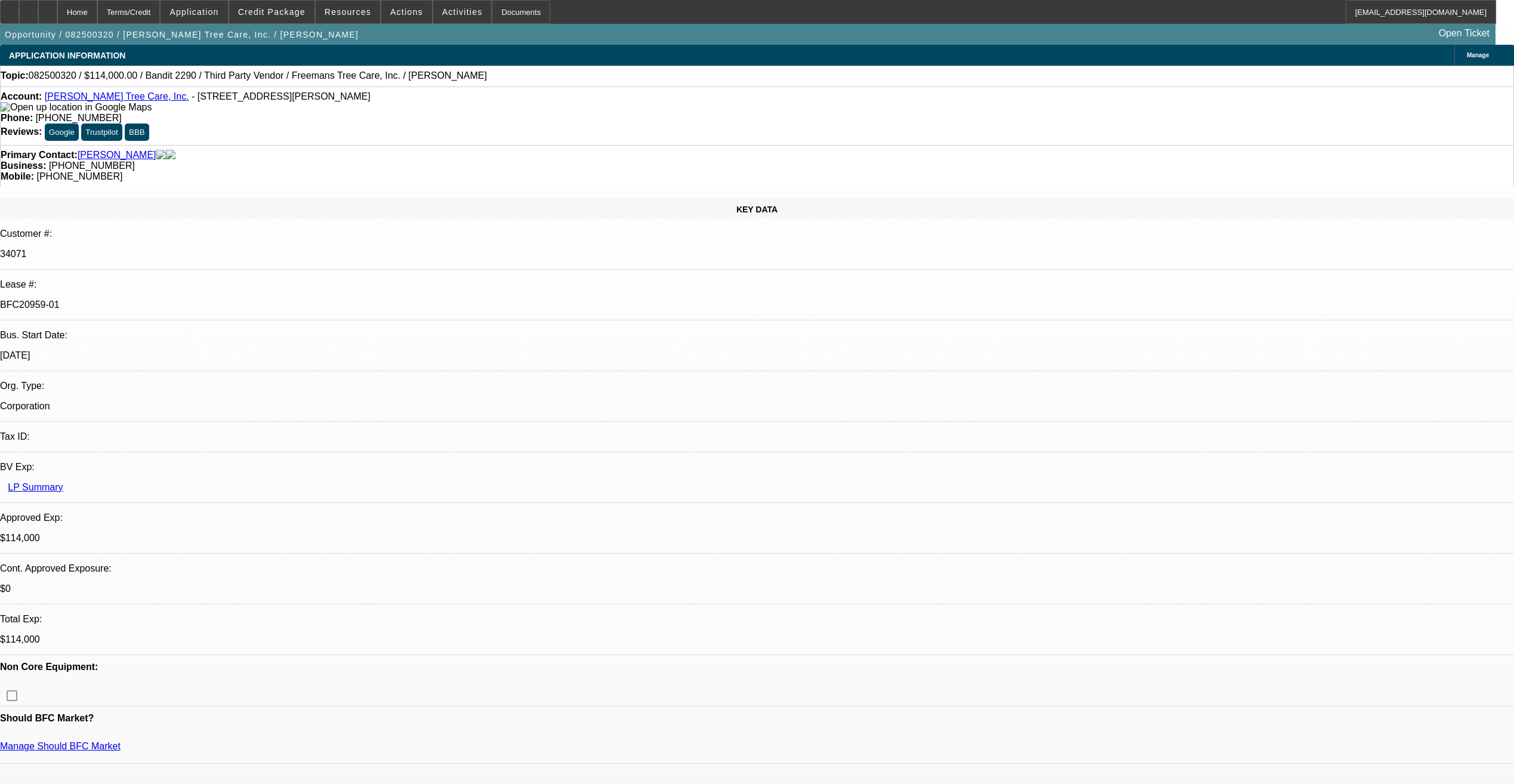
select select "1"
select select "6"
select select "1"
select select "2"
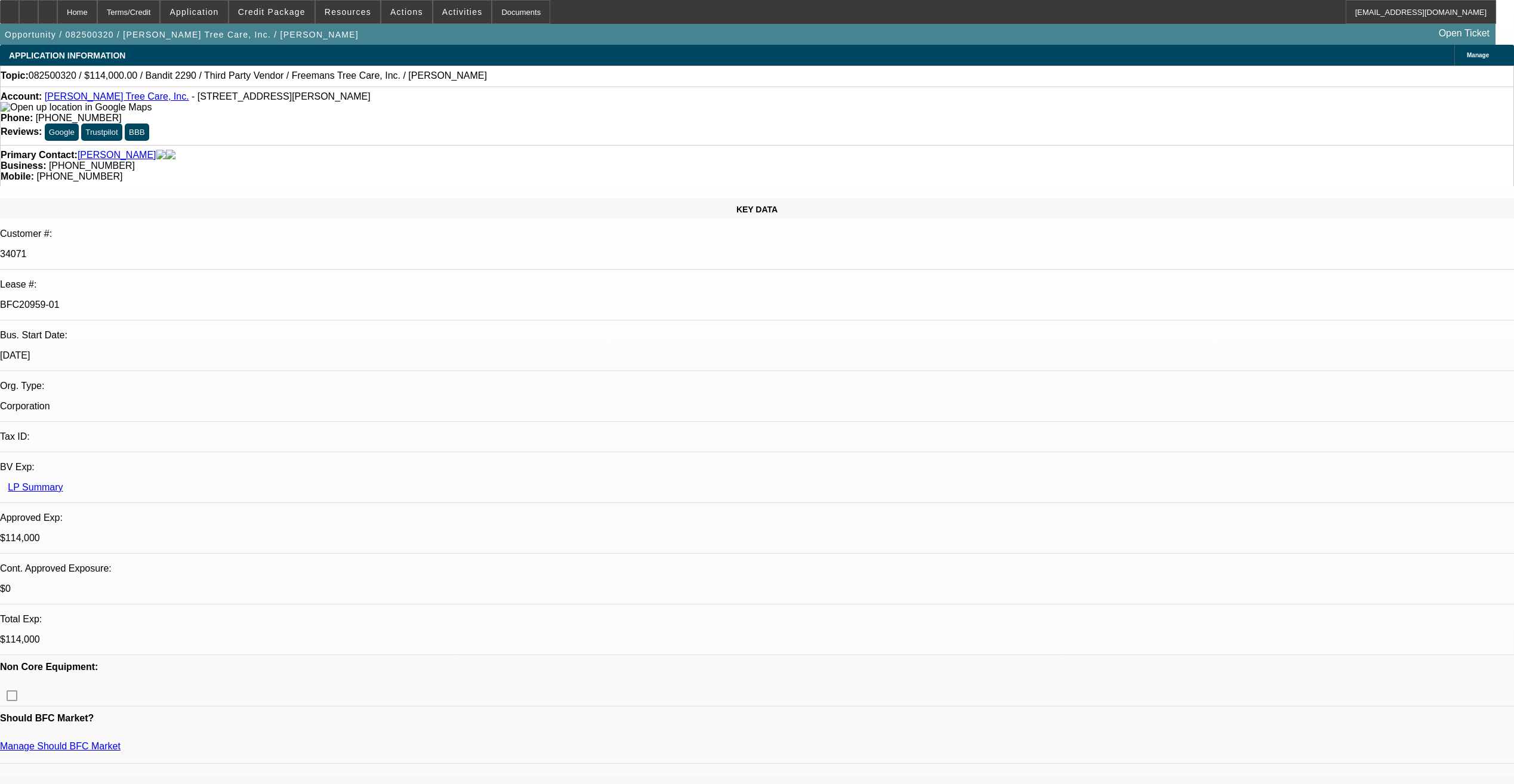
select select "6"
select select "1"
select select "2"
select select "6"
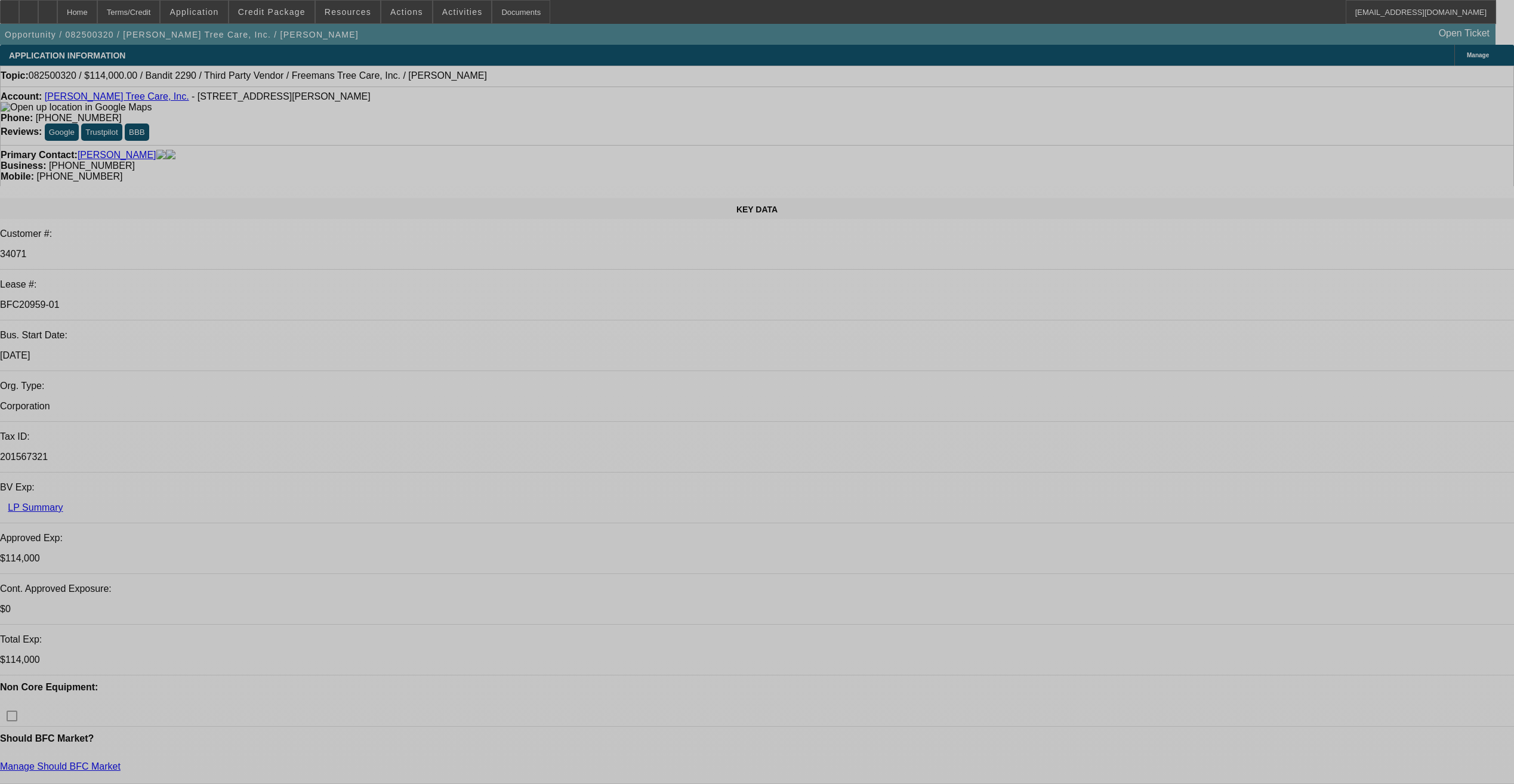
select select "0"
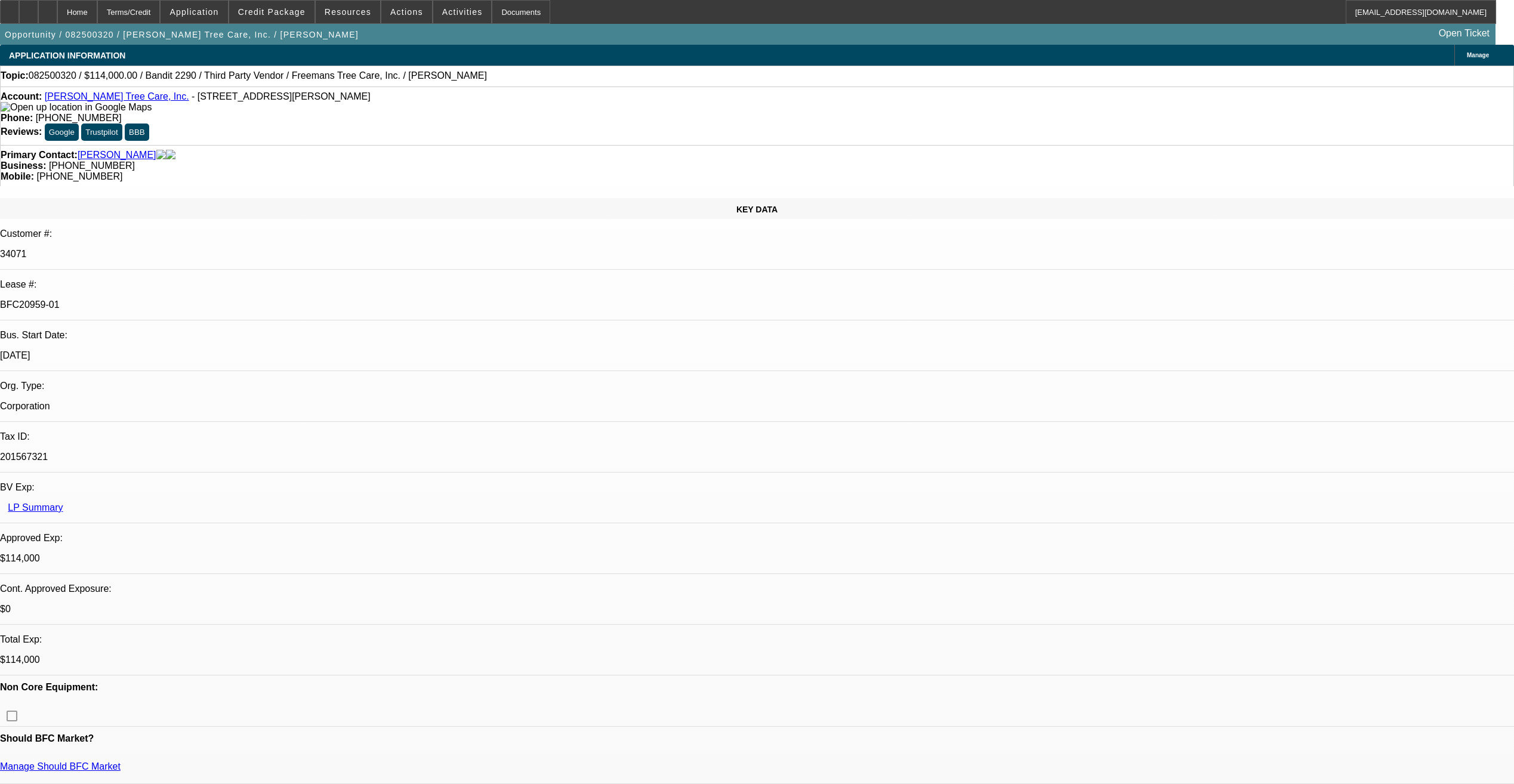
select select "0"
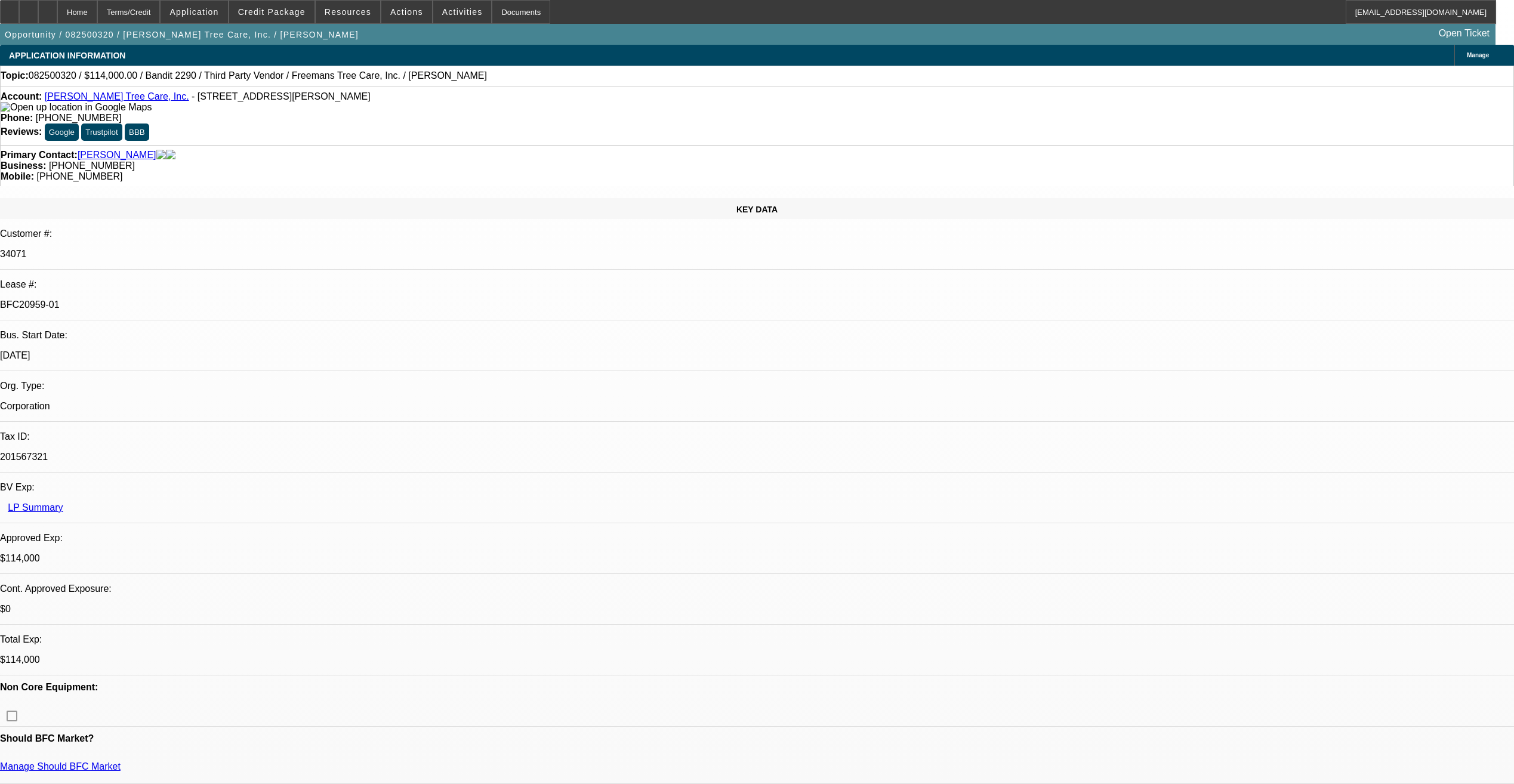
select select "2"
select select "0"
select select "2"
select select "0"
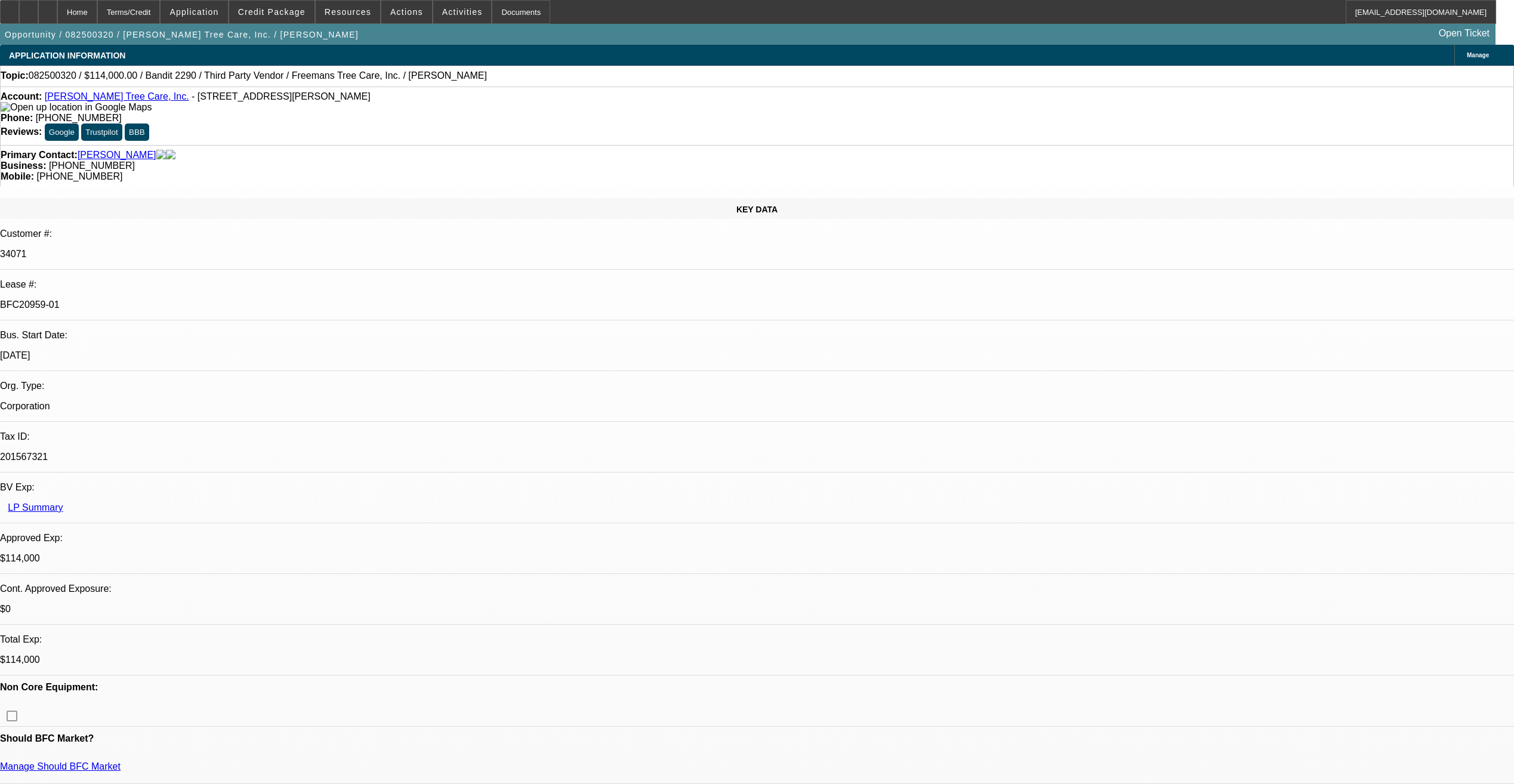
select select "1"
select select "6"
select select "1"
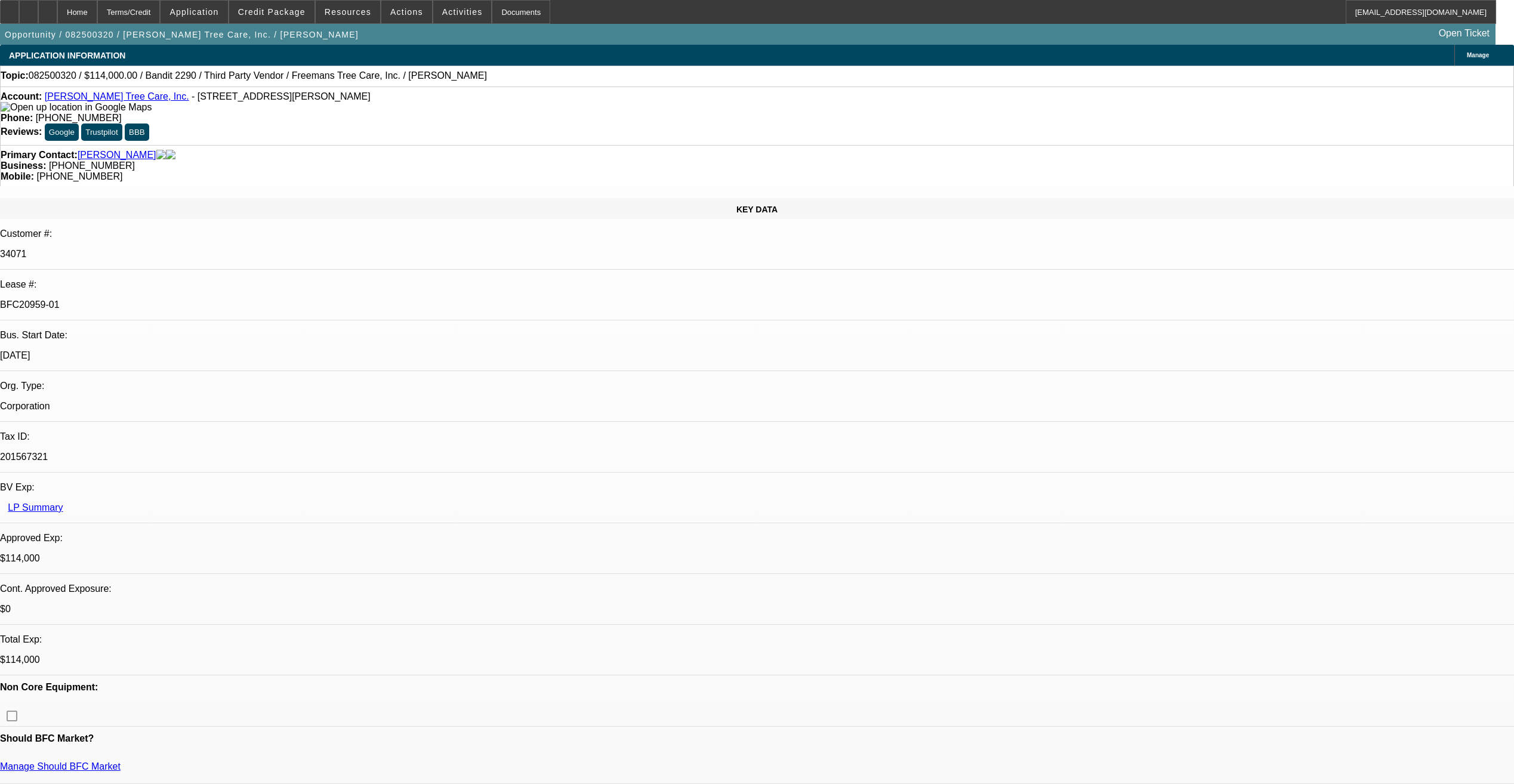
select select "6"
select select "1"
select select "2"
select select "6"
select select "1"
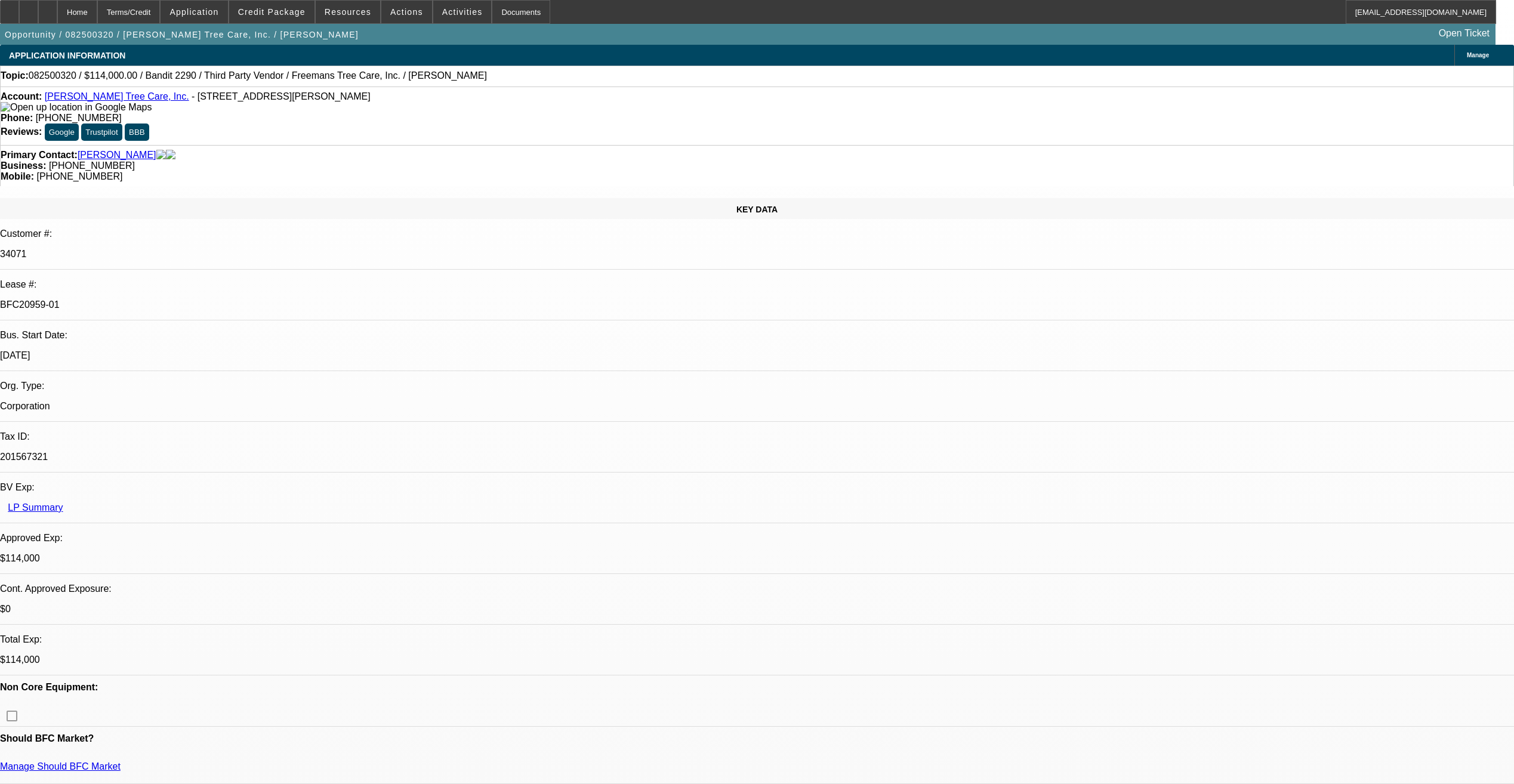
select select "2"
select select "6"
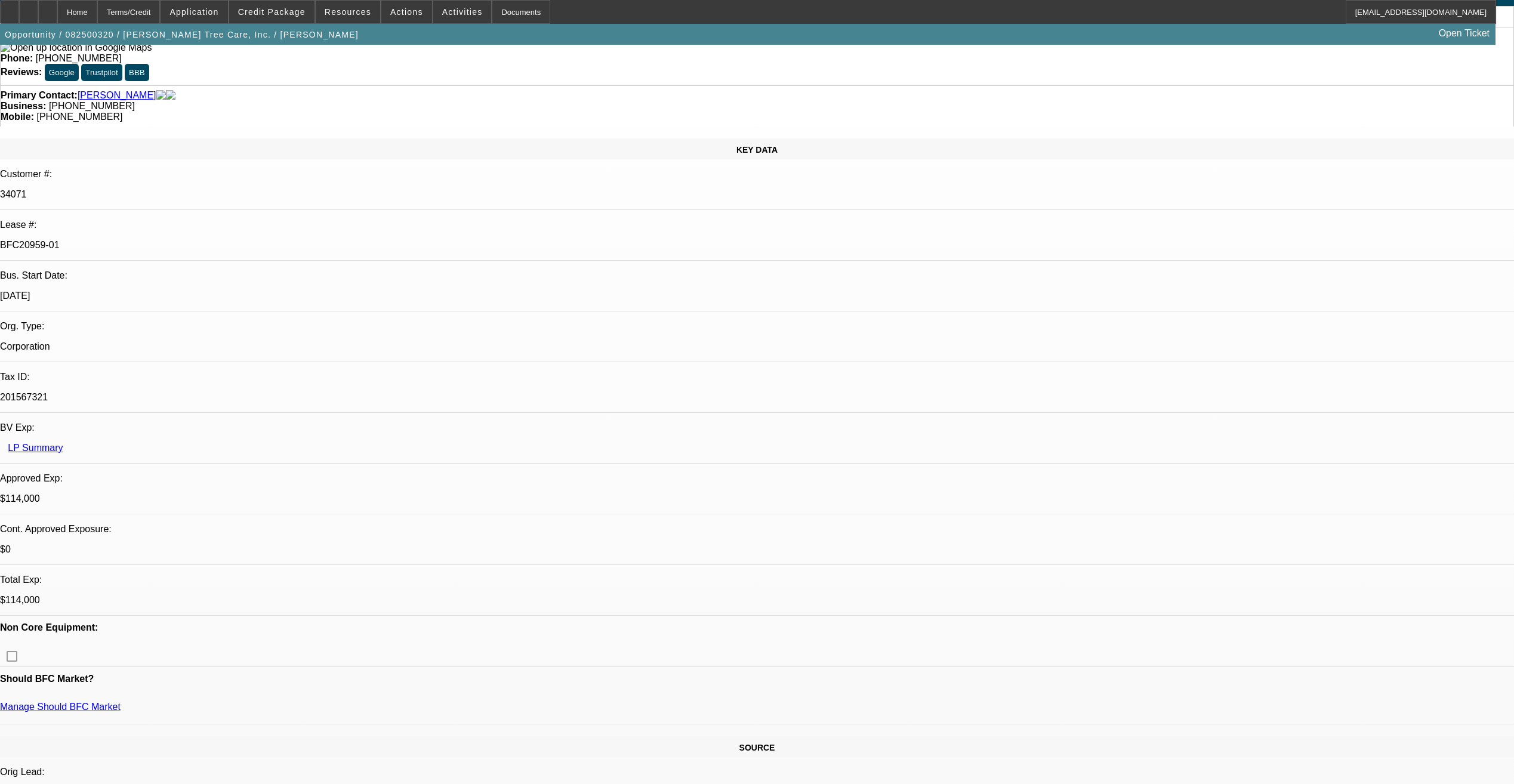
scroll to position [597, 0]
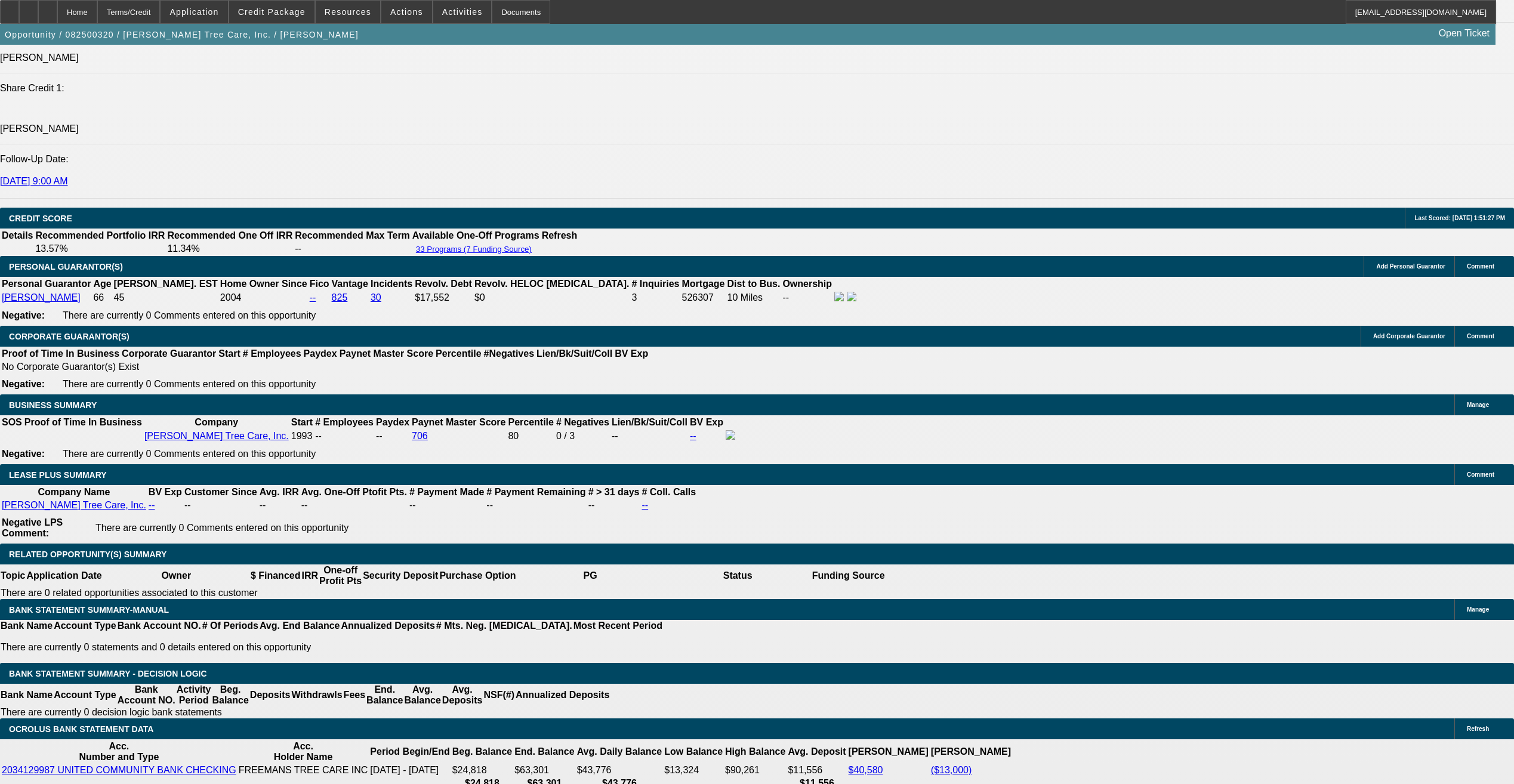
scroll to position [1551, 0]
